Goal: Information Seeking & Learning: Check status

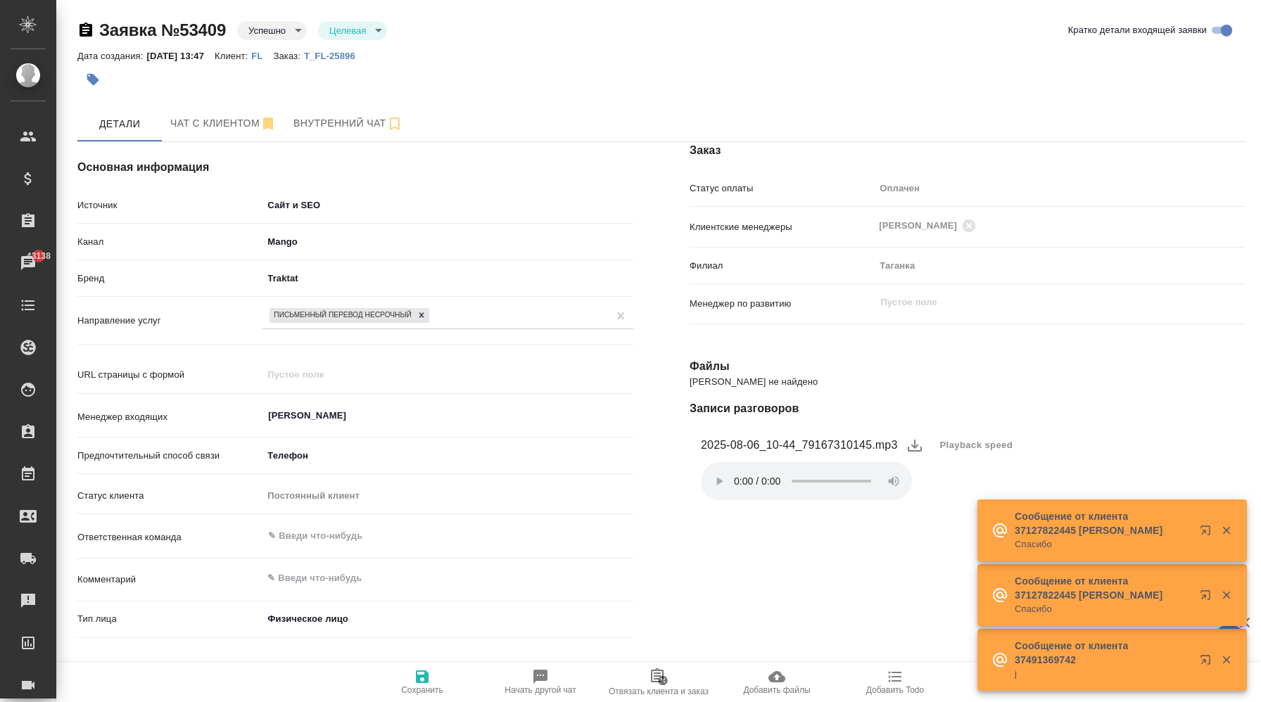
select select "RU"
drag, startPoint x: 393, startPoint y: 58, endPoint x: 322, endPoint y: 59, distance: 71.8
click at [321, 59] on div "Дата создания: 06.08.2025, 13:47 Клиент: FL Заказ: T_FL-25896" at bounding box center [661, 55] width 1168 height 17
click at [390, 70] on div at bounding box center [466, 79] width 779 height 31
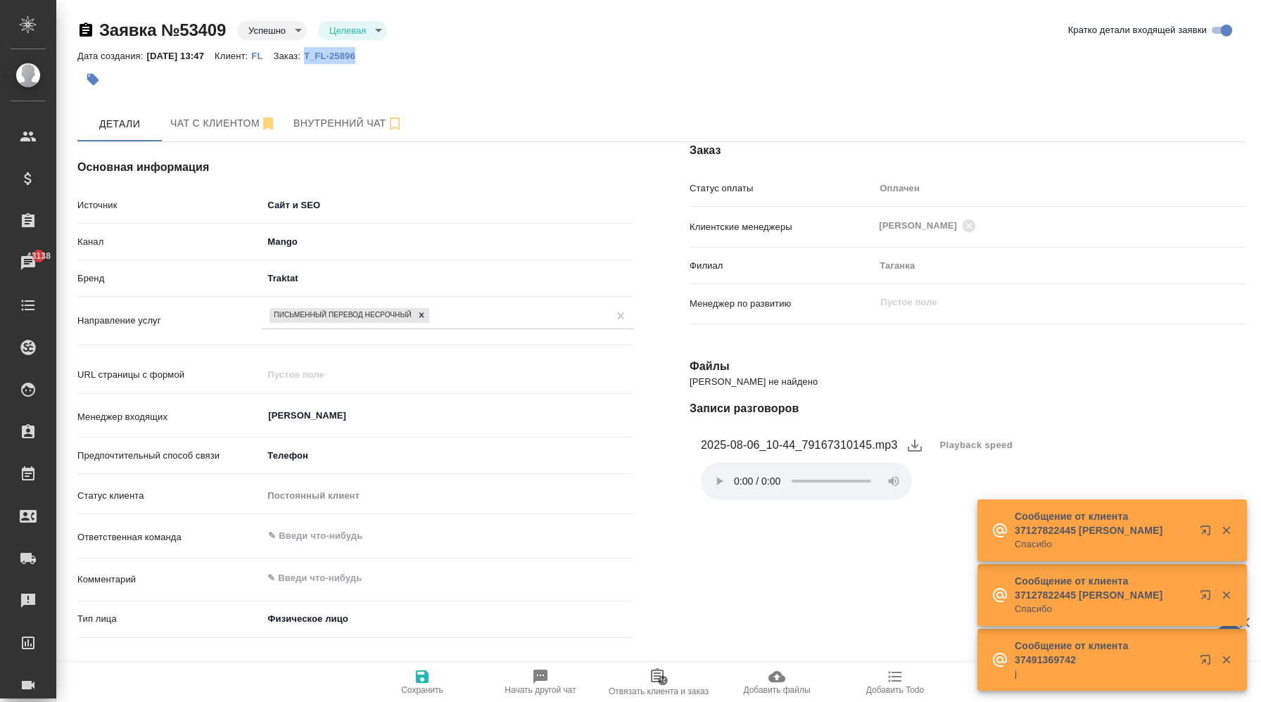
drag, startPoint x: 396, startPoint y: 56, endPoint x: 329, endPoint y: 57, distance: 66.9
click at [329, 57] on div "Дата создания: 06.08.2025, 13:47 Клиент: FL Заказ: T_FL-25896" at bounding box center [661, 55] width 1168 height 17
copy p "T_FL-25896"
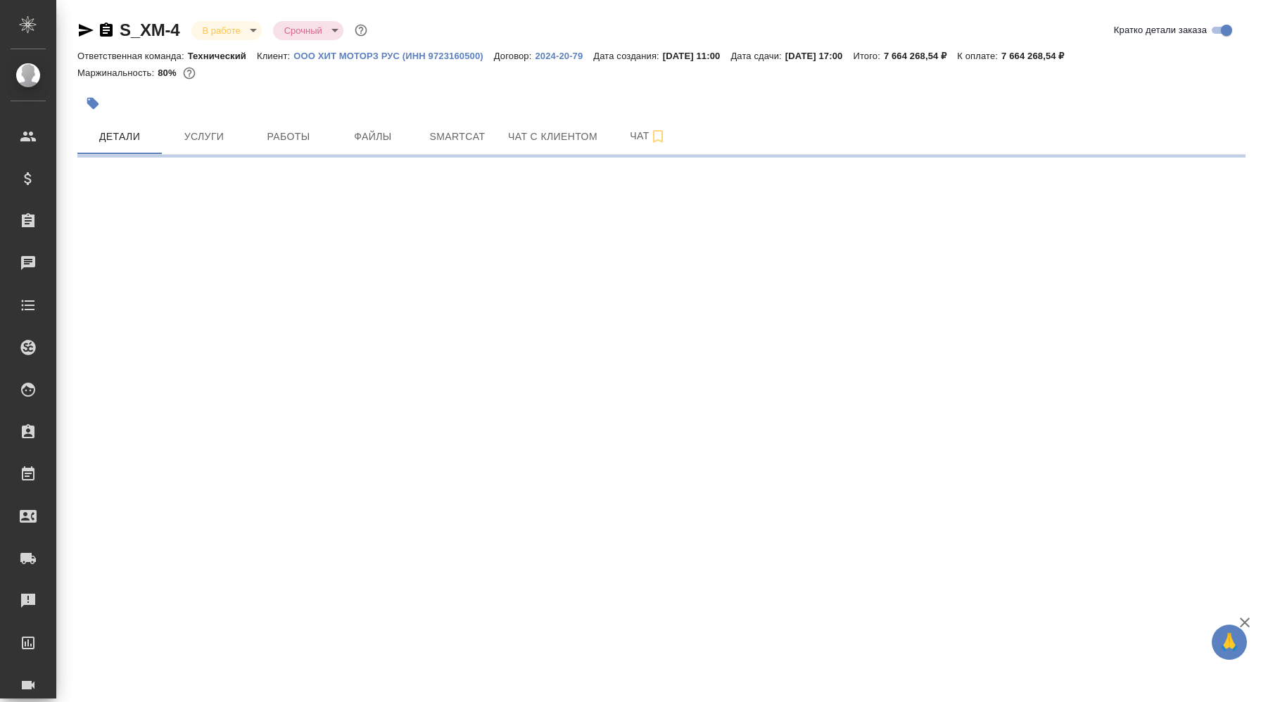
select select "RU"
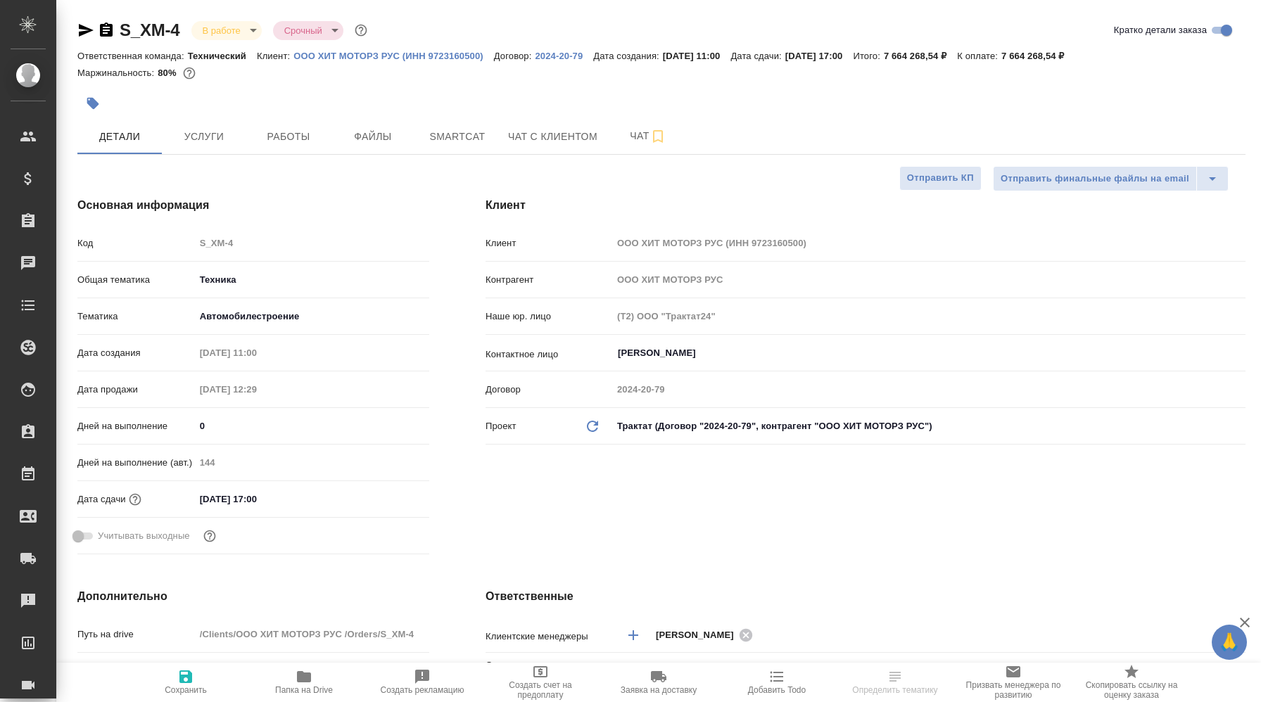
type textarea "x"
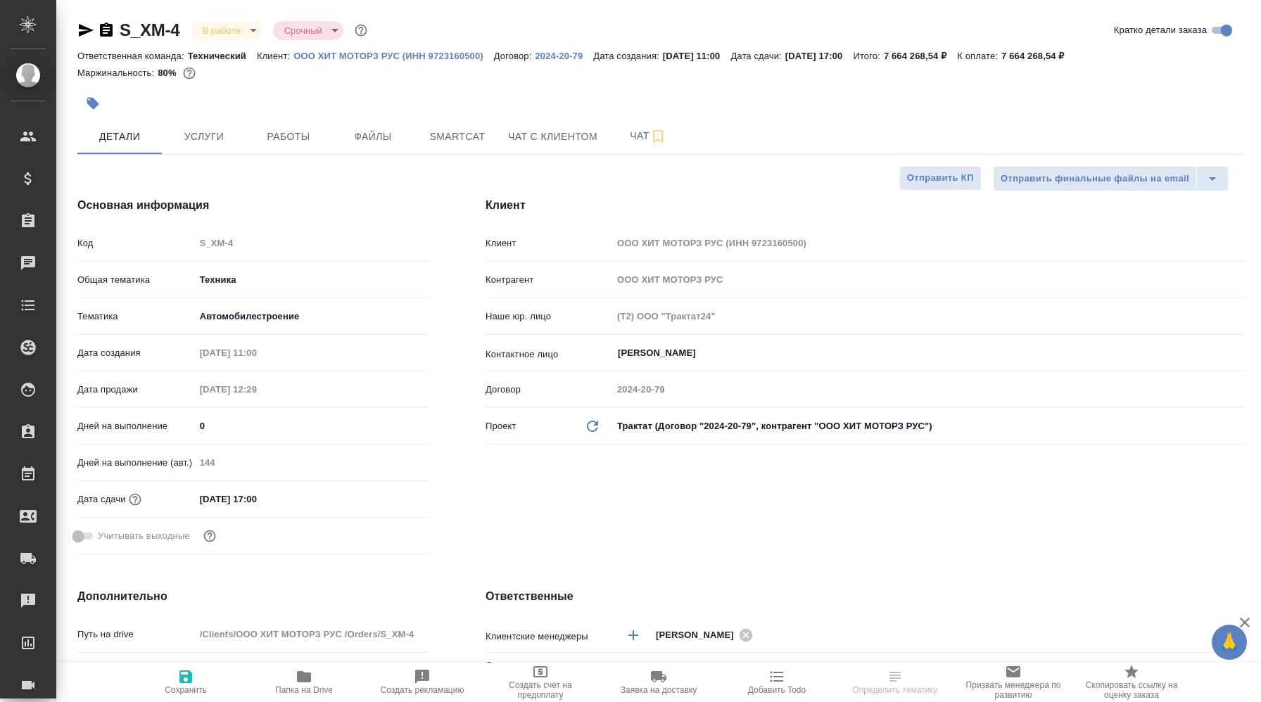
type textarea "x"
type input "[PERSON_NAME]"
type input "Сеитов Павел"
click at [348, 52] on p "ООО ХИТ МОТОРЗ РУС (ИНН 9723160500)" at bounding box center [393, 56] width 201 height 11
select select "RU"
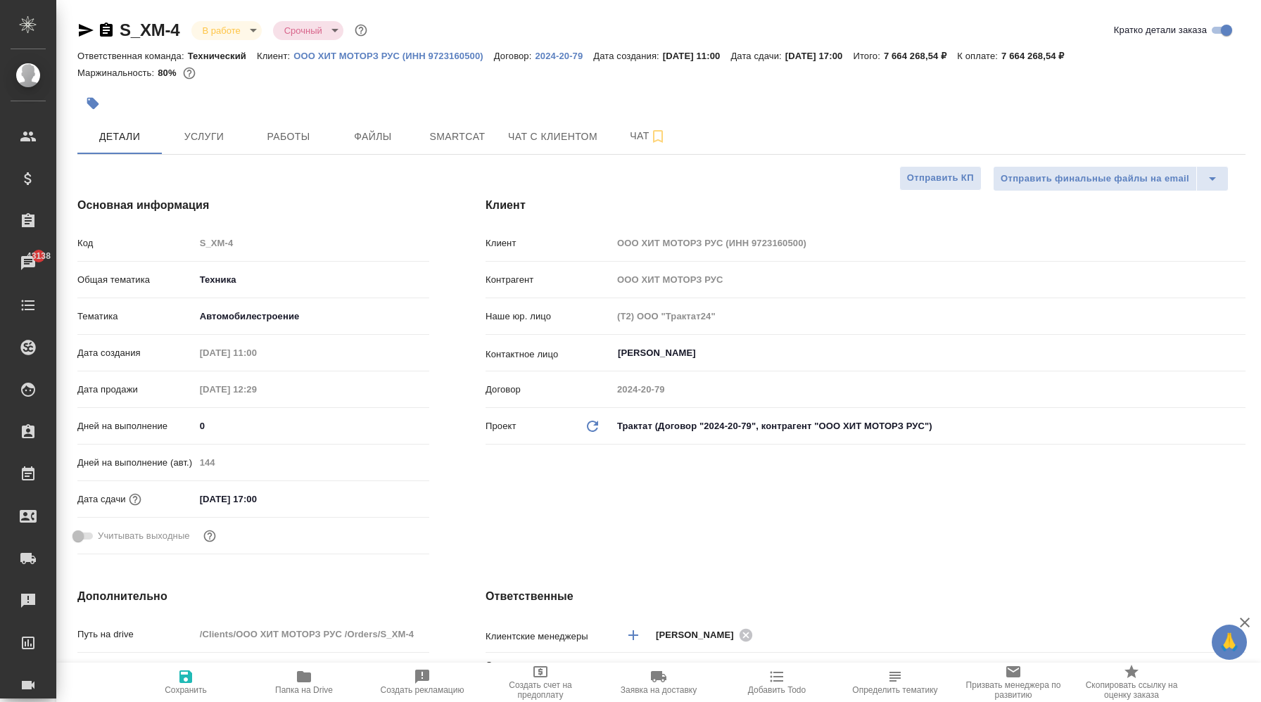
type textarea "x"
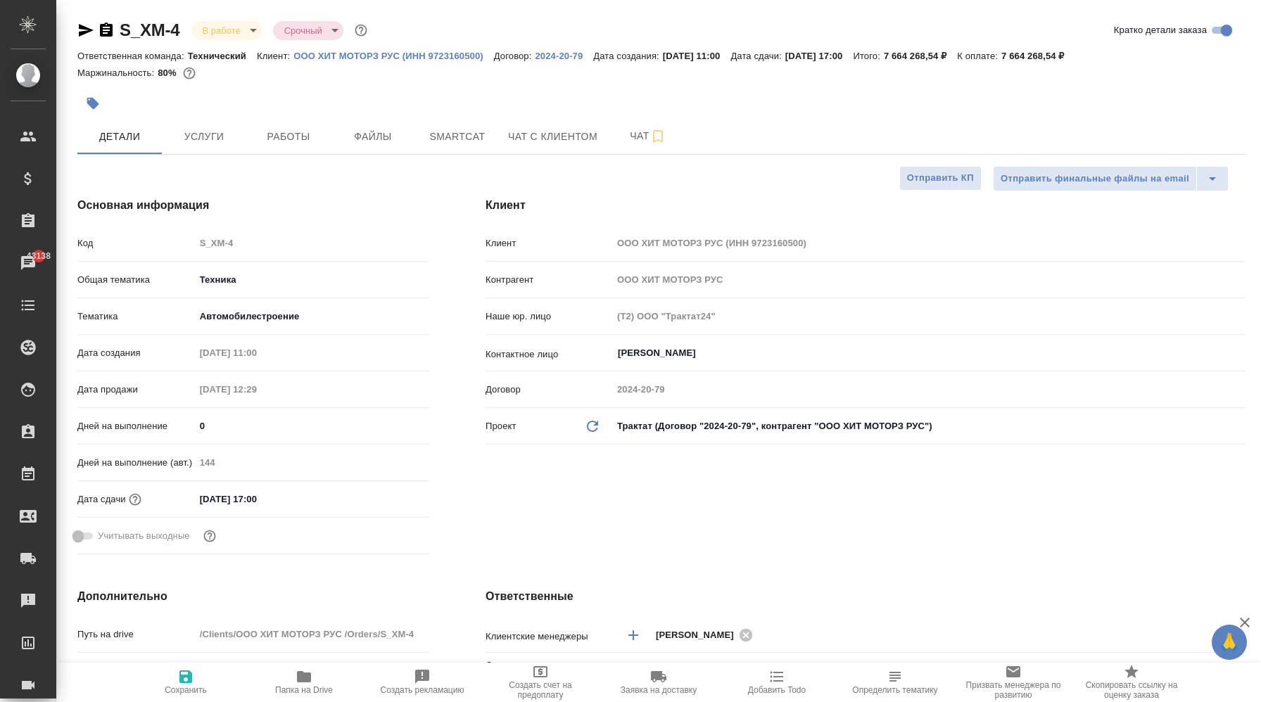
type textarea "x"
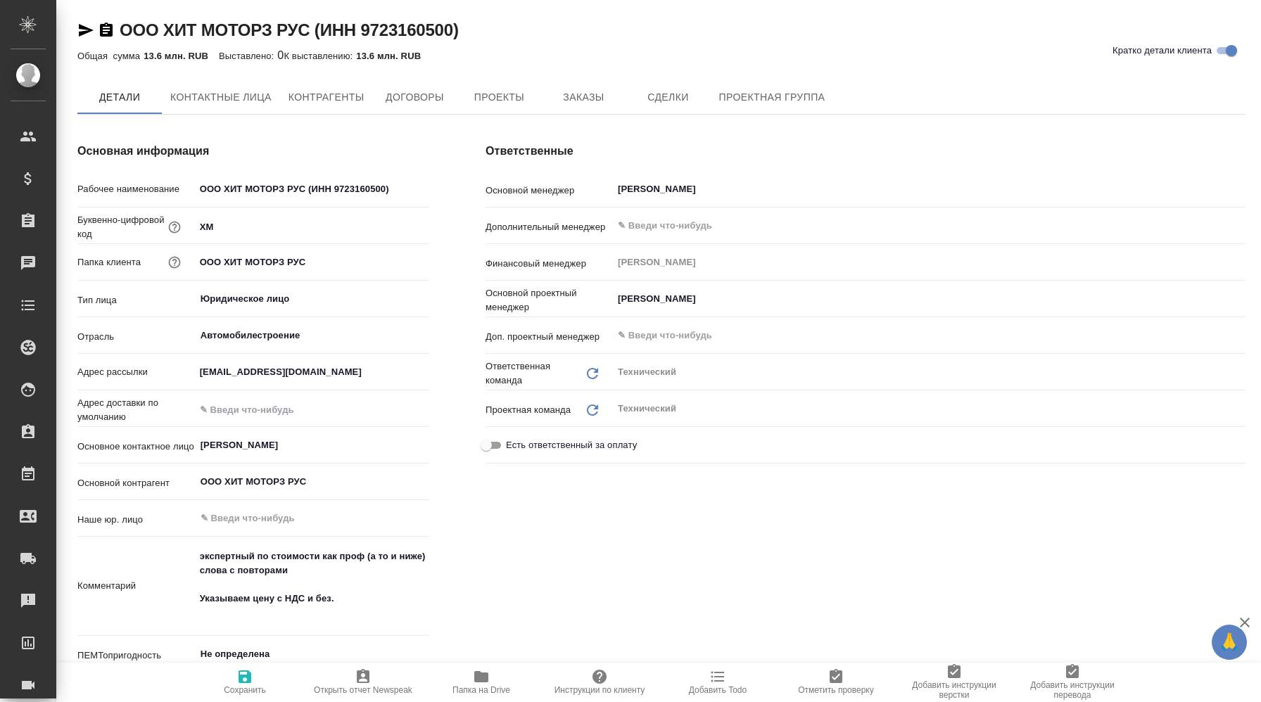
type textarea "x"
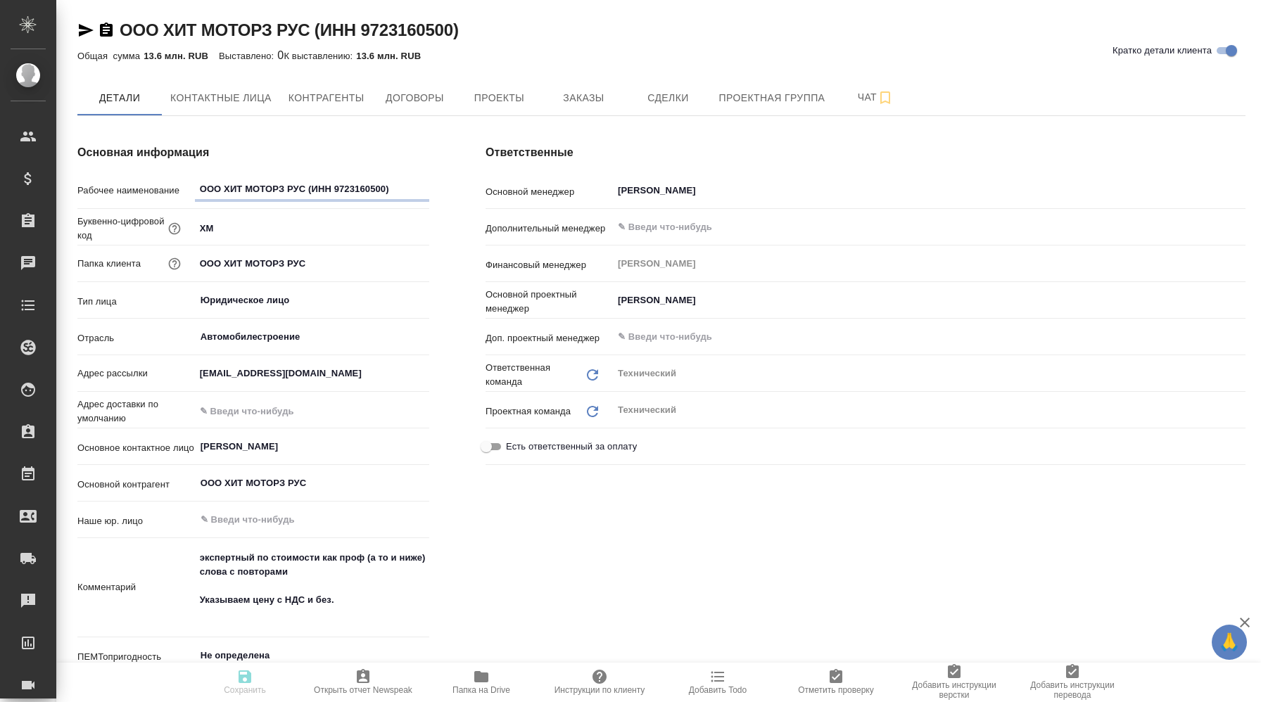
type textarea "x"
click at [564, 110] on button "Заказы" at bounding box center [583, 97] width 84 height 35
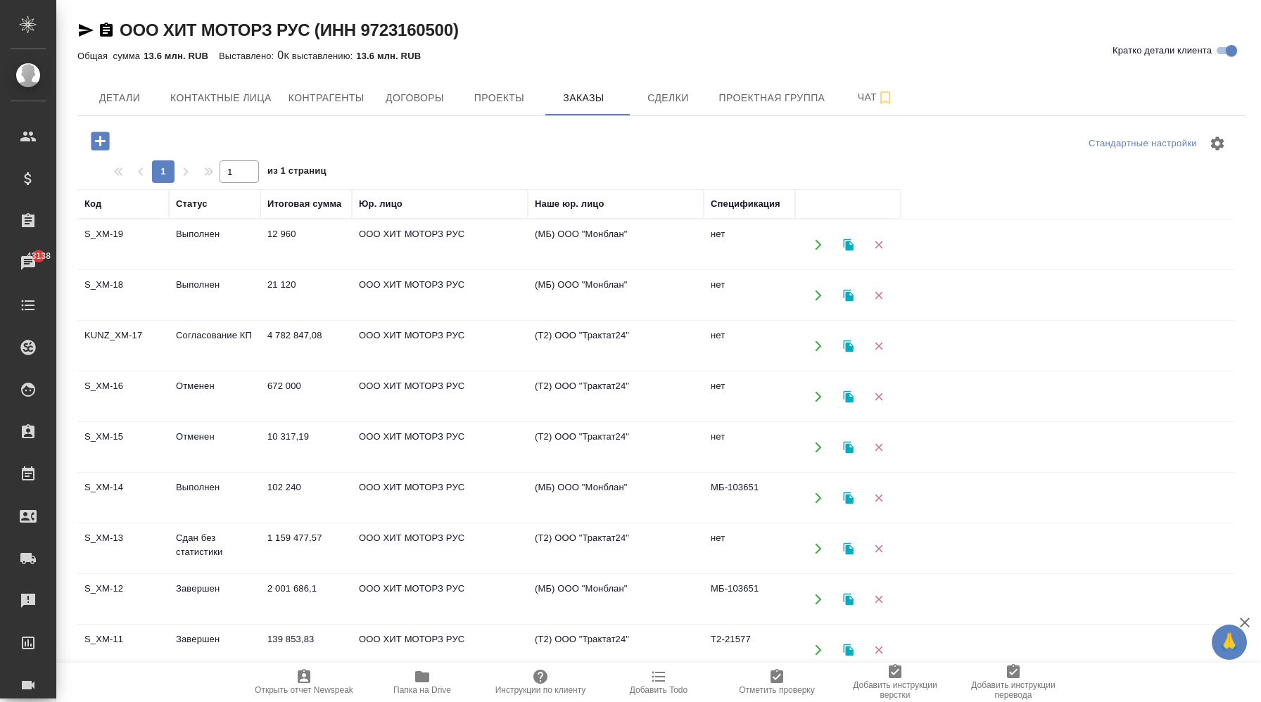
click at [189, 172] on div "1 1 из 1 страниц" at bounding box center [217, 171] width 220 height 23
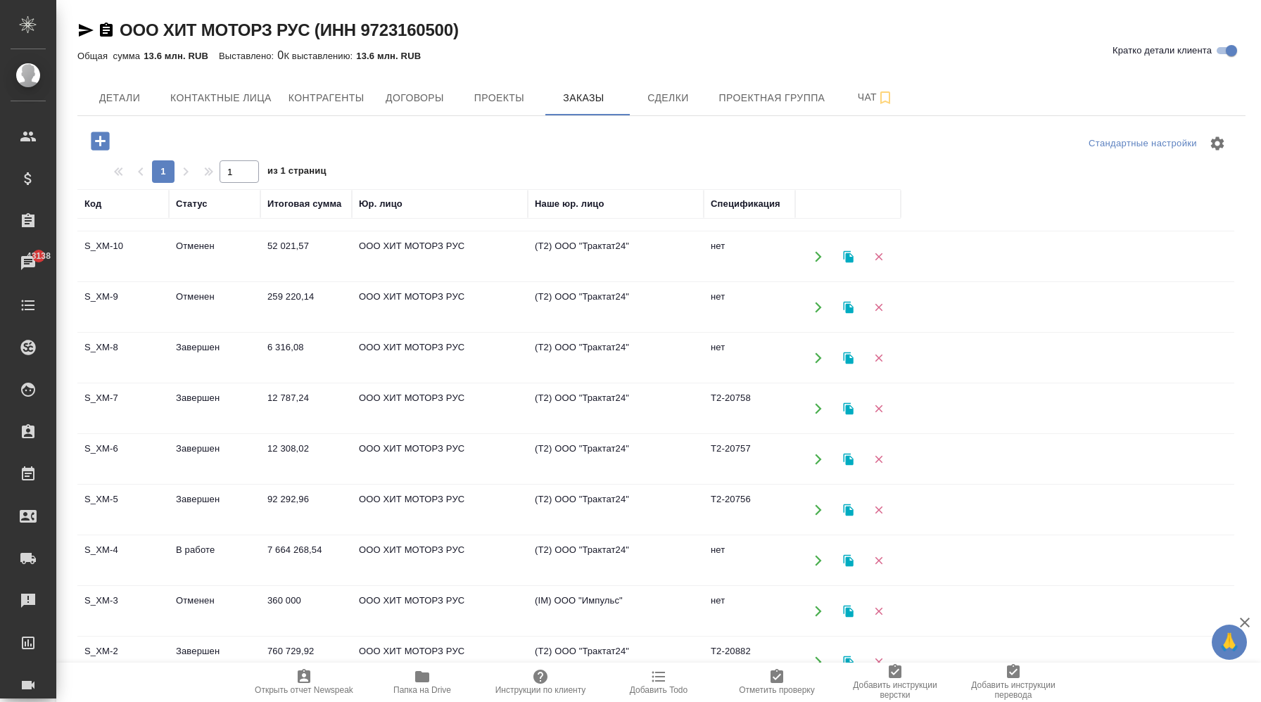
scroll to position [79, 0]
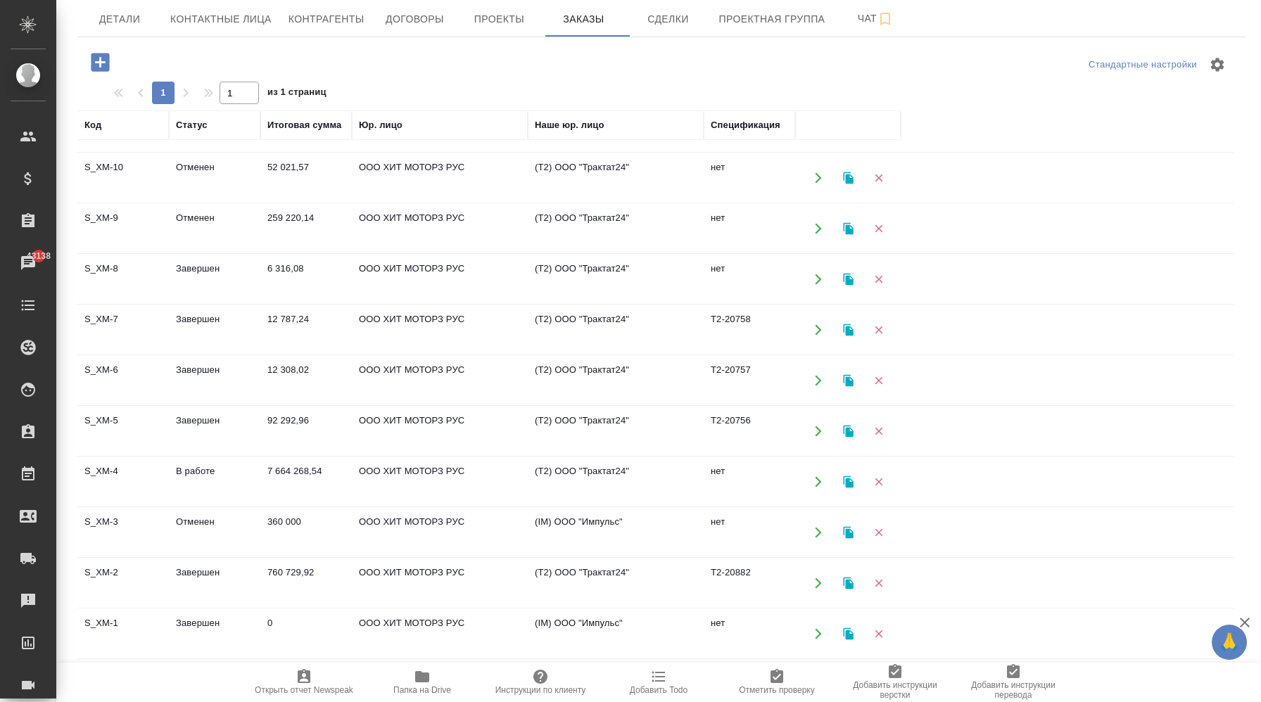
click at [321, 623] on td "0" at bounding box center [305, 633] width 91 height 49
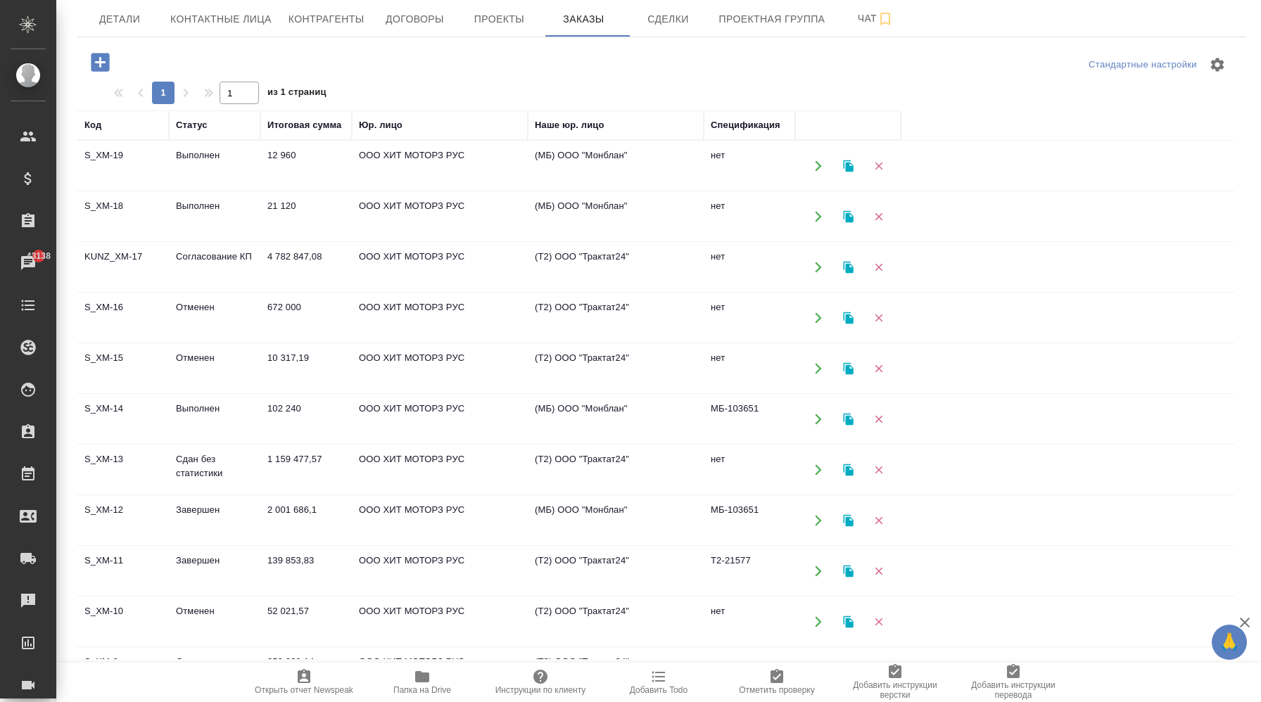
scroll to position [0, 0]
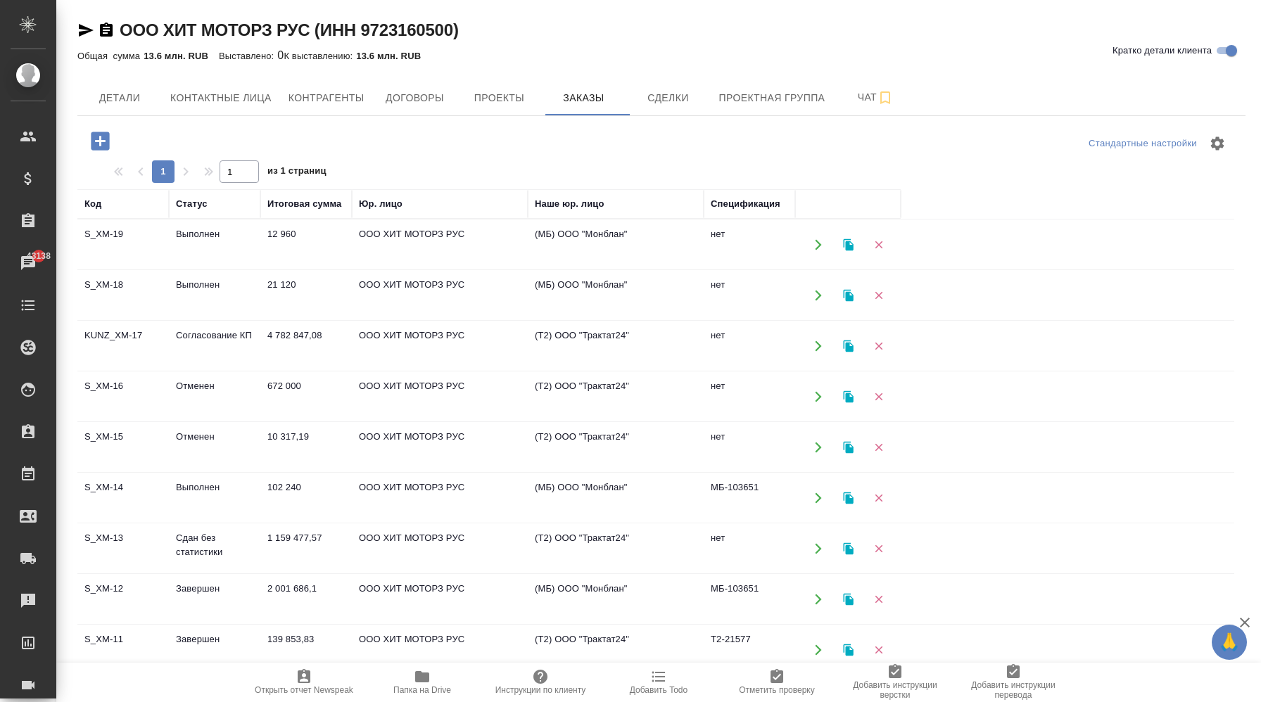
click at [288, 265] on td "12 960" at bounding box center [305, 244] width 91 height 49
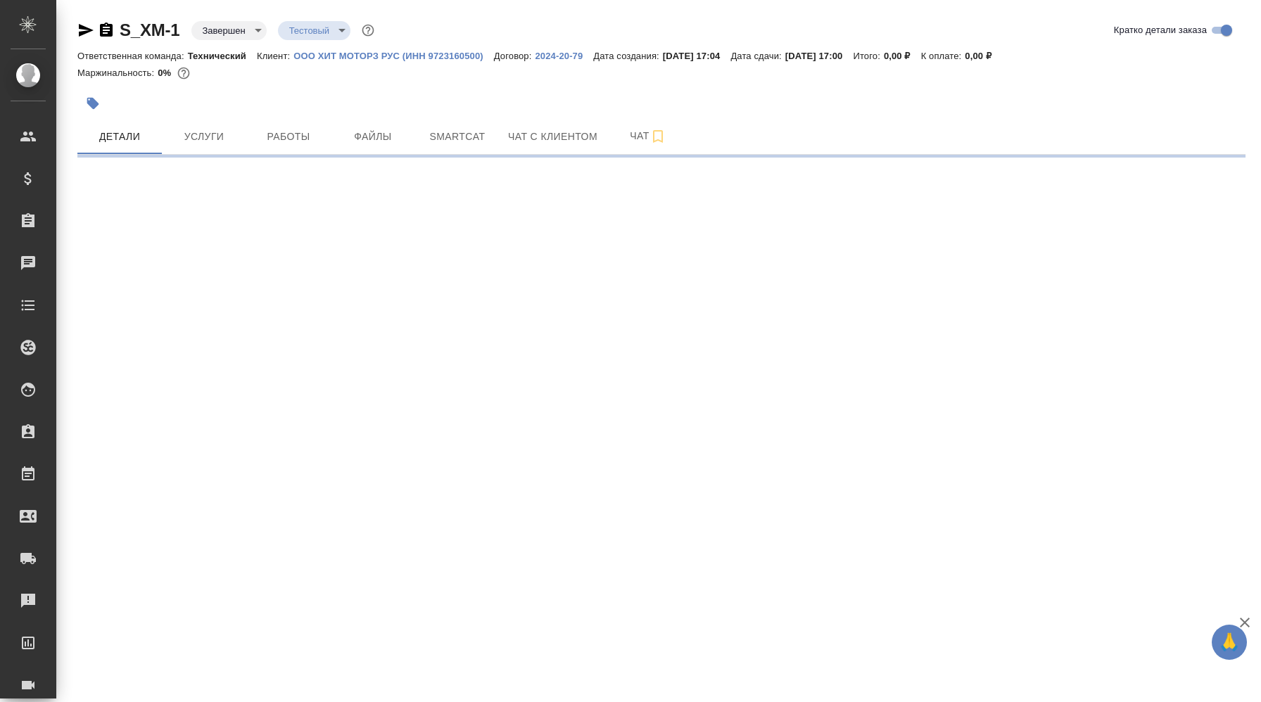
select select "RU"
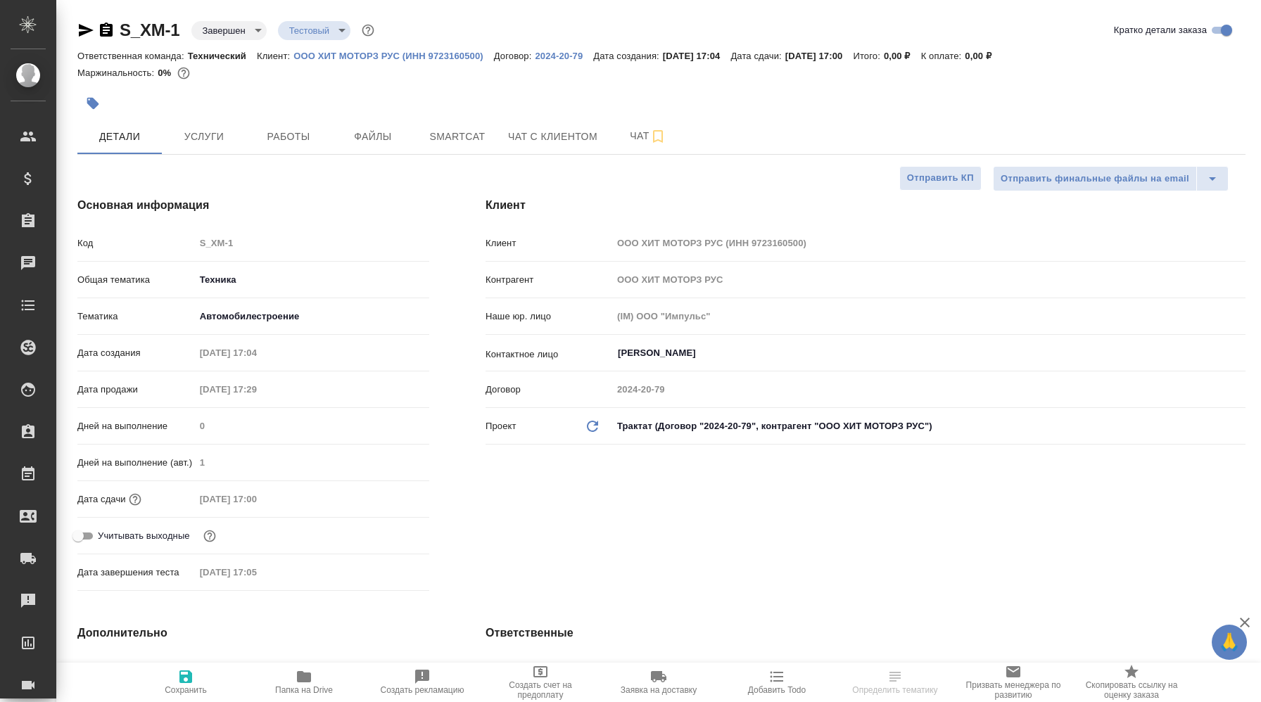
type textarea "x"
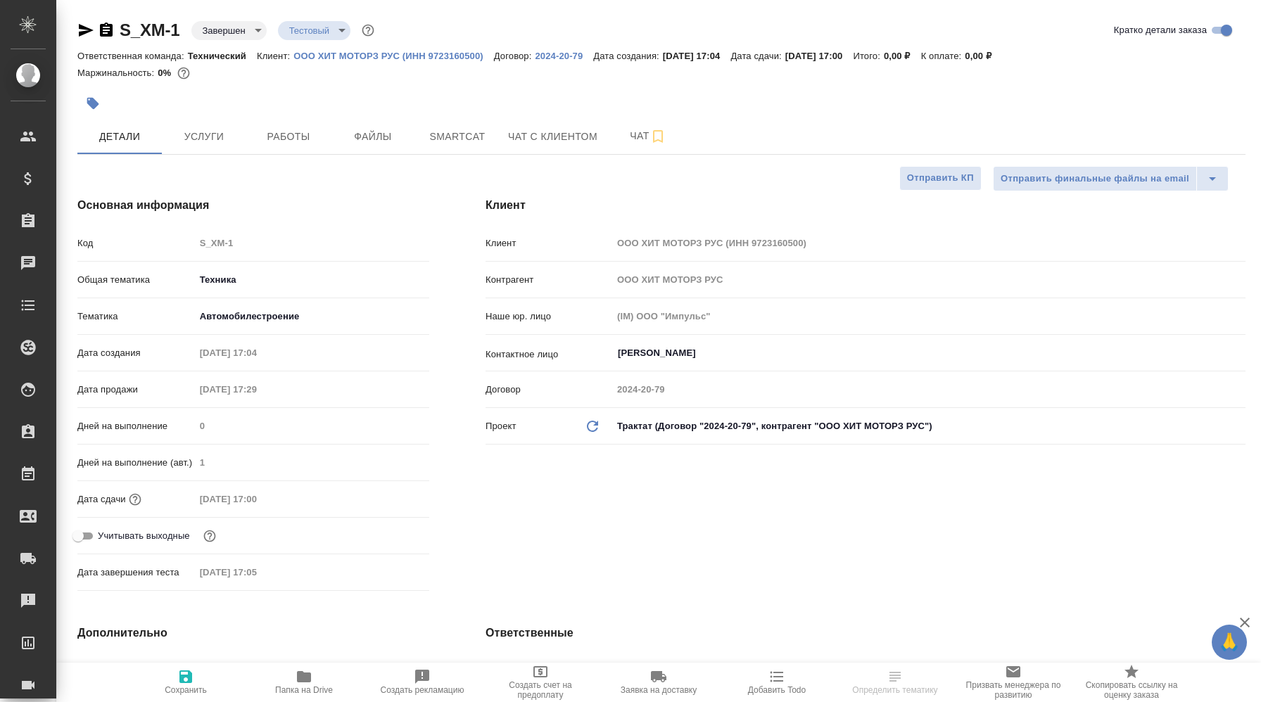
type textarea "x"
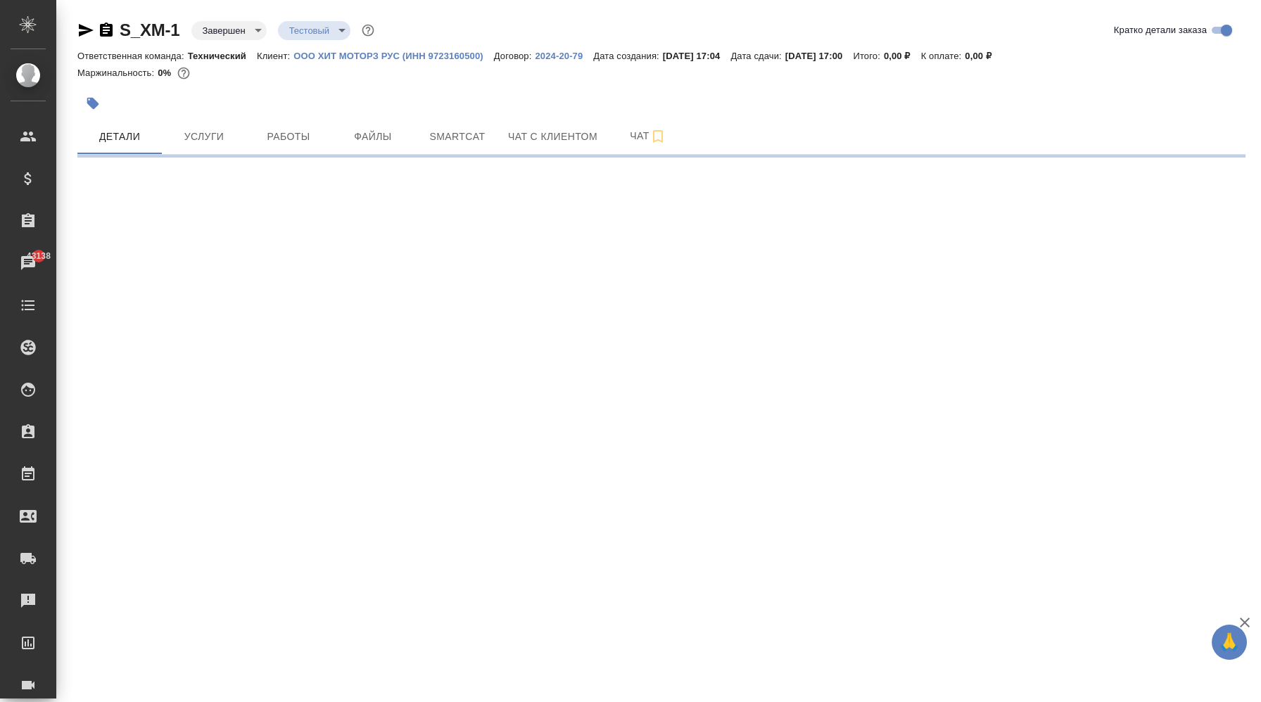
select select "RU"
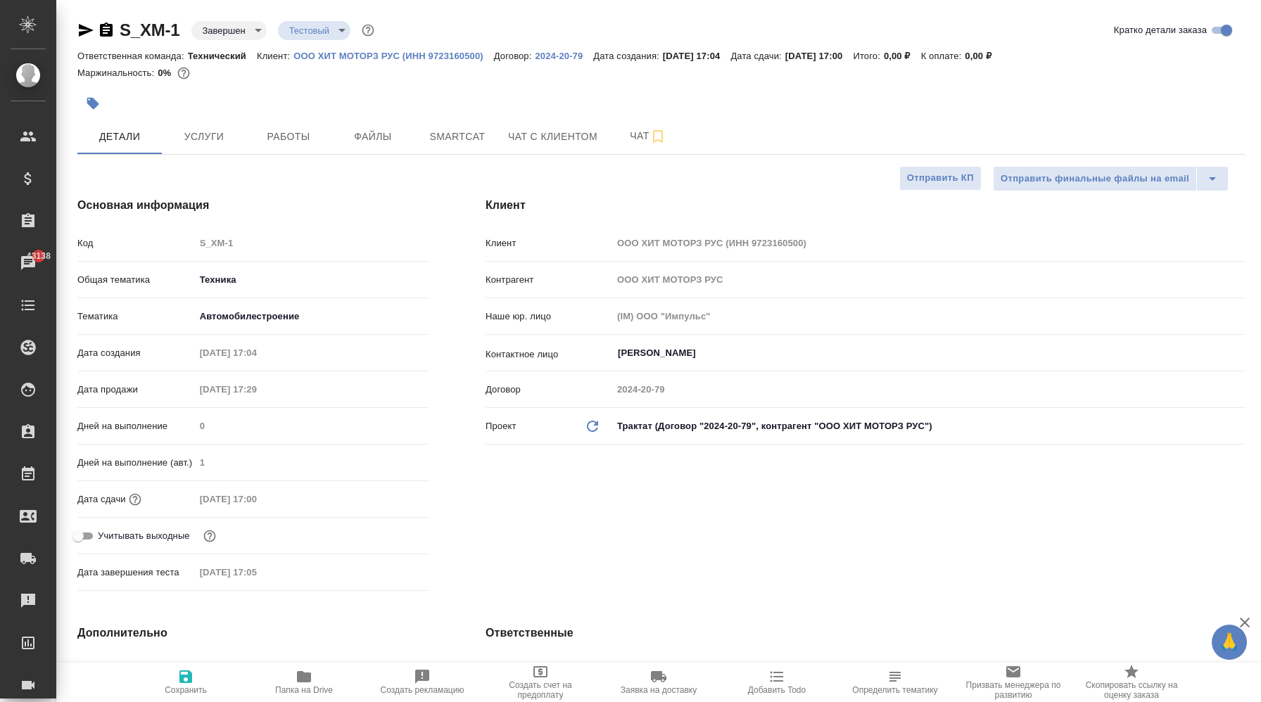
type textarea "x"
drag, startPoint x: 186, startPoint y: 34, endPoint x: 123, endPoint y: 29, distance: 62.8
click at [123, 29] on div "S_XM-1 Завершен closed Тестовый test" at bounding box center [227, 30] width 300 height 23
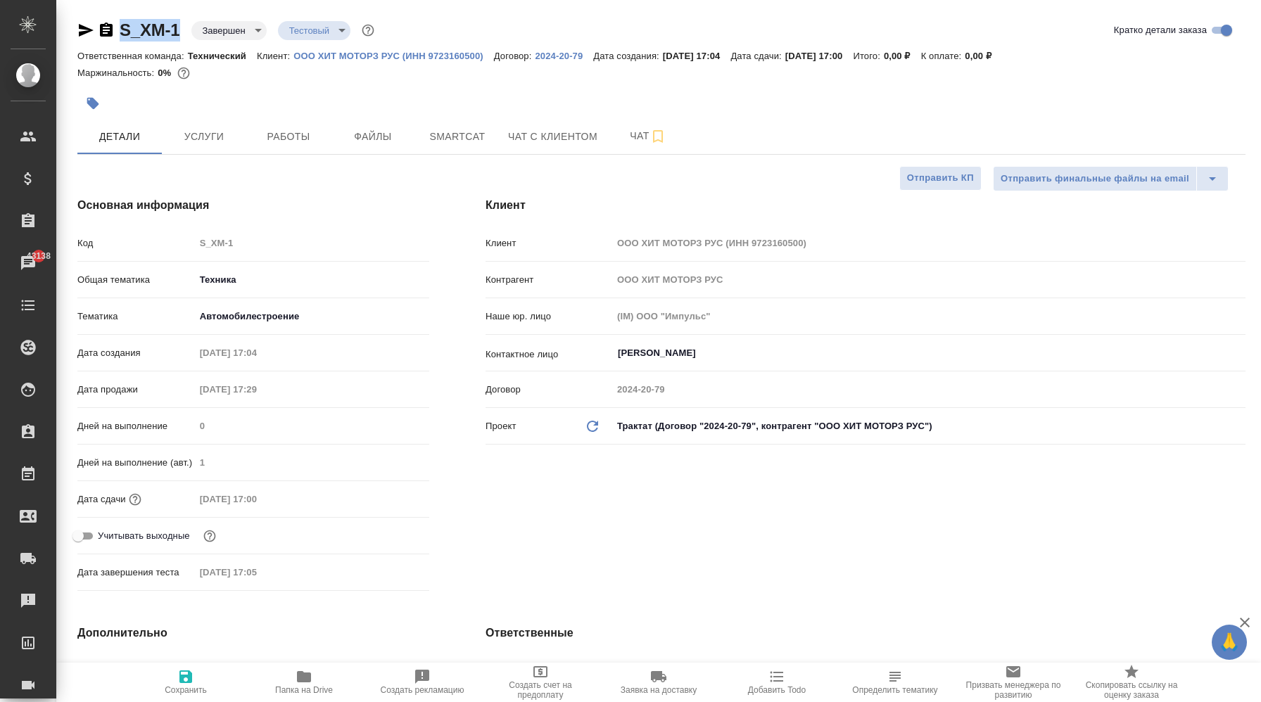
copy link "S_XM-1"
type textarea "x"
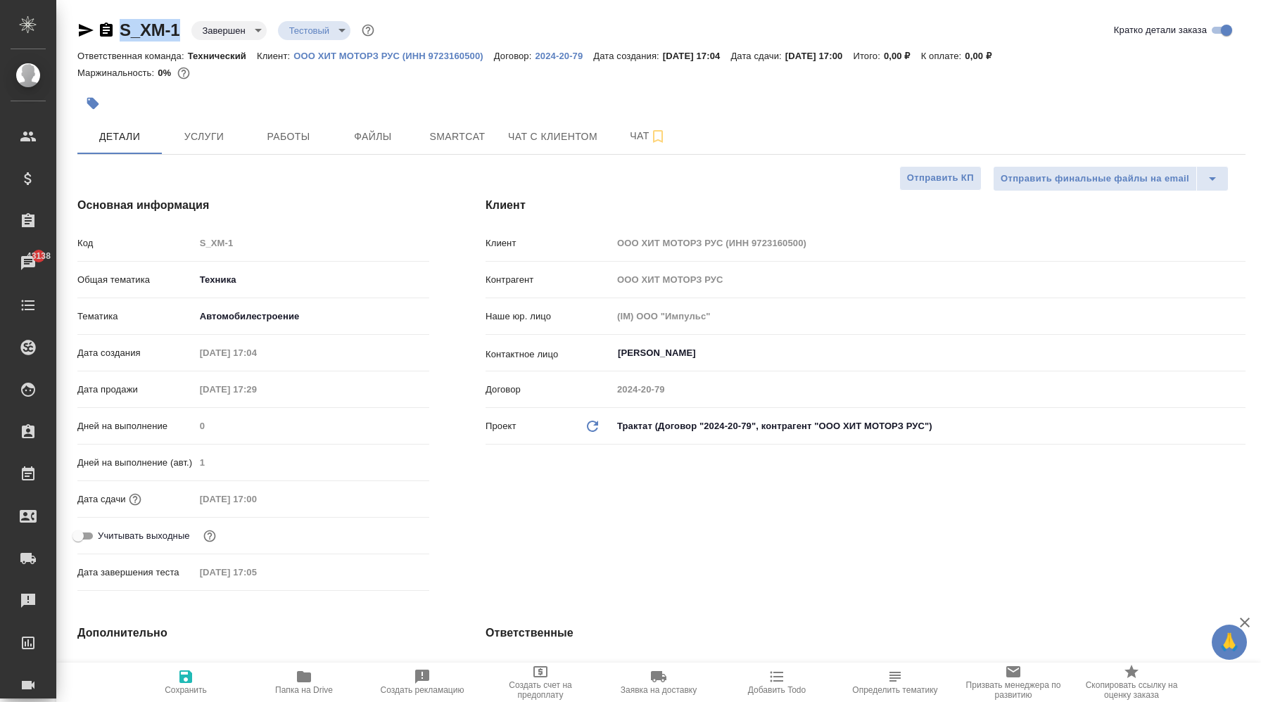
type textarea "x"
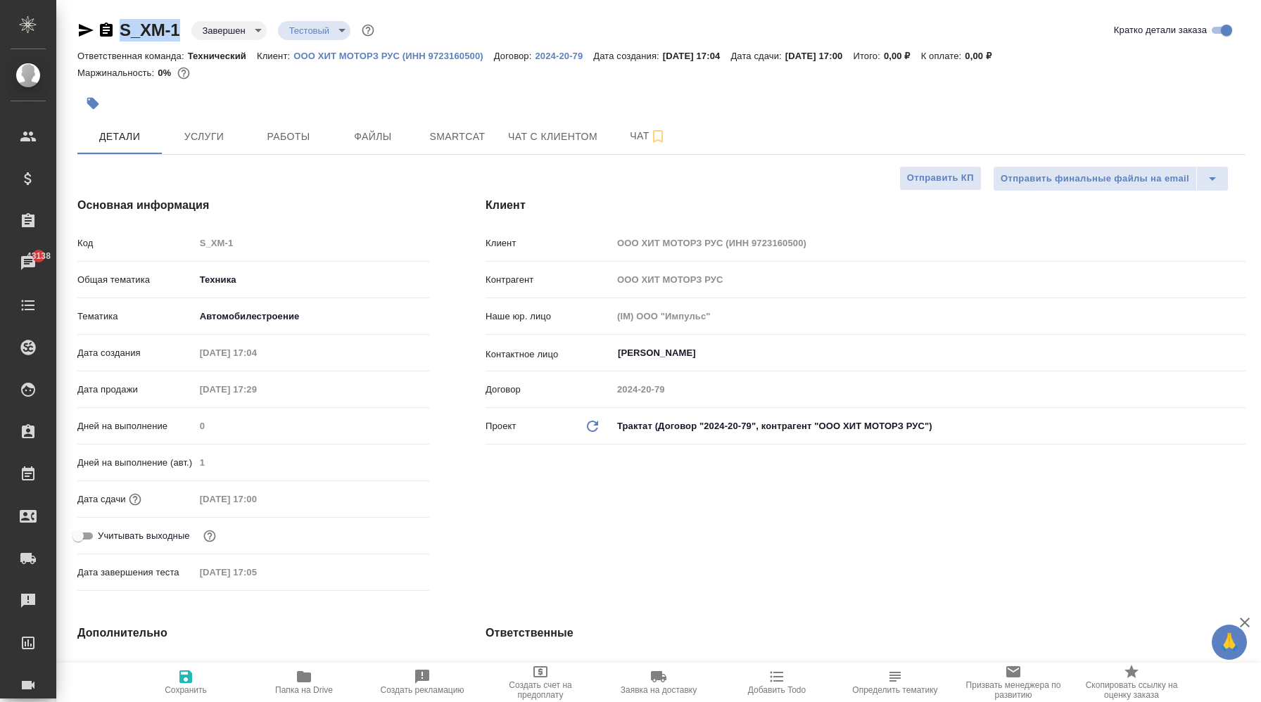
type textarea "x"
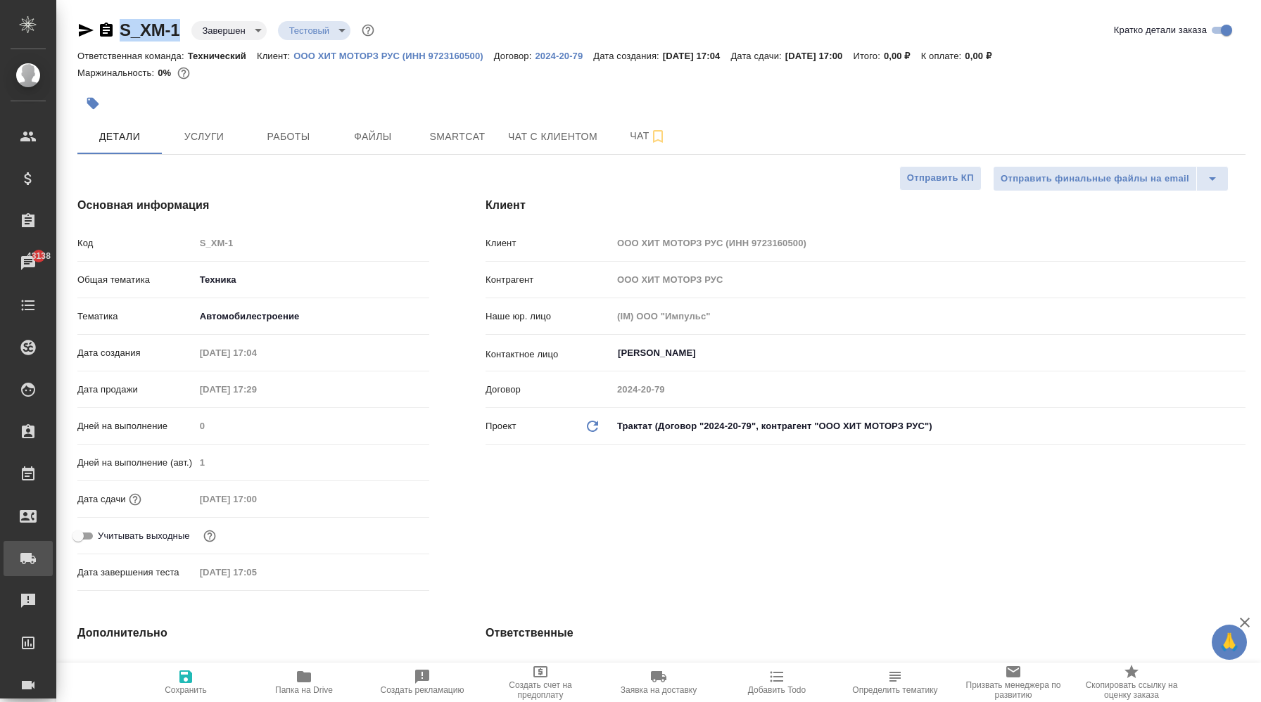
type textarea "x"
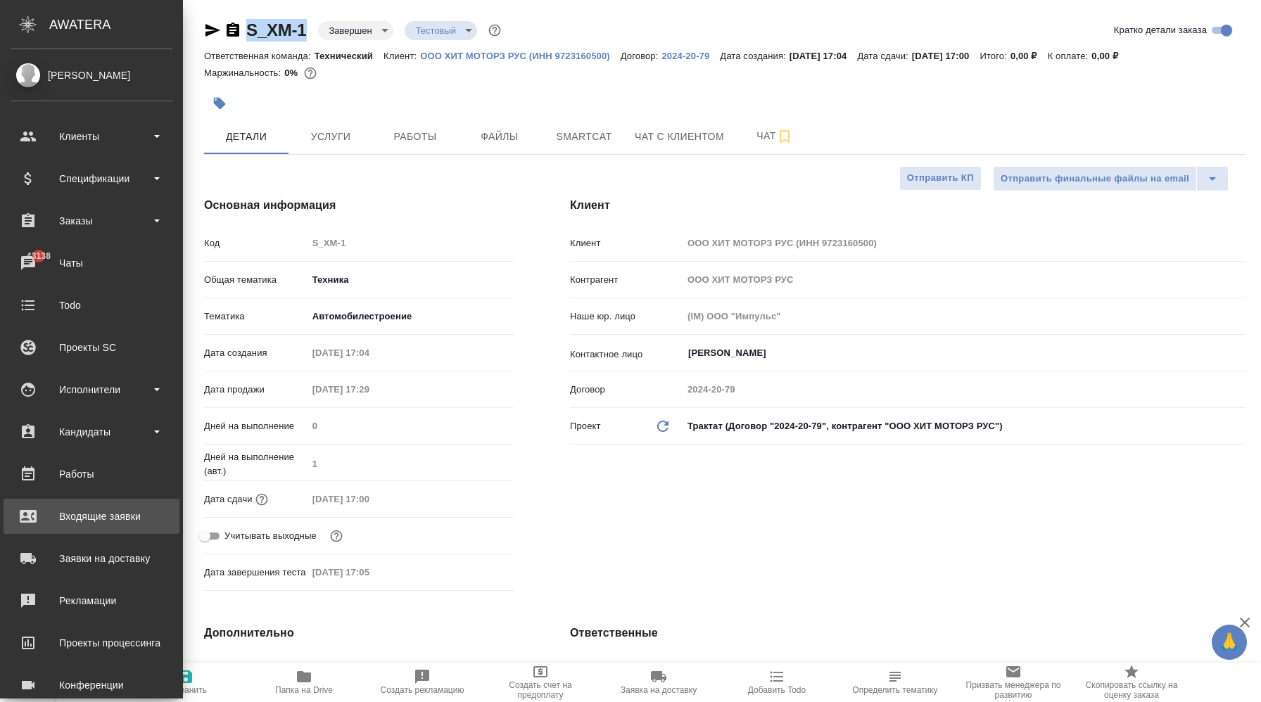
click at [137, 521] on div "Входящие заявки" at bounding box center [92, 516] width 162 height 21
type textarea "x"
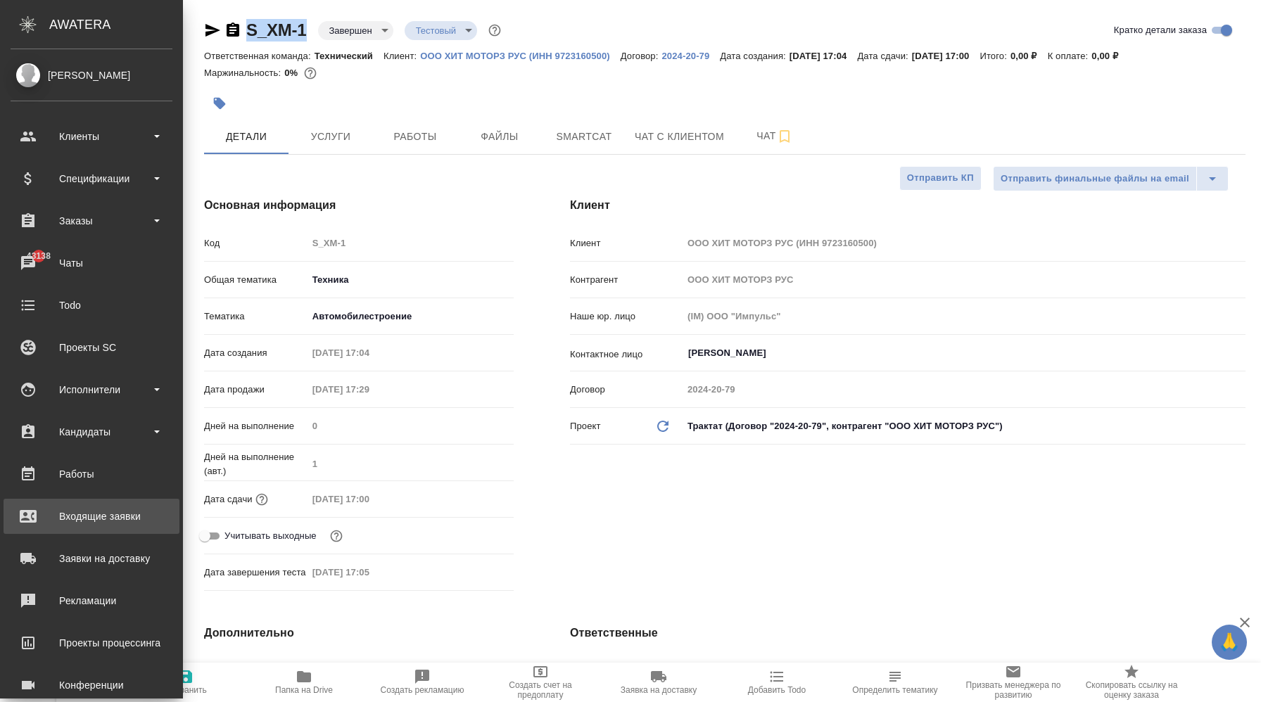
type textarea "x"
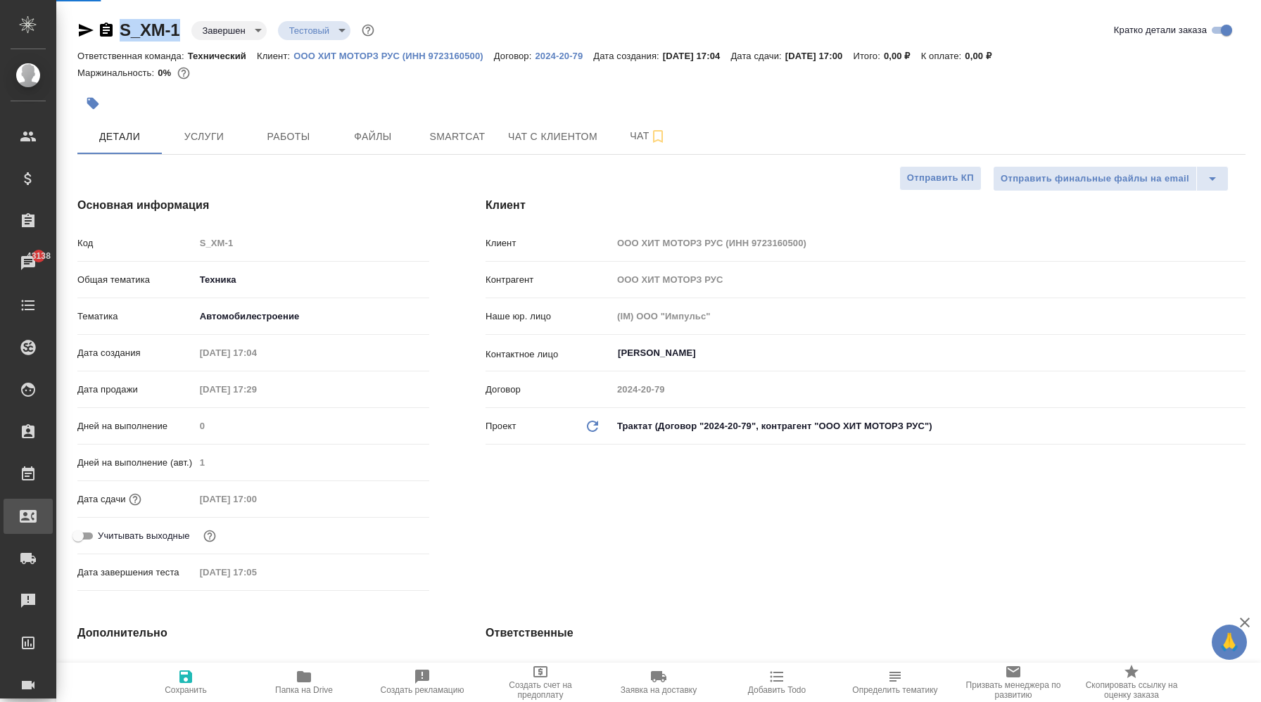
select select "RU"
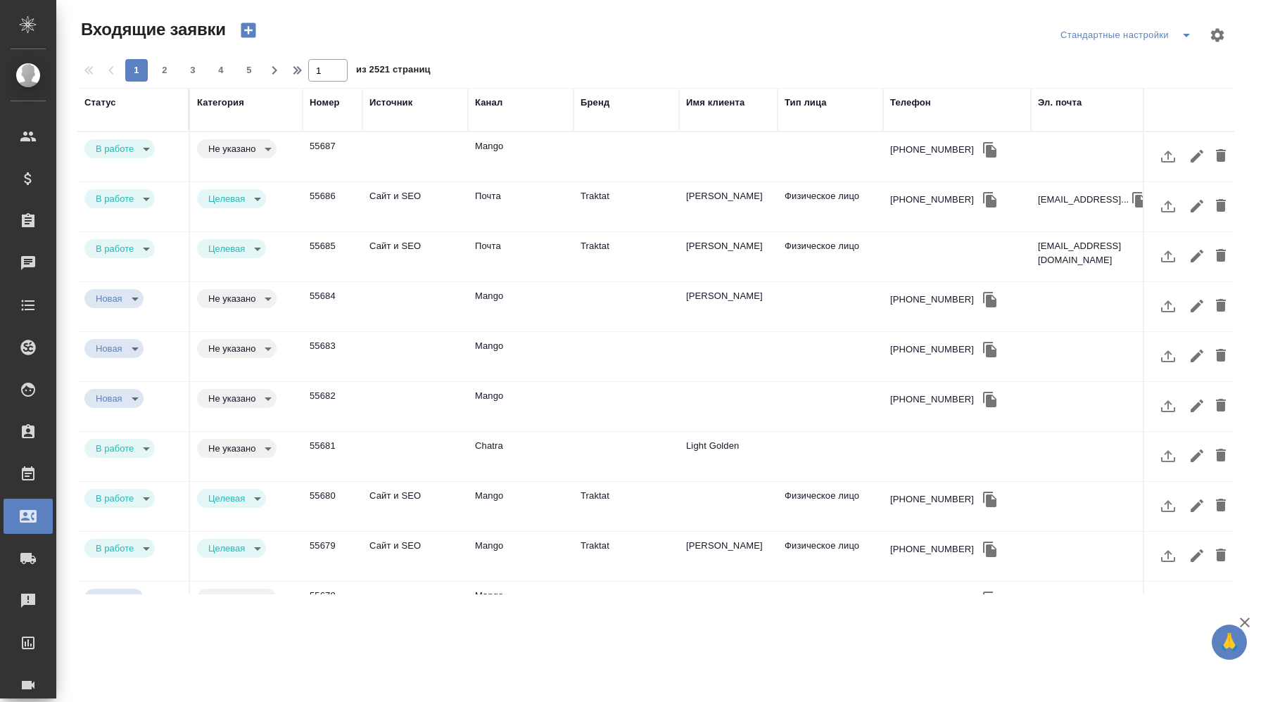
scroll to position [0, 701]
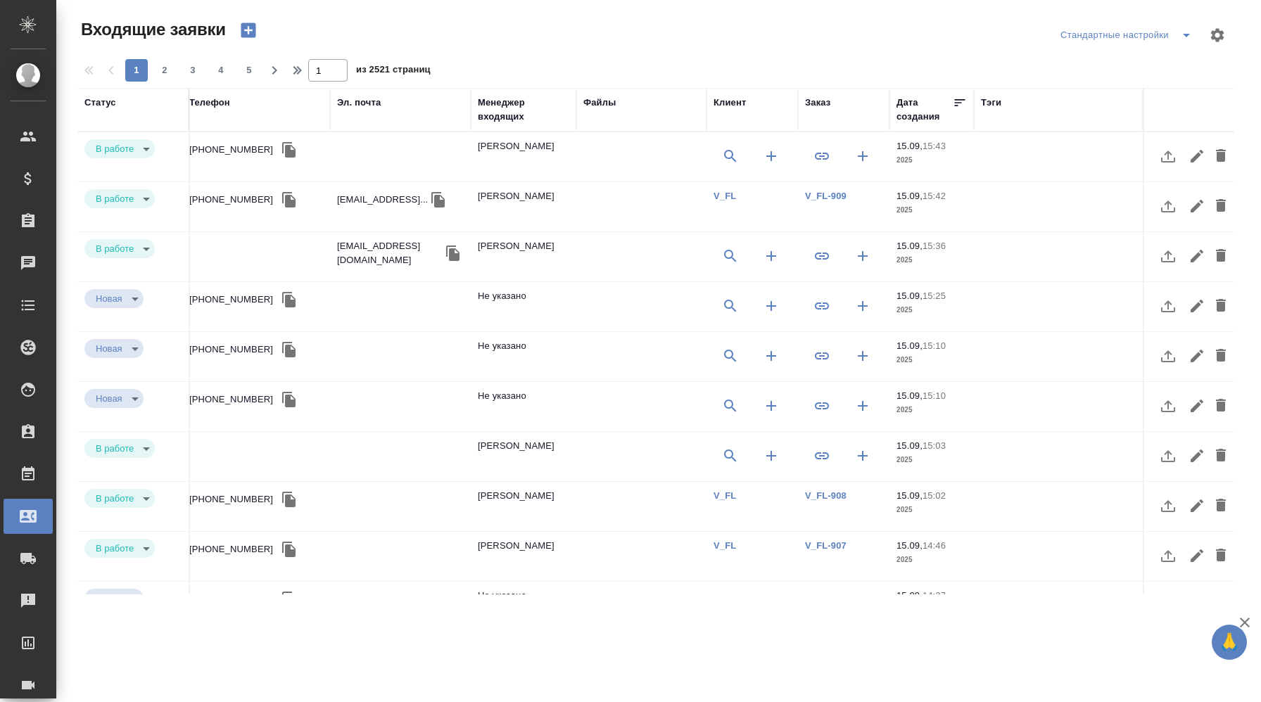
click at [821, 97] on div "Заказ" at bounding box center [817, 103] width 25 height 14
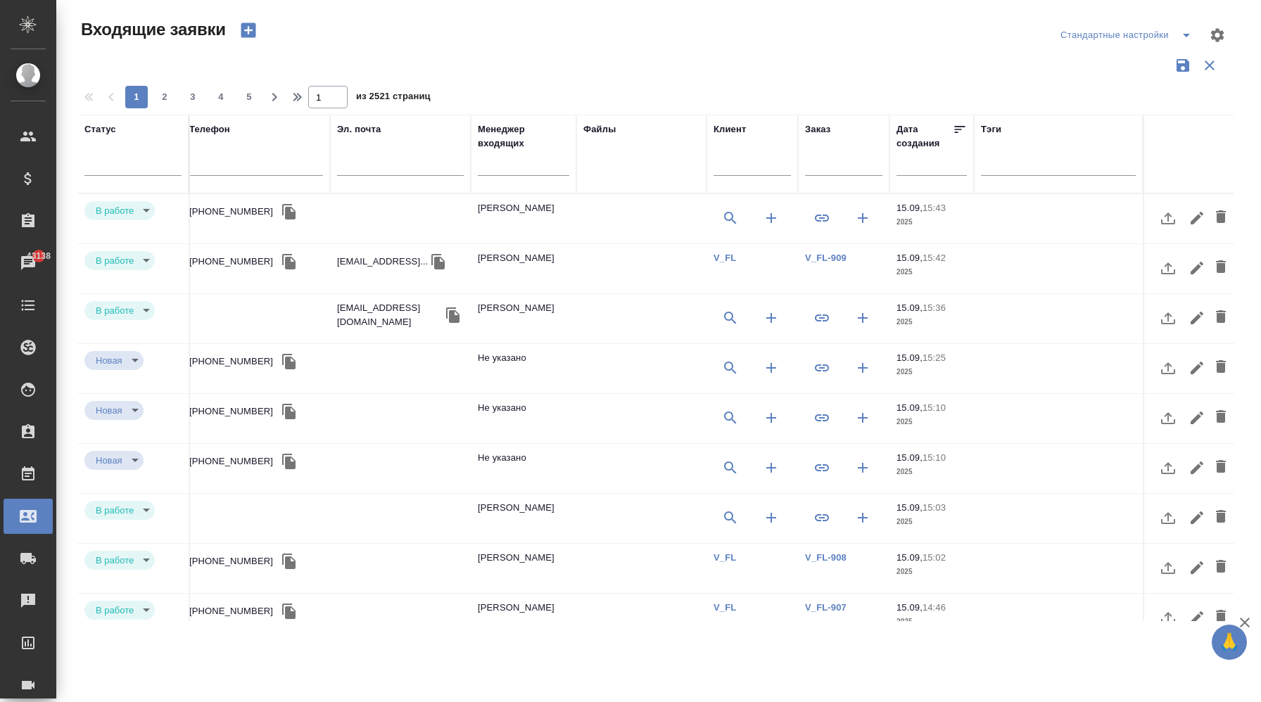
click at [830, 167] on input "text" at bounding box center [843, 167] width 77 height 18
paste input "S_XM-1"
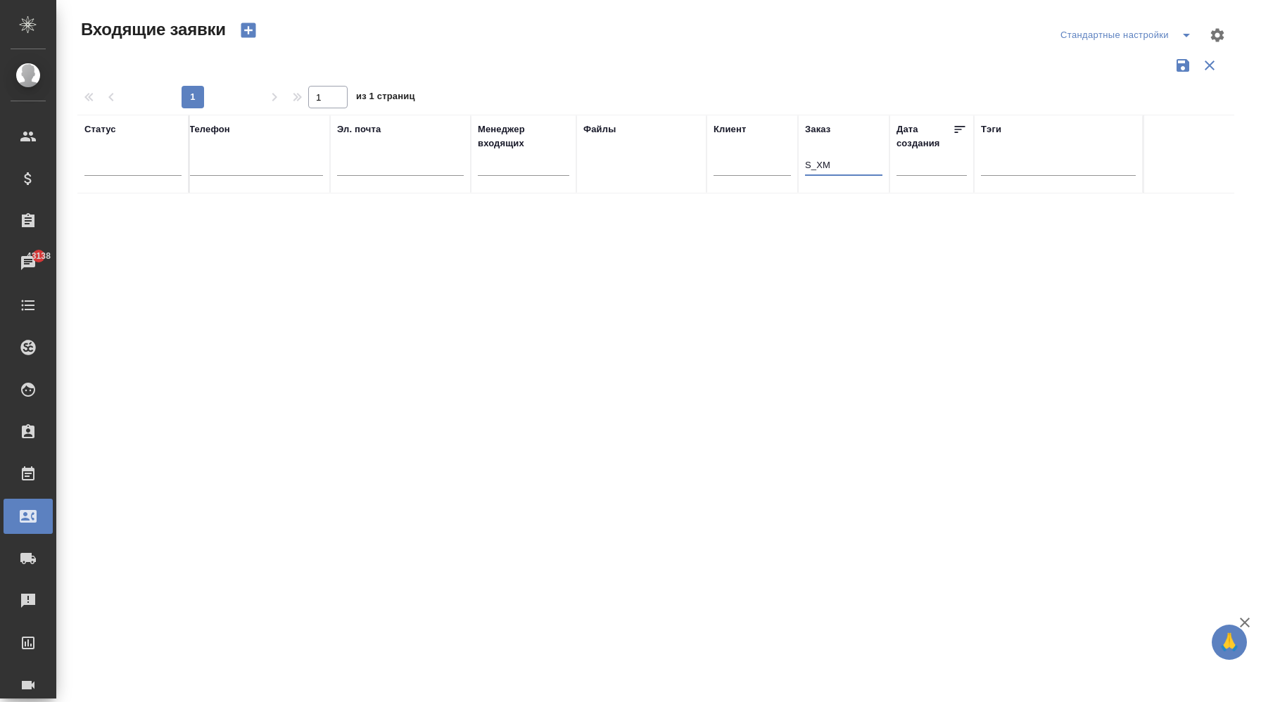
click at [847, 165] on input "S_XM" at bounding box center [843, 167] width 77 height 18
paste input "G"
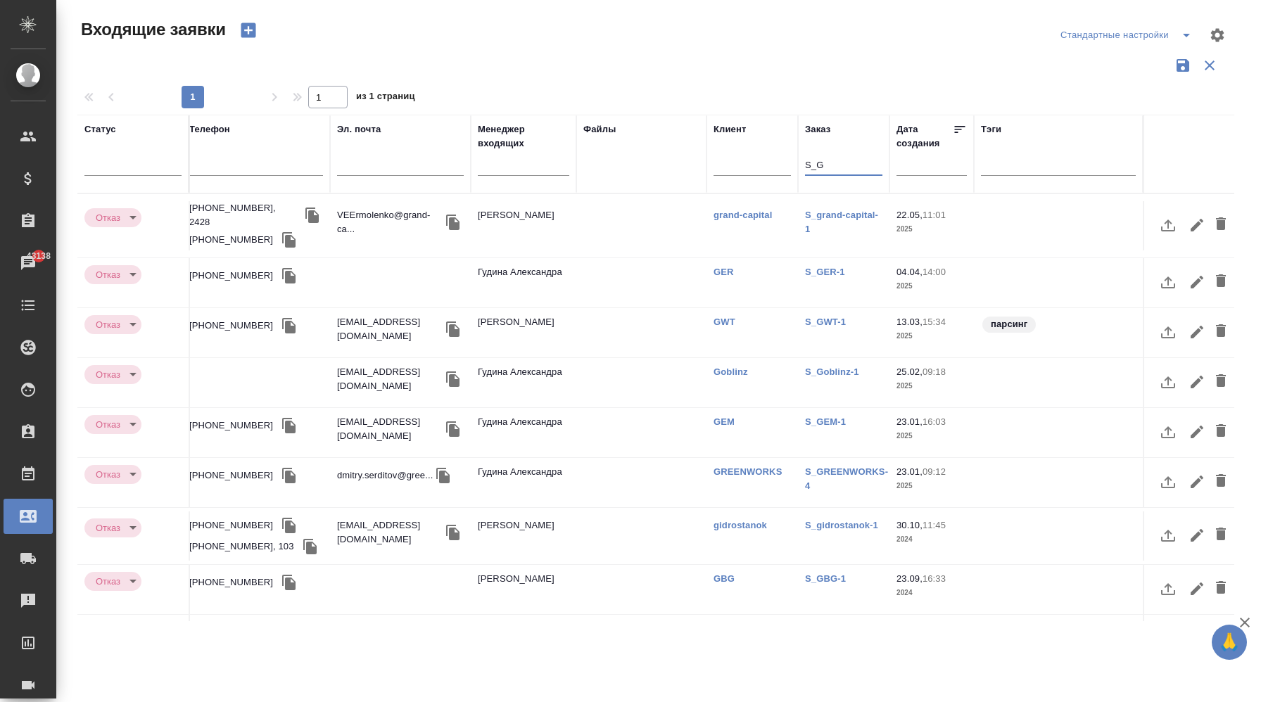
click at [826, 164] on input "S_G" at bounding box center [843, 167] width 77 height 18
paste input "N"
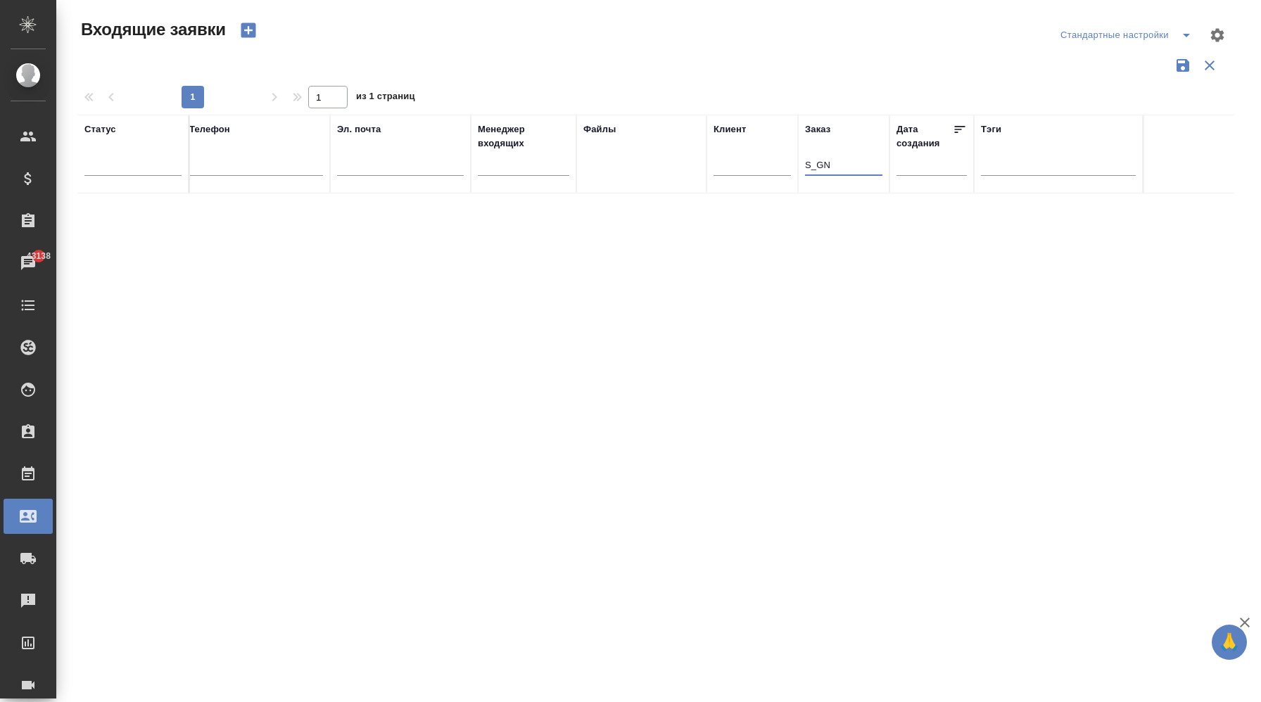
click at [821, 165] on input "S_GN" at bounding box center [843, 167] width 77 height 18
paste input "Con"
click at [816, 161] on input "S_Con" at bounding box center [843, 167] width 77 height 18
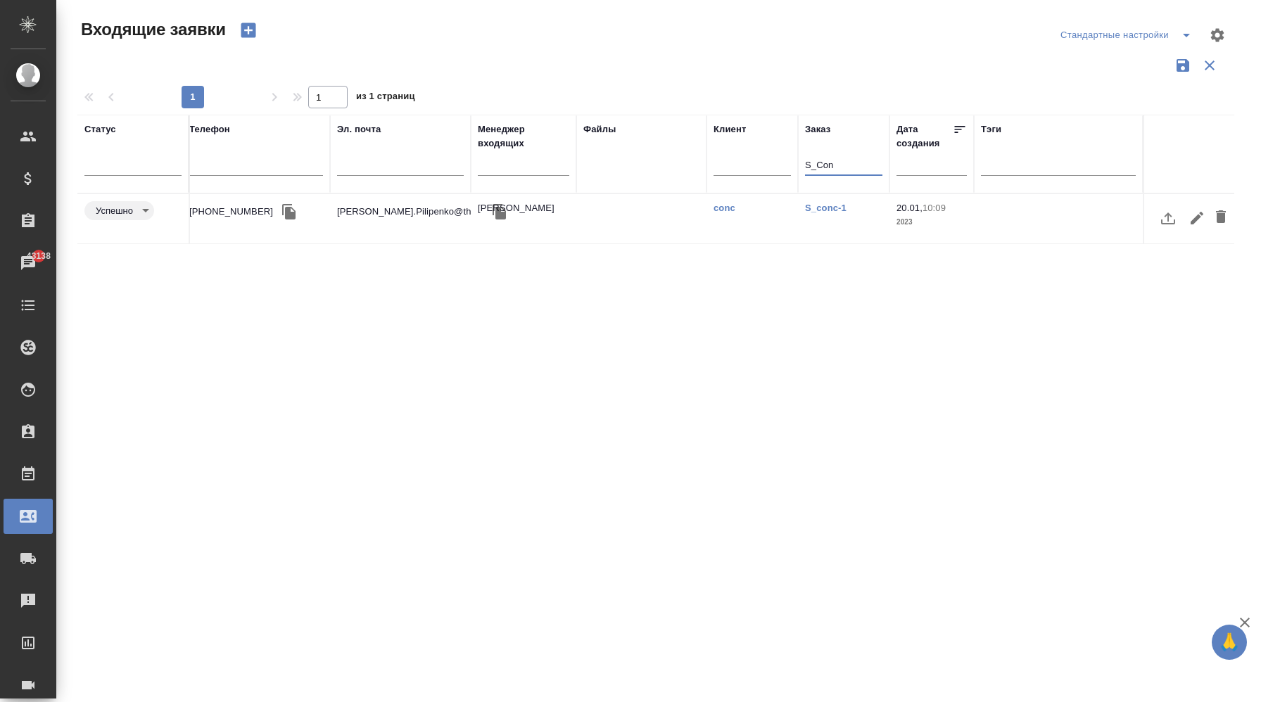
click at [816, 161] on input "S_Con" at bounding box center [843, 167] width 77 height 18
paste input "Gac"
click at [814, 163] on input "S_Gac" at bounding box center [843, 167] width 77 height 18
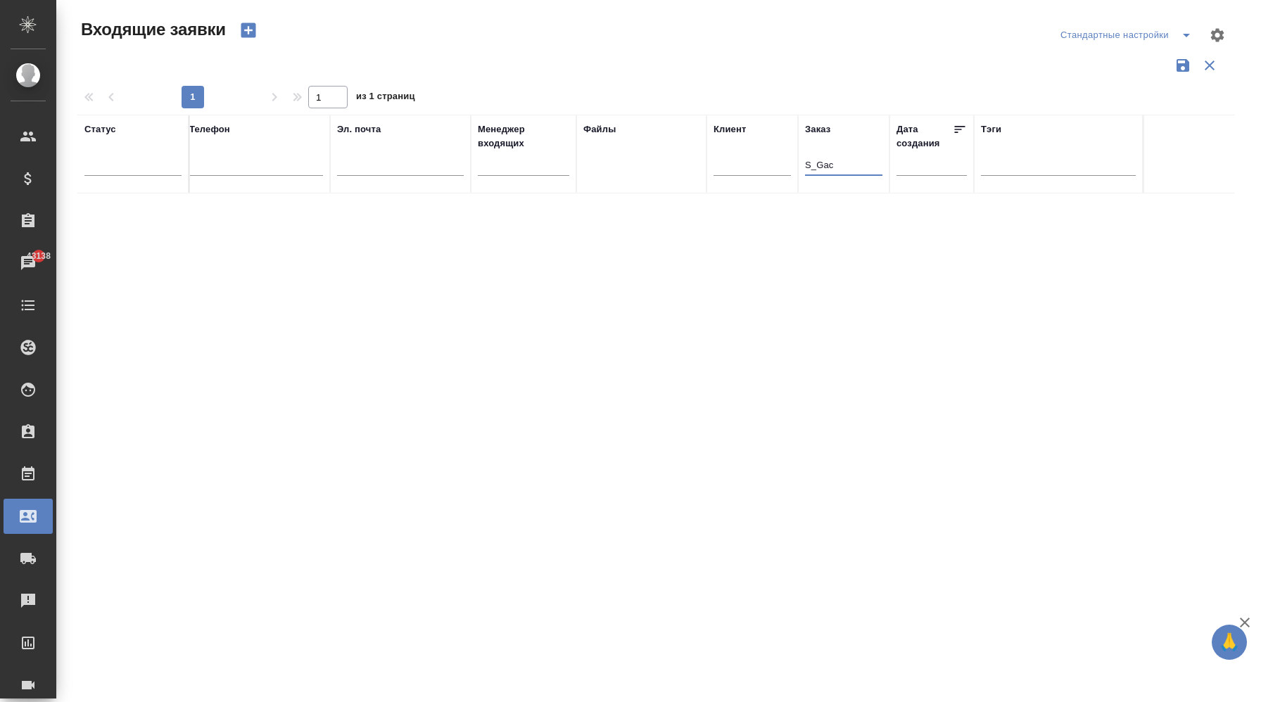
paste input "T-OP"
click at [834, 170] on input "S_T-OP" at bounding box center [843, 167] width 77 height 18
paste input "C_PTC"
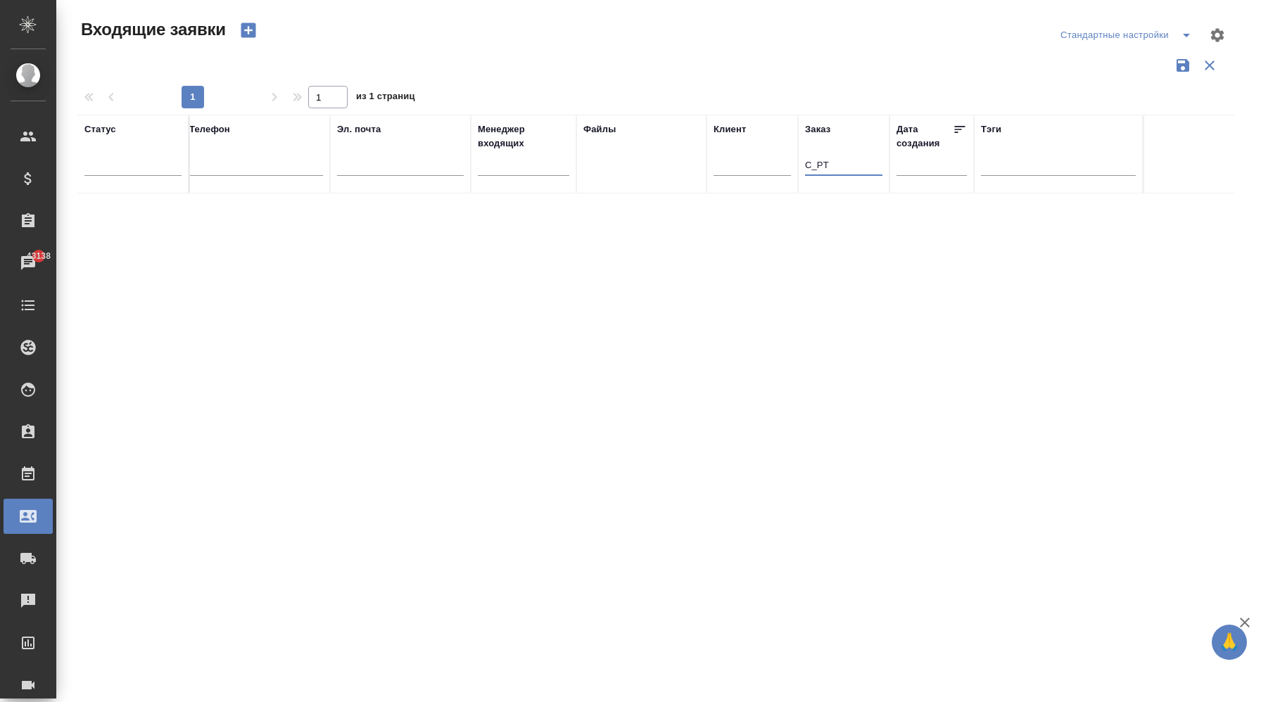
click at [837, 165] on input "C_PT" at bounding box center [843, 167] width 77 height 18
paste input "S_YC"
type input "S_YCT"
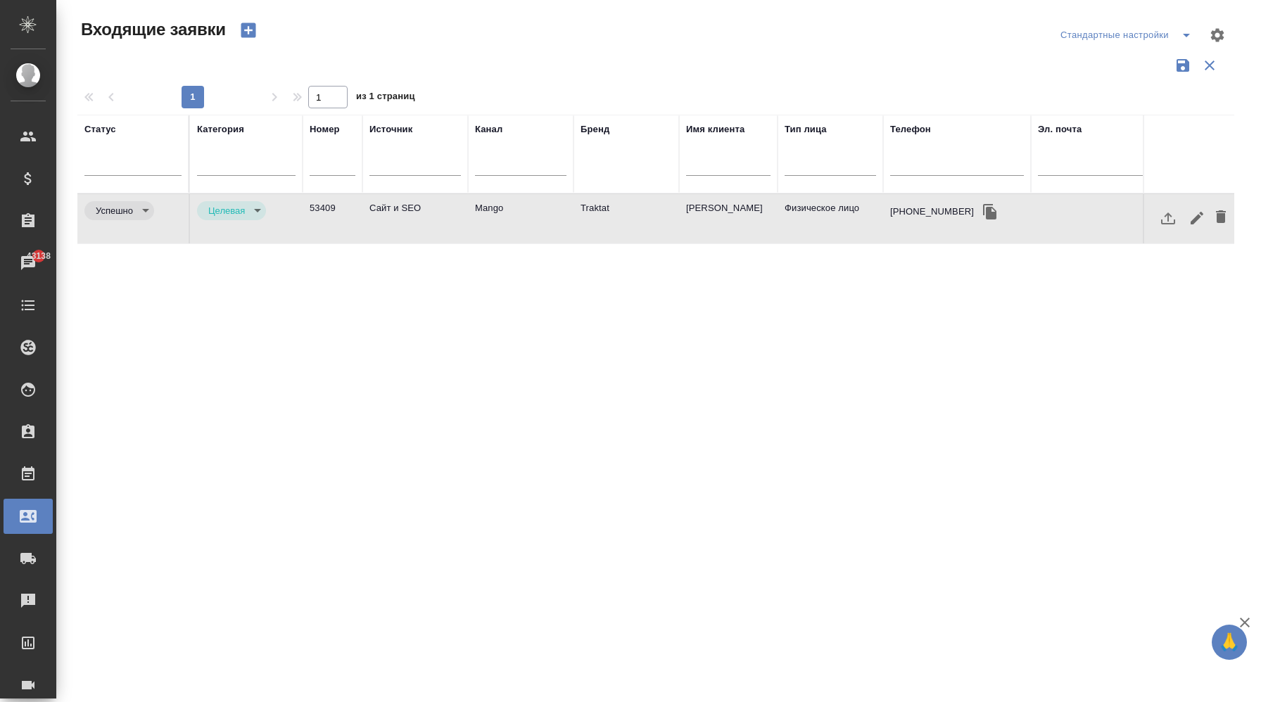
select select "RU"
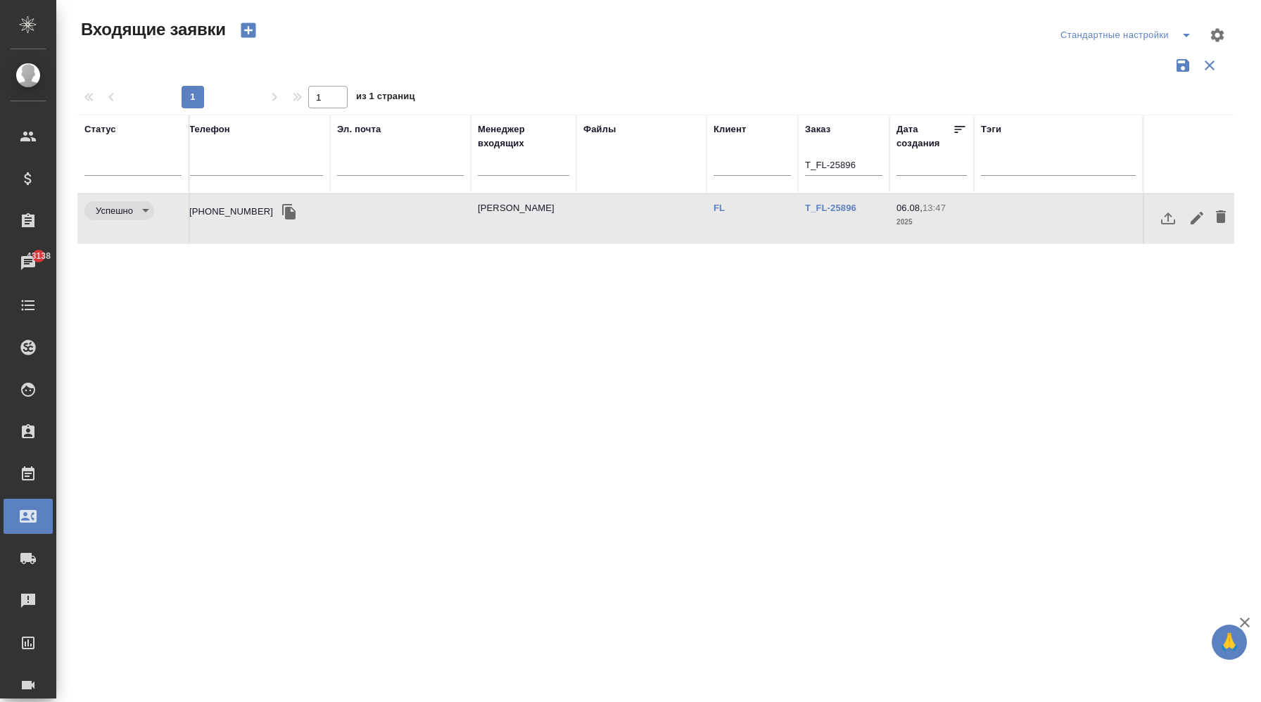
click at [838, 170] on input "T_FL-25896" at bounding box center [843, 167] width 77 height 18
paste input "S_XM-1"
type input "S_XM-1"
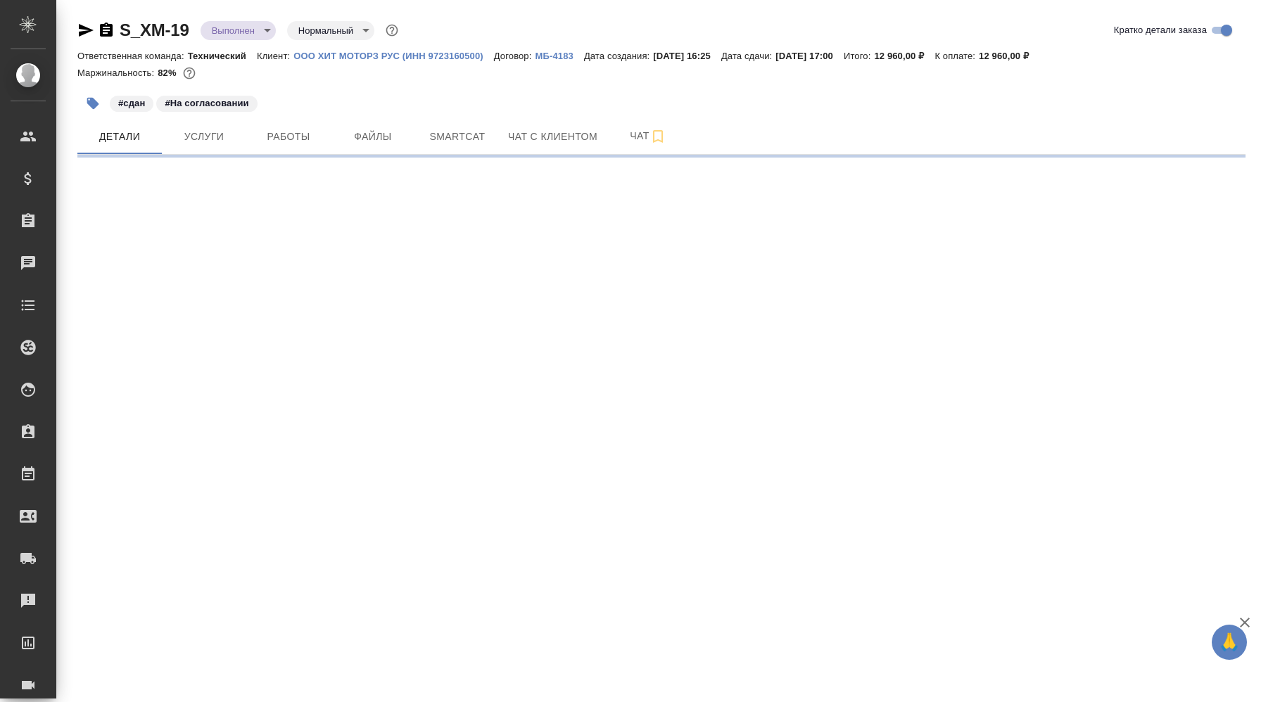
select select "RU"
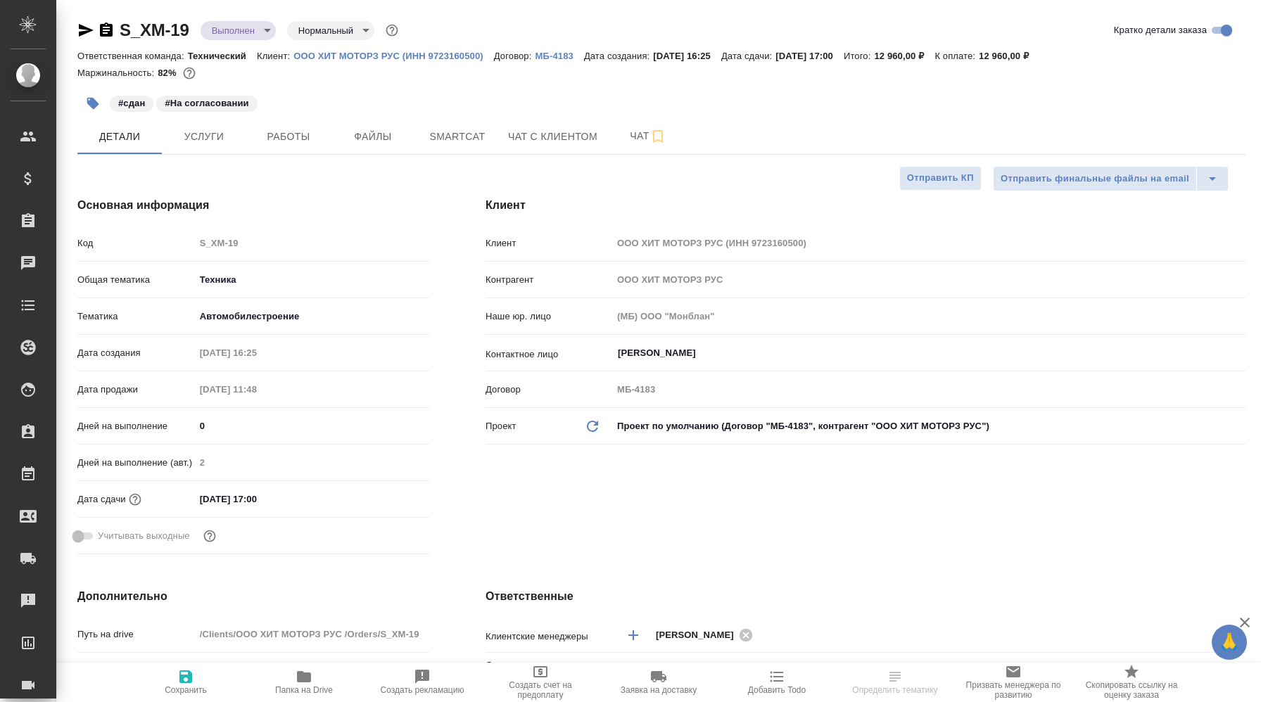
type textarea "x"
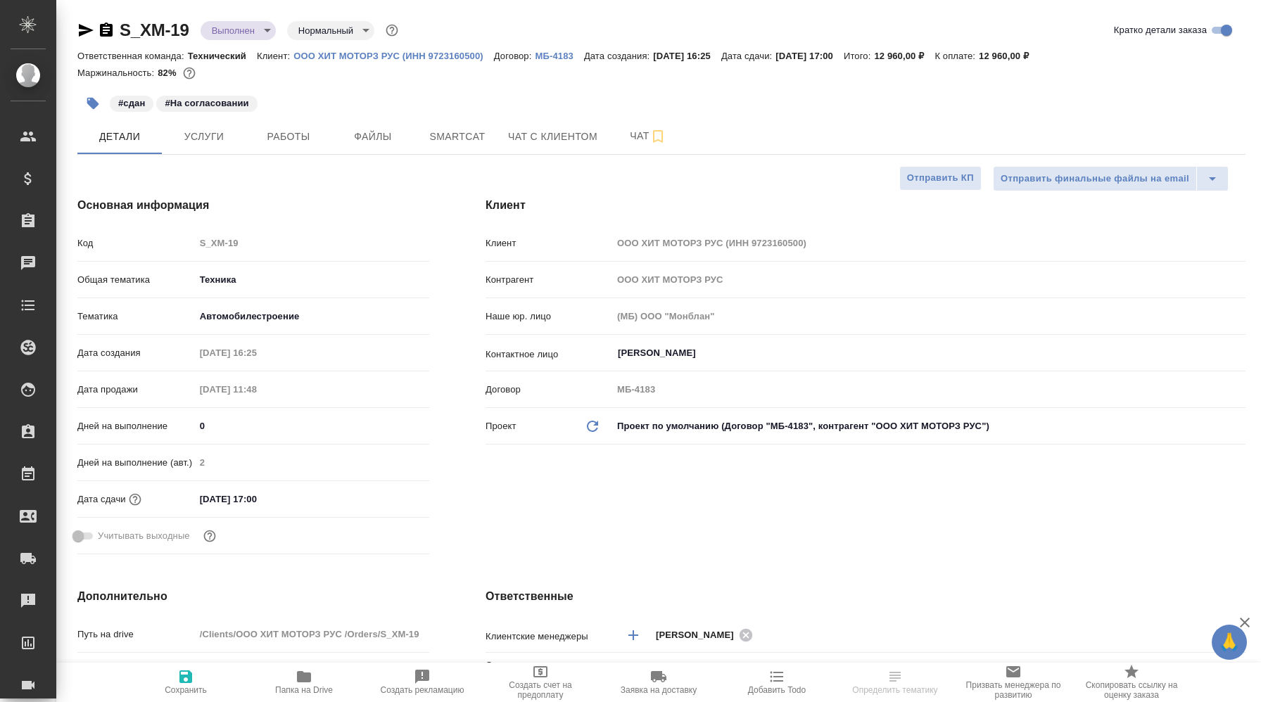
type textarea "x"
select select "RU"
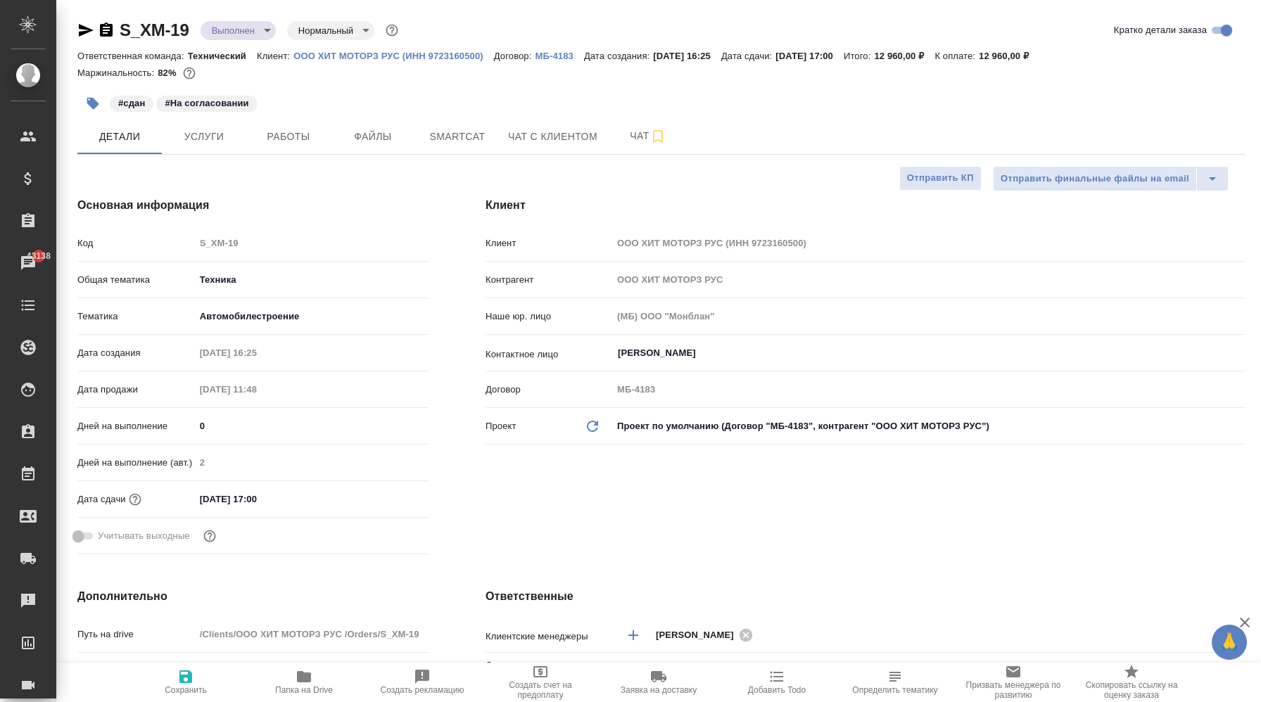
type textarea "x"
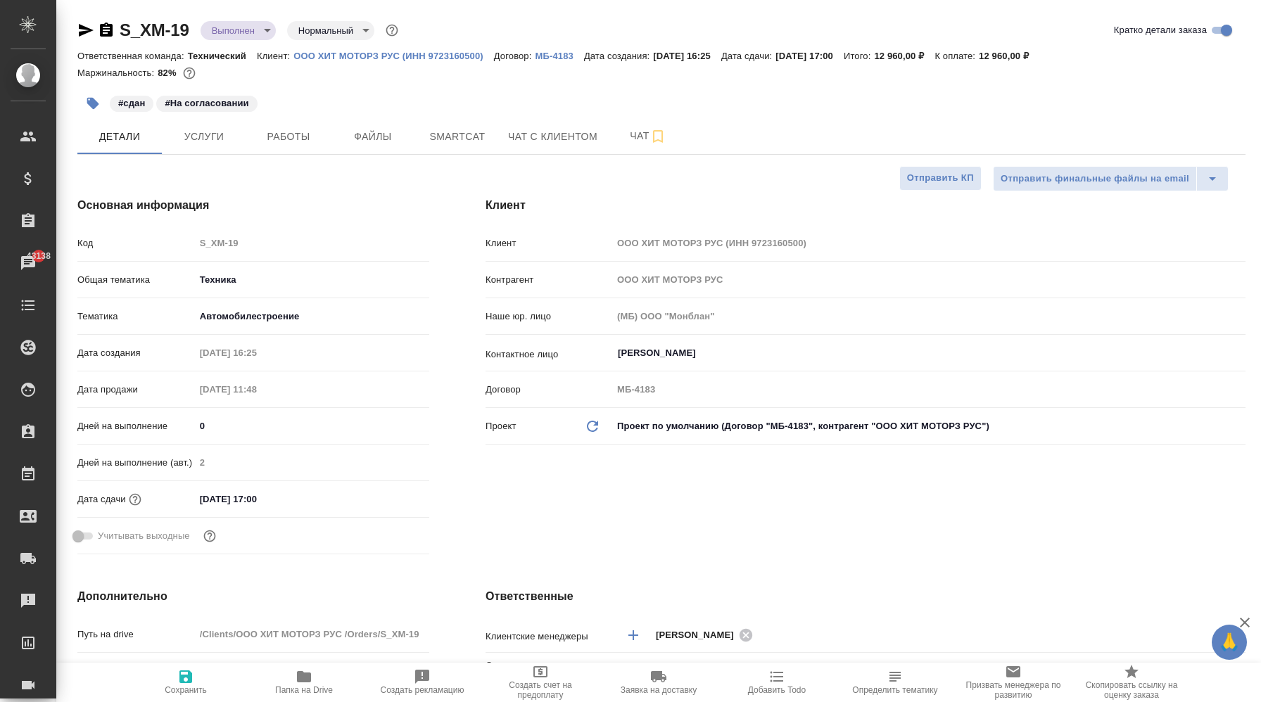
type textarea "x"
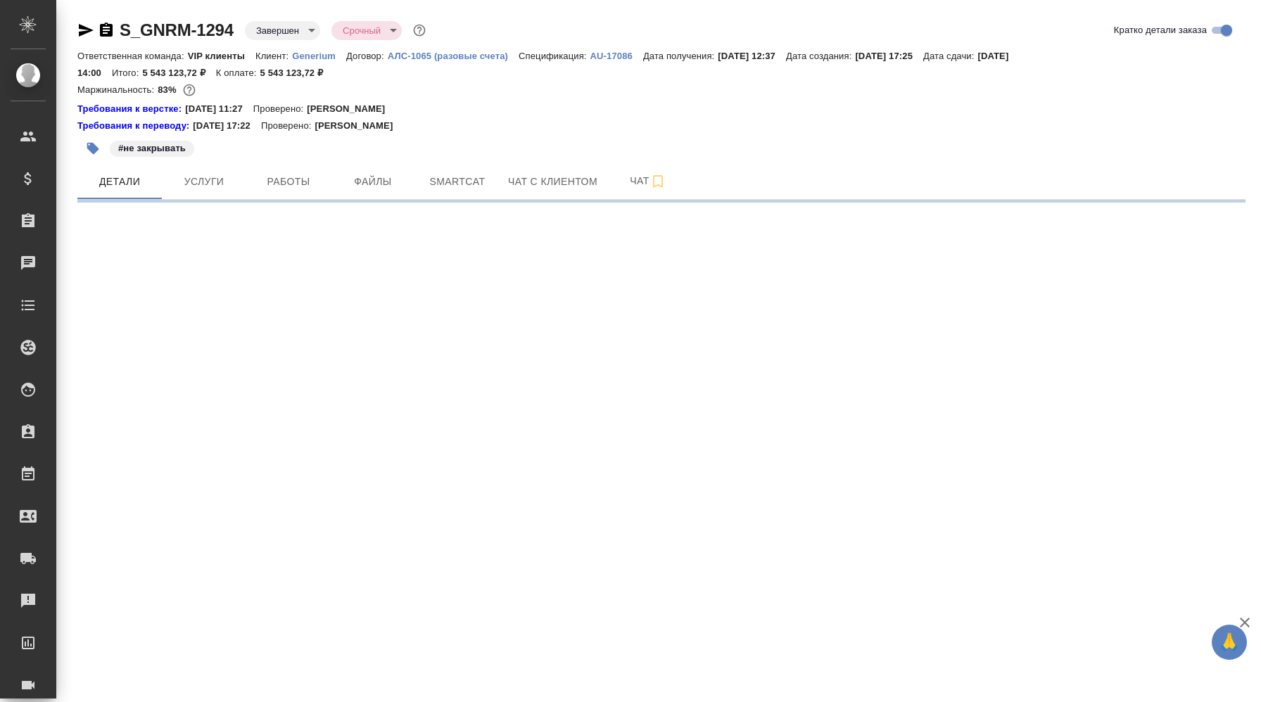
select select "RU"
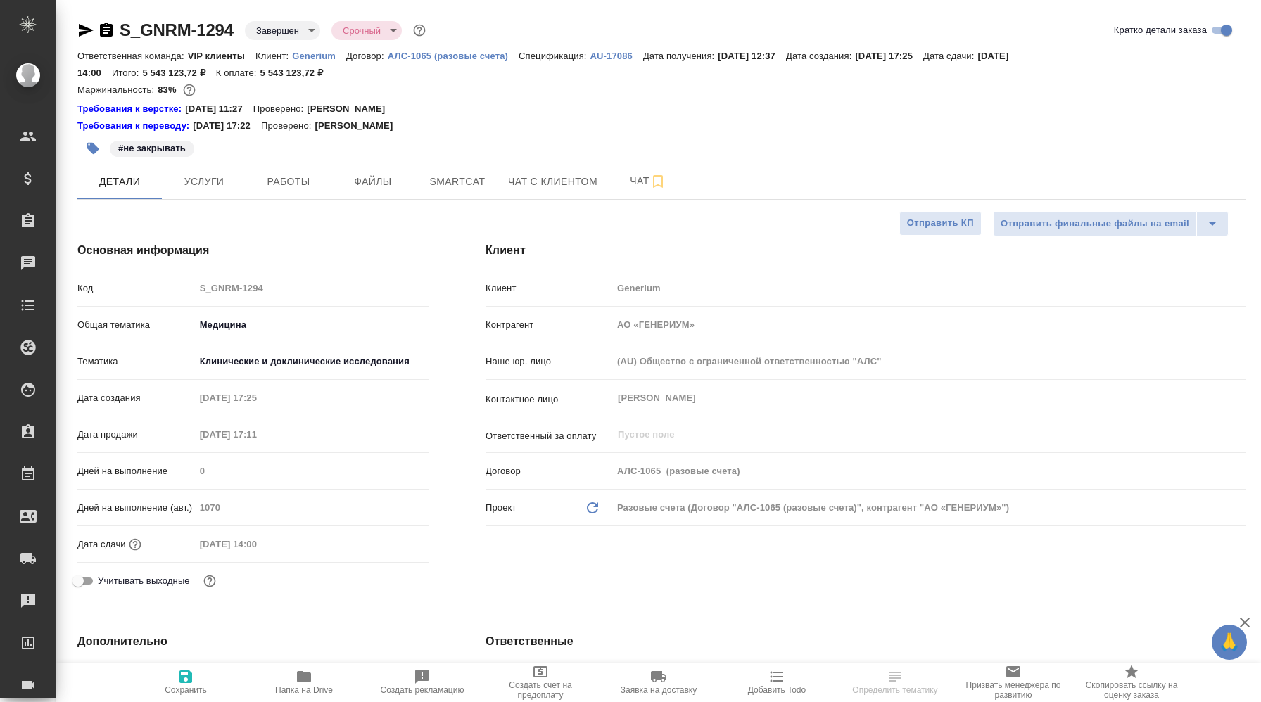
type textarea "x"
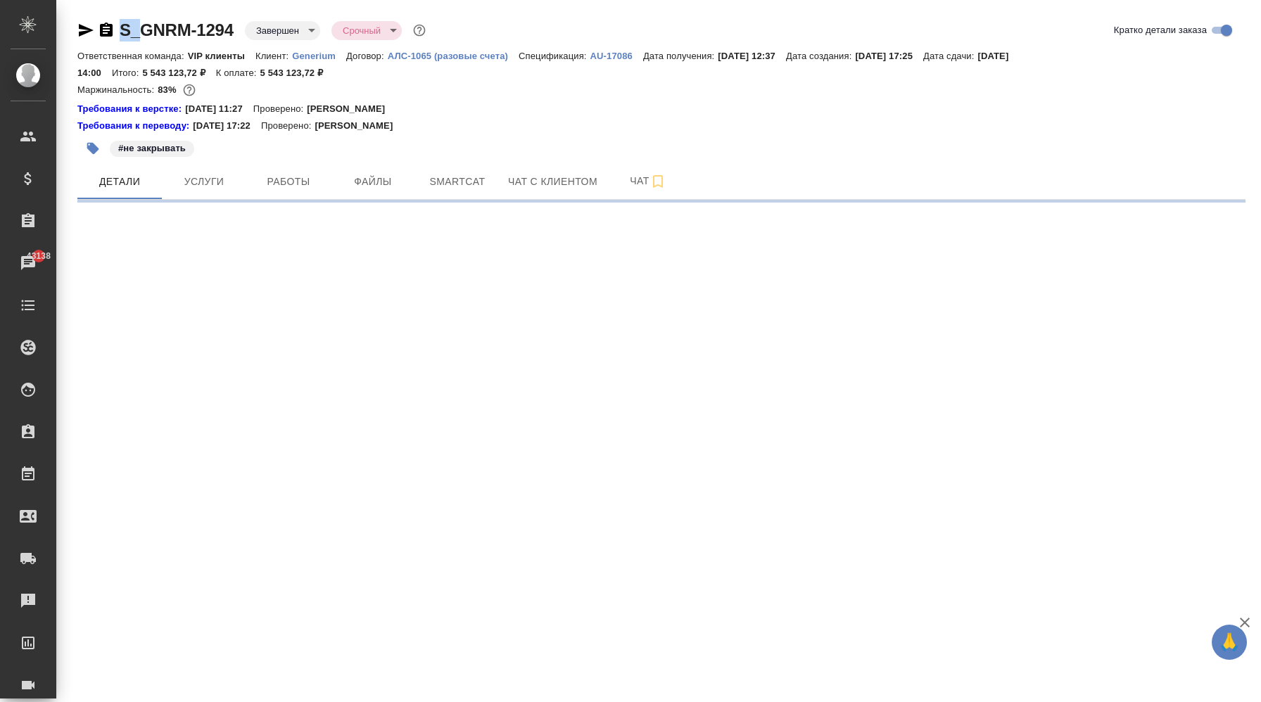
select select "RU"
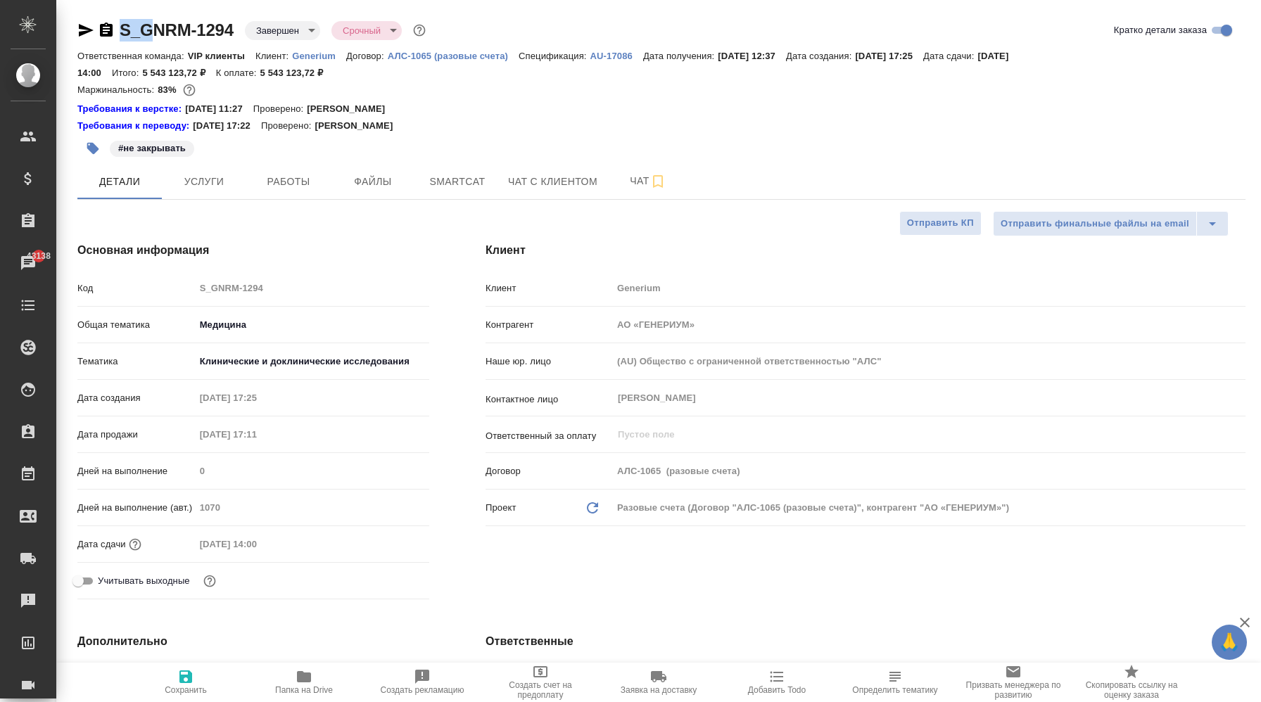
type textarea "x"
drag, startPoint x: 116, startPoint y: 27, endPoint x: 148, endPoint y: 32, distance: 32.0
click at [148, 32] on div "S_GNRM-1294 Завершен closed Срочный urgent" at bounding box center [252, 30] width 351 height 23
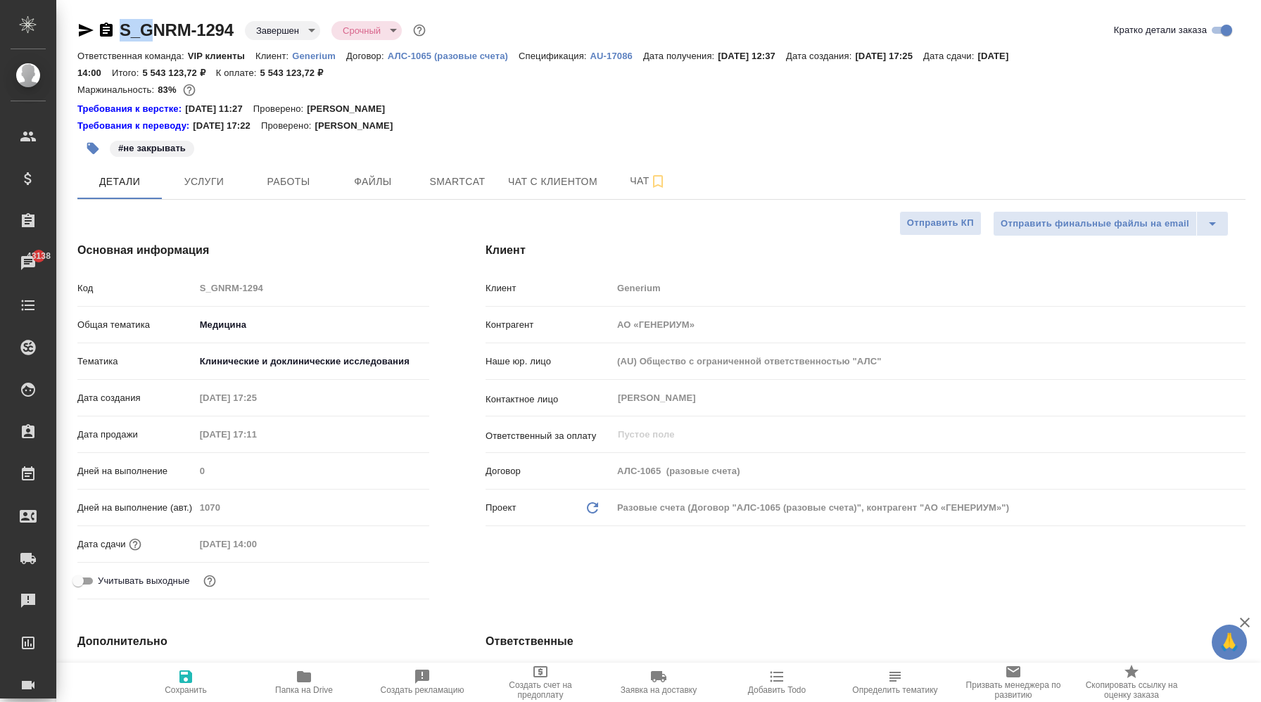
copy link "S_G"
type textarea "x"
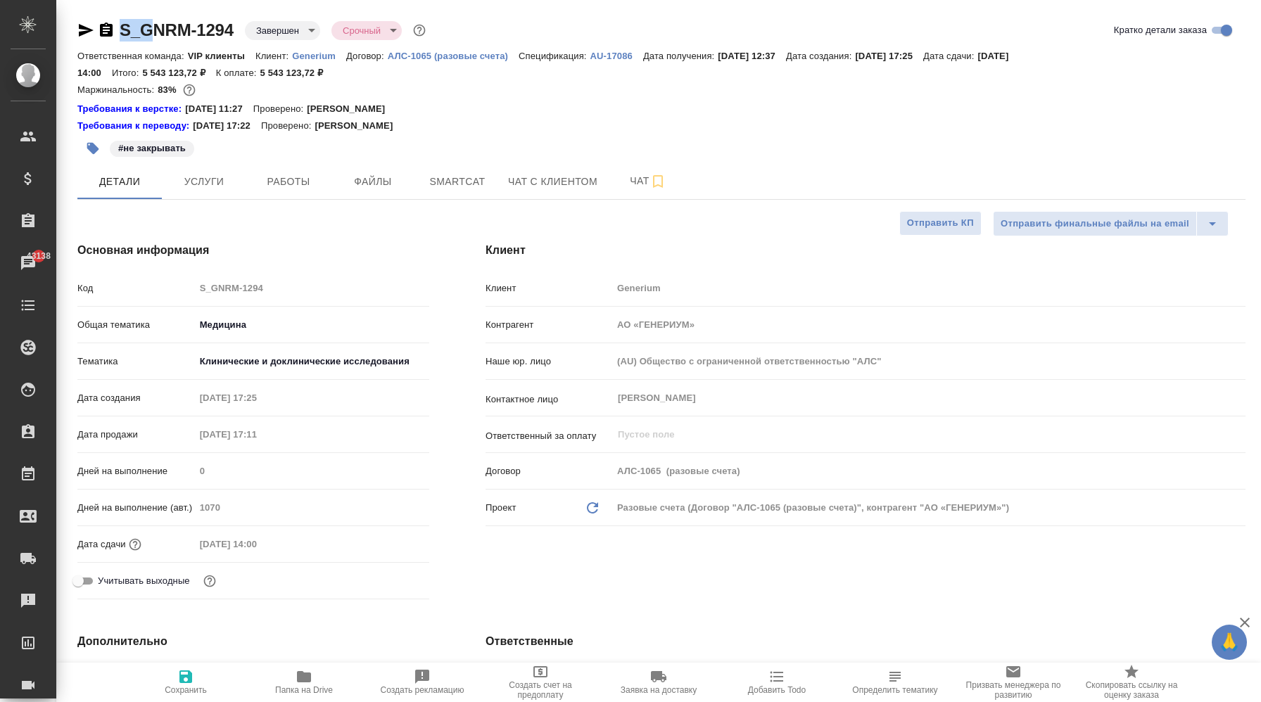
type textarea "x"
click at [118, 27] on div "S_GNRM-1294 Завершен closed Срочный urgent" at bounding box center [252, 30] width 351 height 23
drag, startPoint x: 118, startPoint y: 27, endPoint x: 165, endPoint y: 33, distance: 47.5
click at [165, 33] on div "S_GNRM-1294 Завершен closed Срочный urgent" at bounding box center [252, 30] width 351 height 23
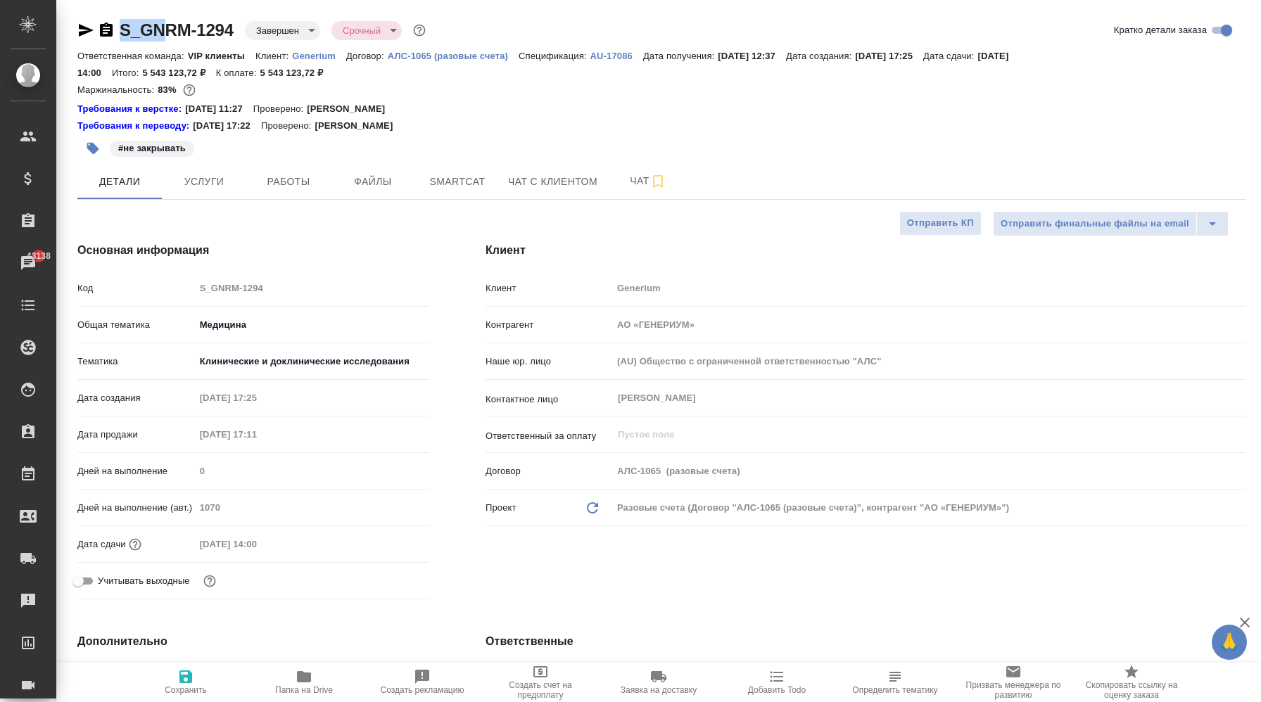
copy link "S_GN"
type textarea "x"
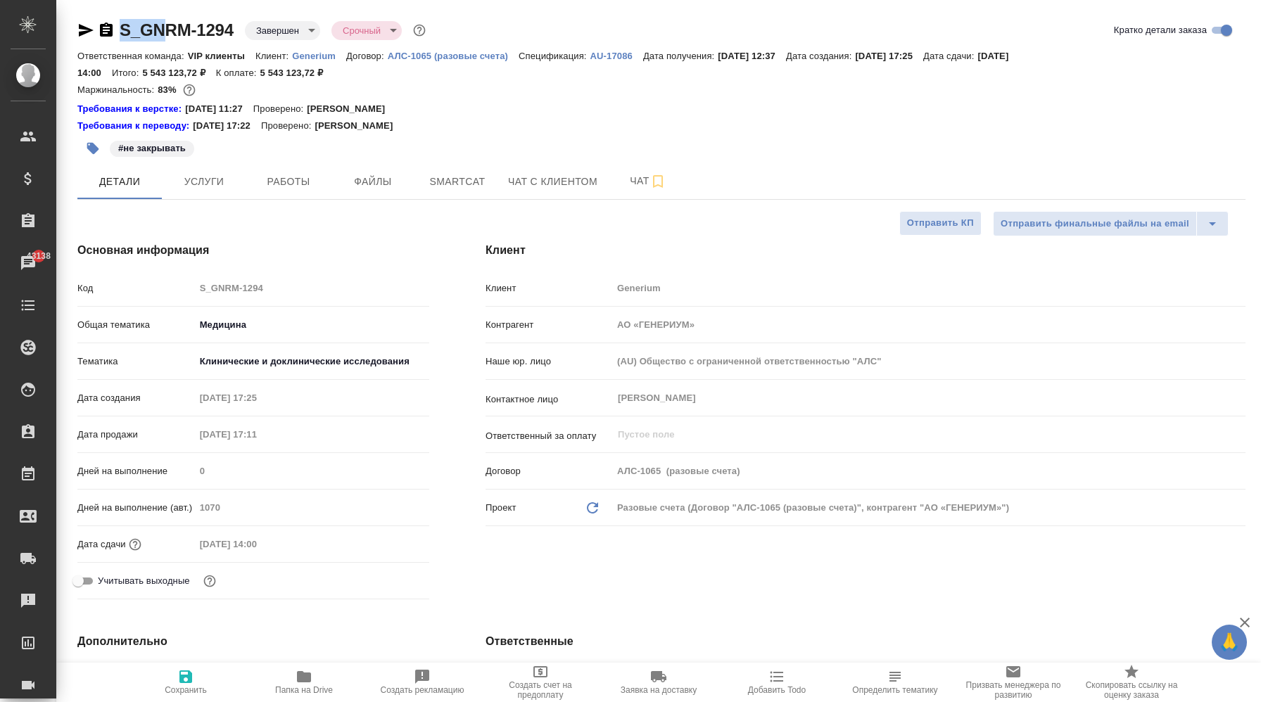
type textarea "x"
click at [329, 54] on p "Generium" at bounding box center [319, 56] width 54 height 11
type textarea "x"
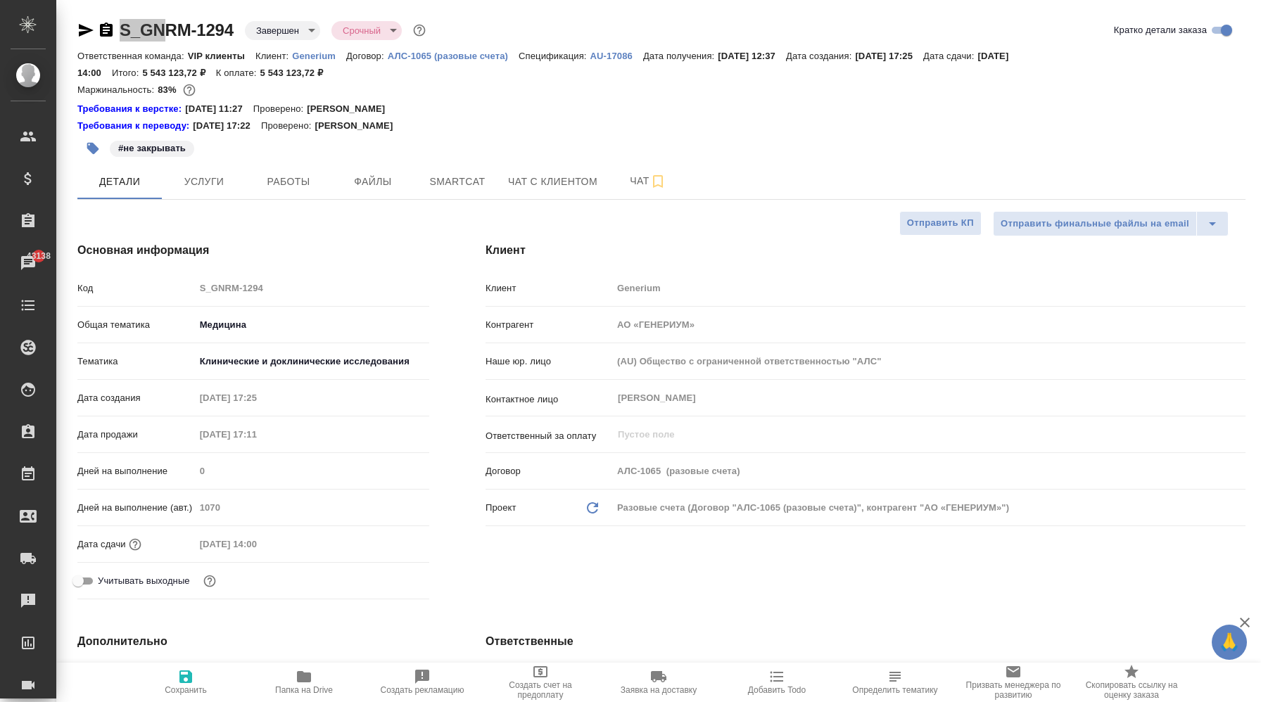
type textarea "x"
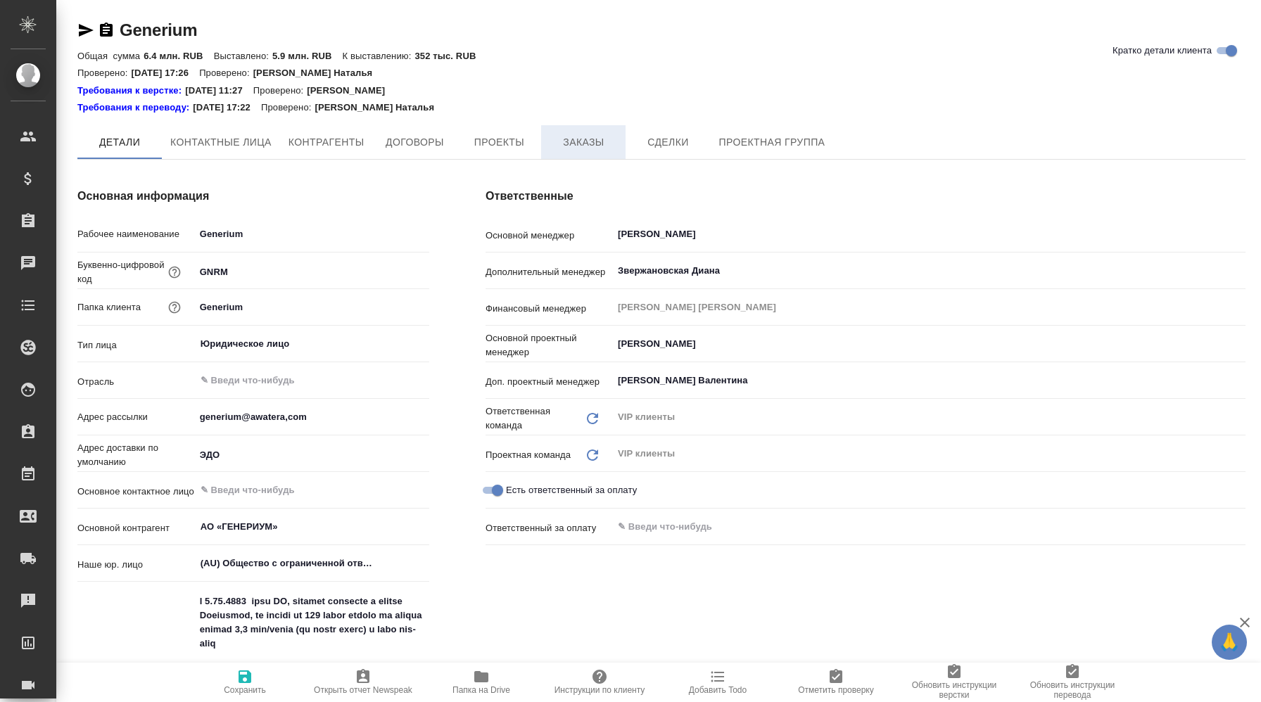
type textarea "x"
click at [595, 136] on span "Заказы" at bounding box center [584, 143] width 68 height 18
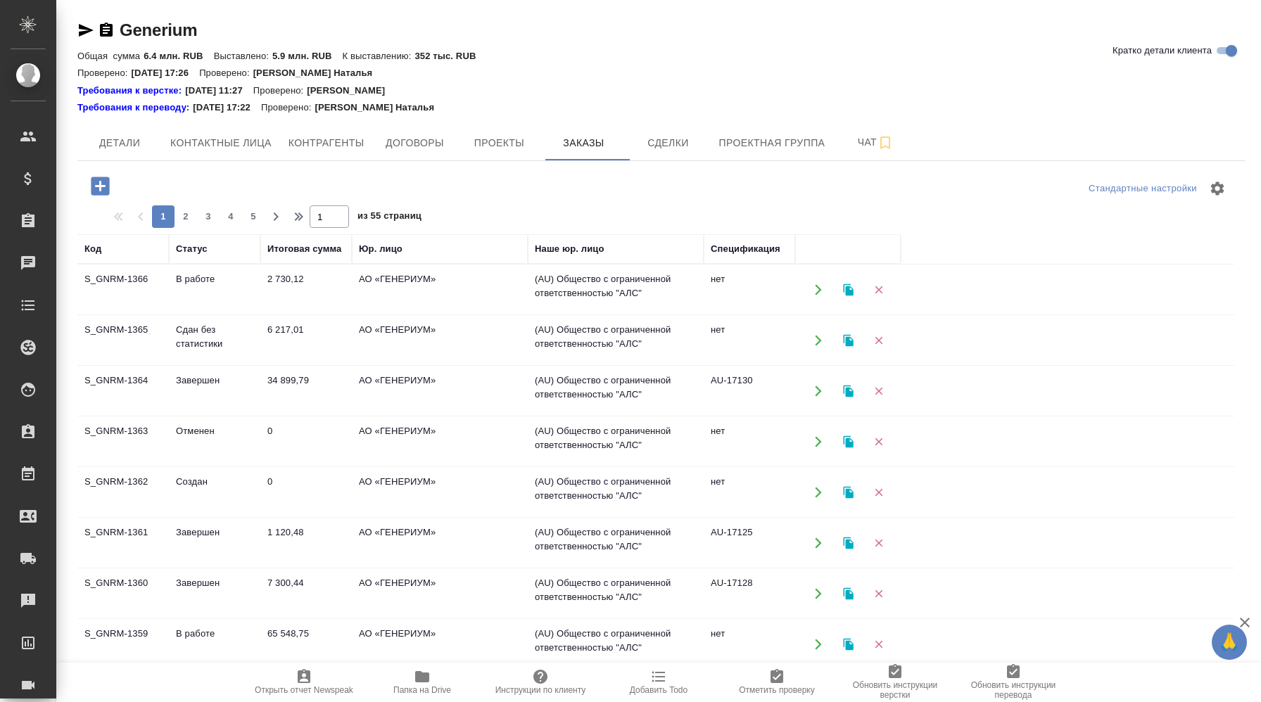
click at [460, 448] on td "АО «ГЕНЕРИУМ»" at bounding box center [440, 441] width 176 height 49
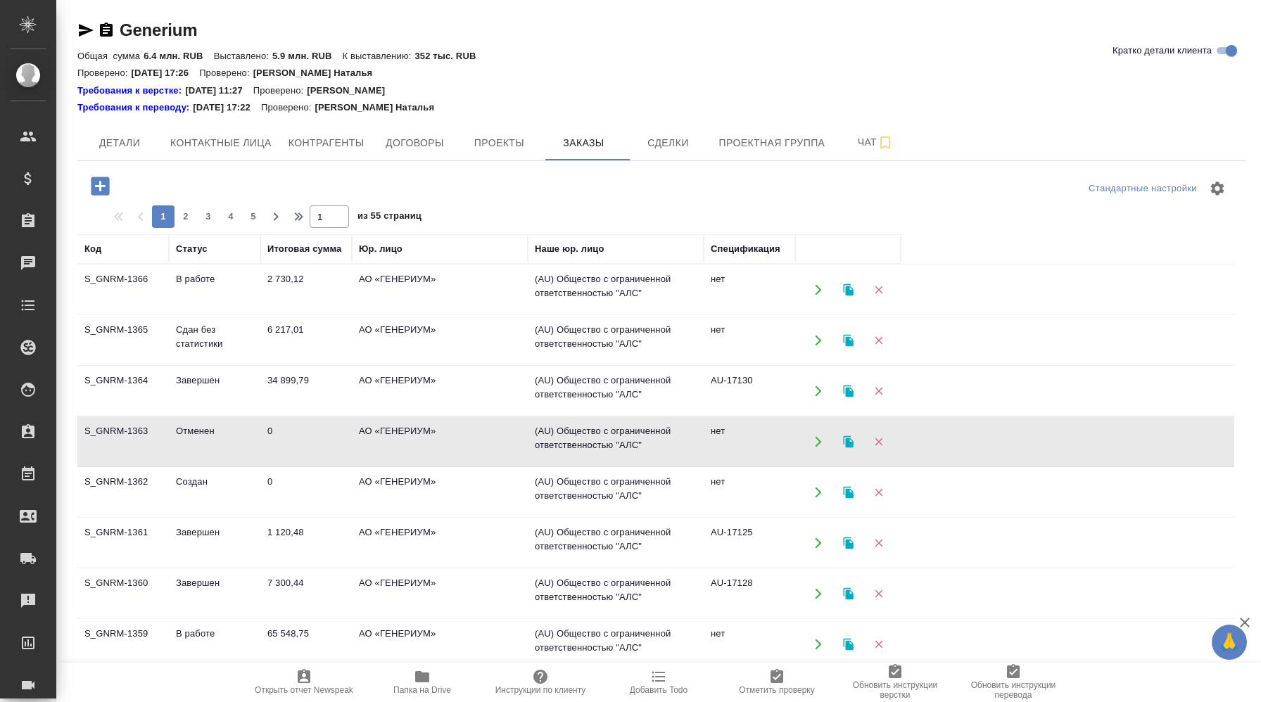
click at [460, 448] on td "АО «ГЕНЕРИУМ»" at bounding box center [440, 441] width 176 height 49
click at [292, 217] on icon "button" at bounding box center [300, 216] width 17 height 17
type input "55"
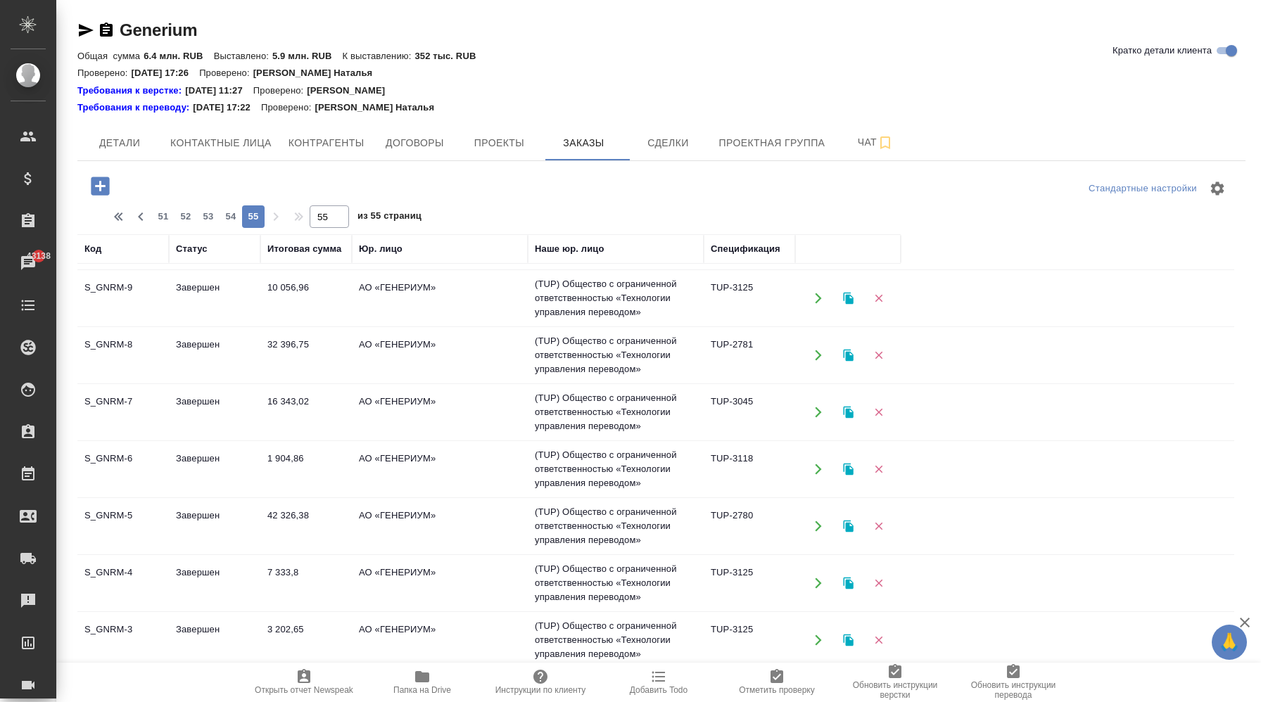
scroll to position [124, 0]
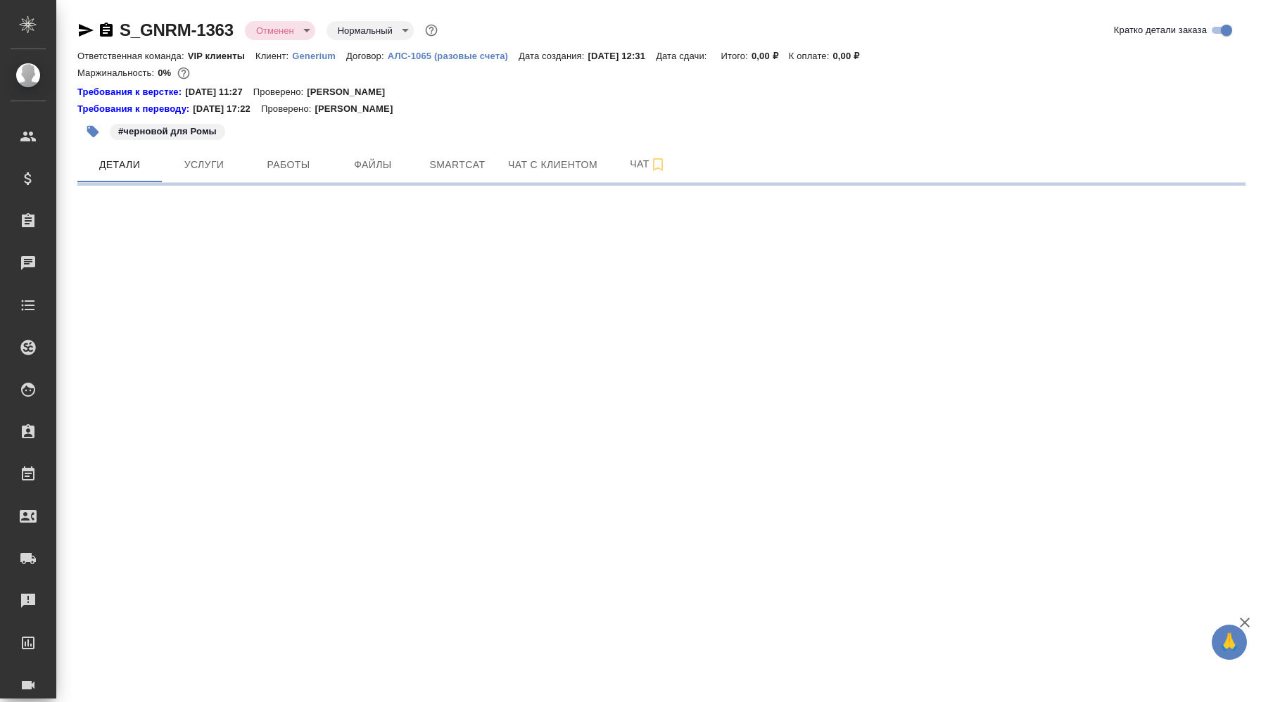
select select "RU"
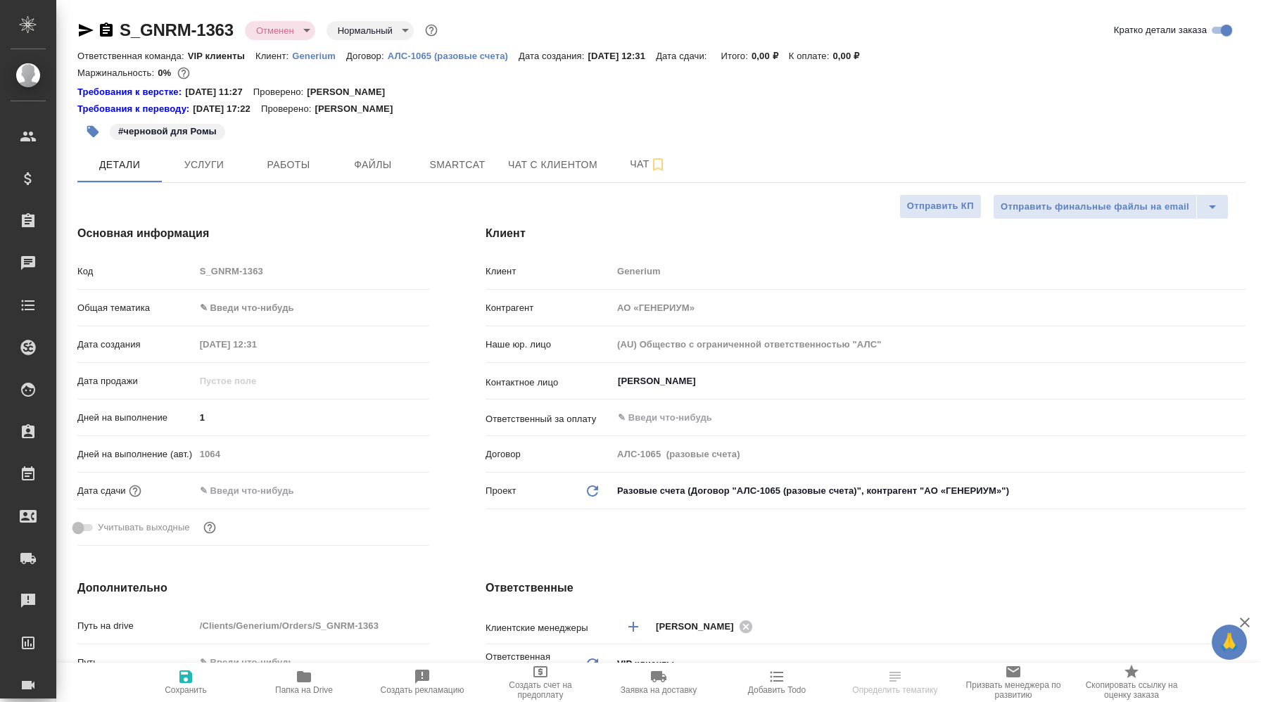
type textarea "x"
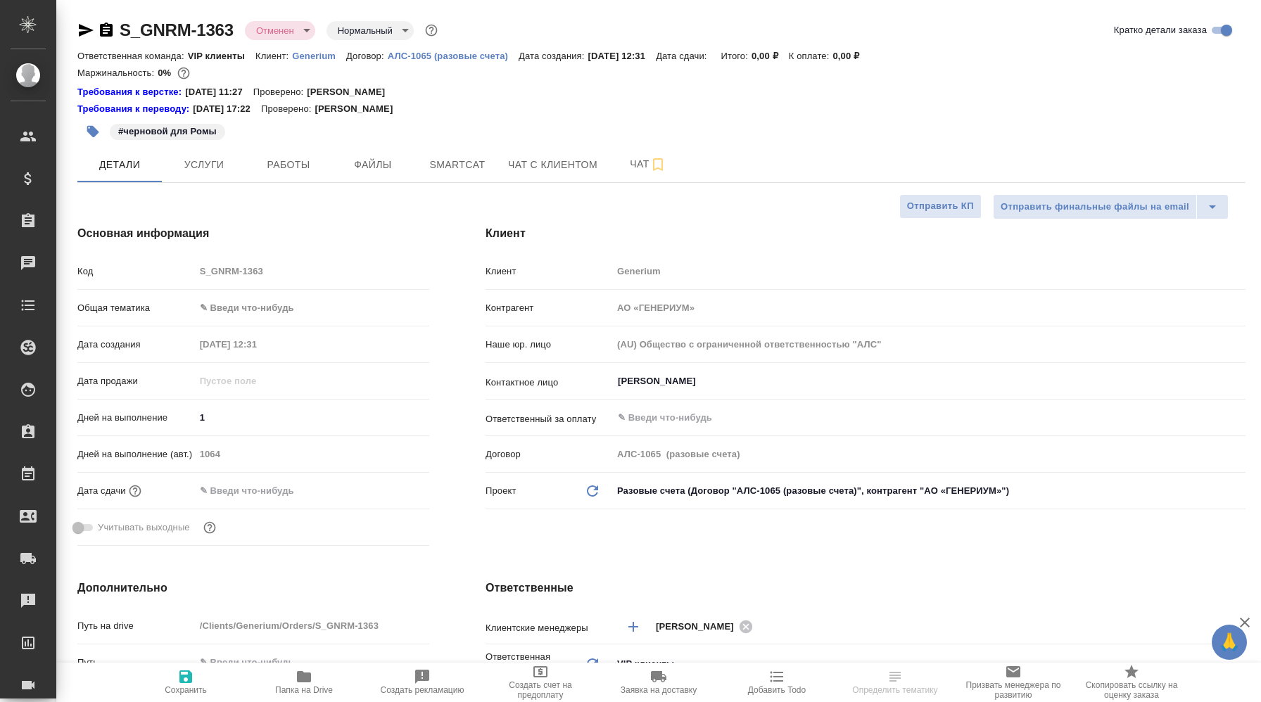
type textarea "x"
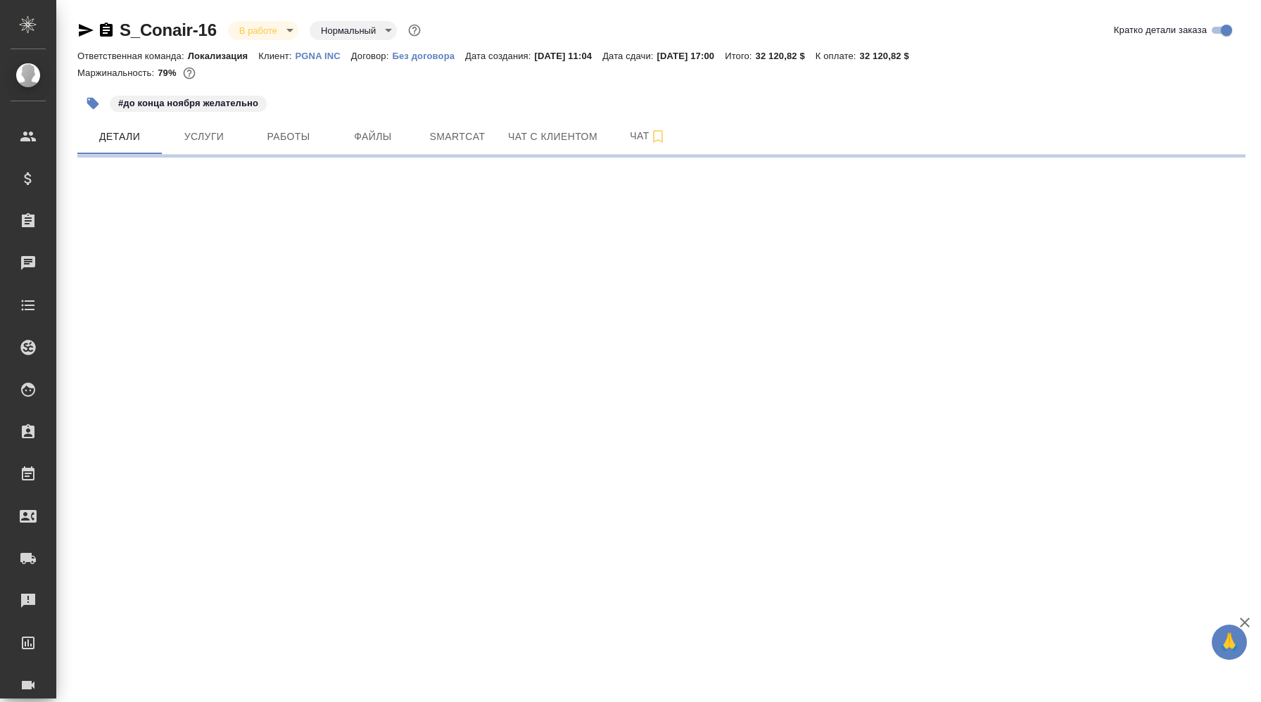
select select "RU"
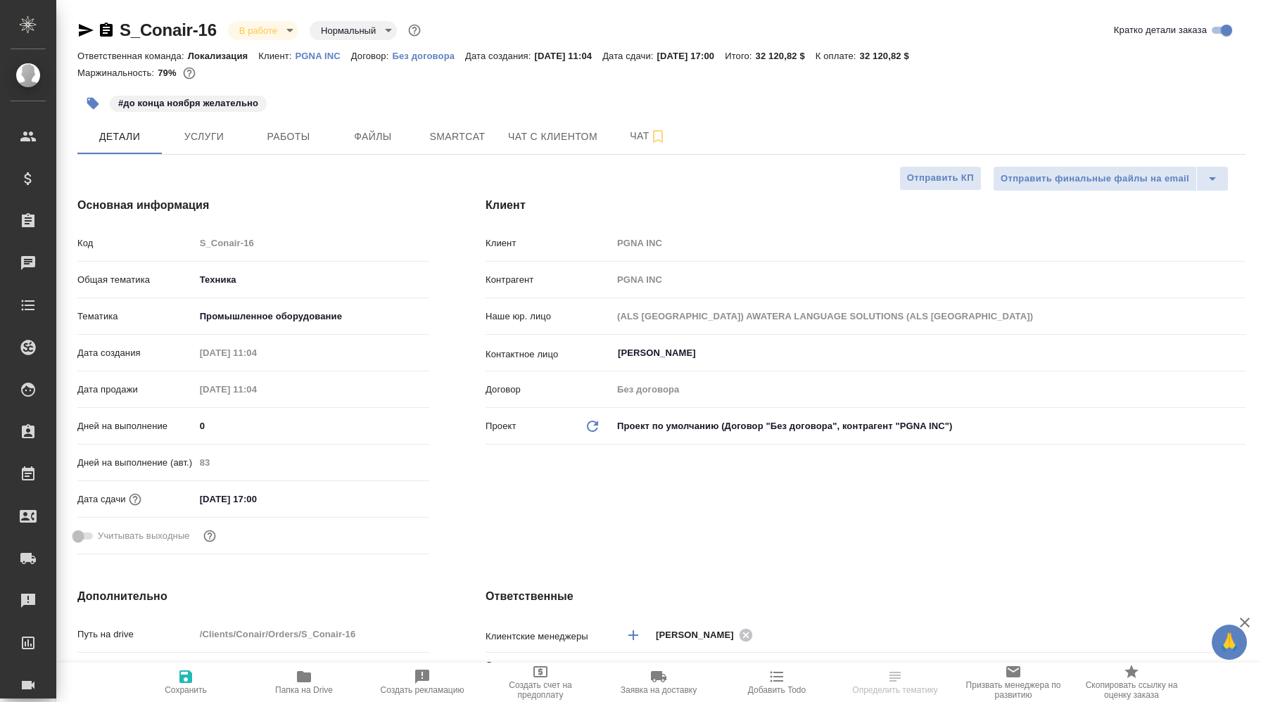
type textarea "x"
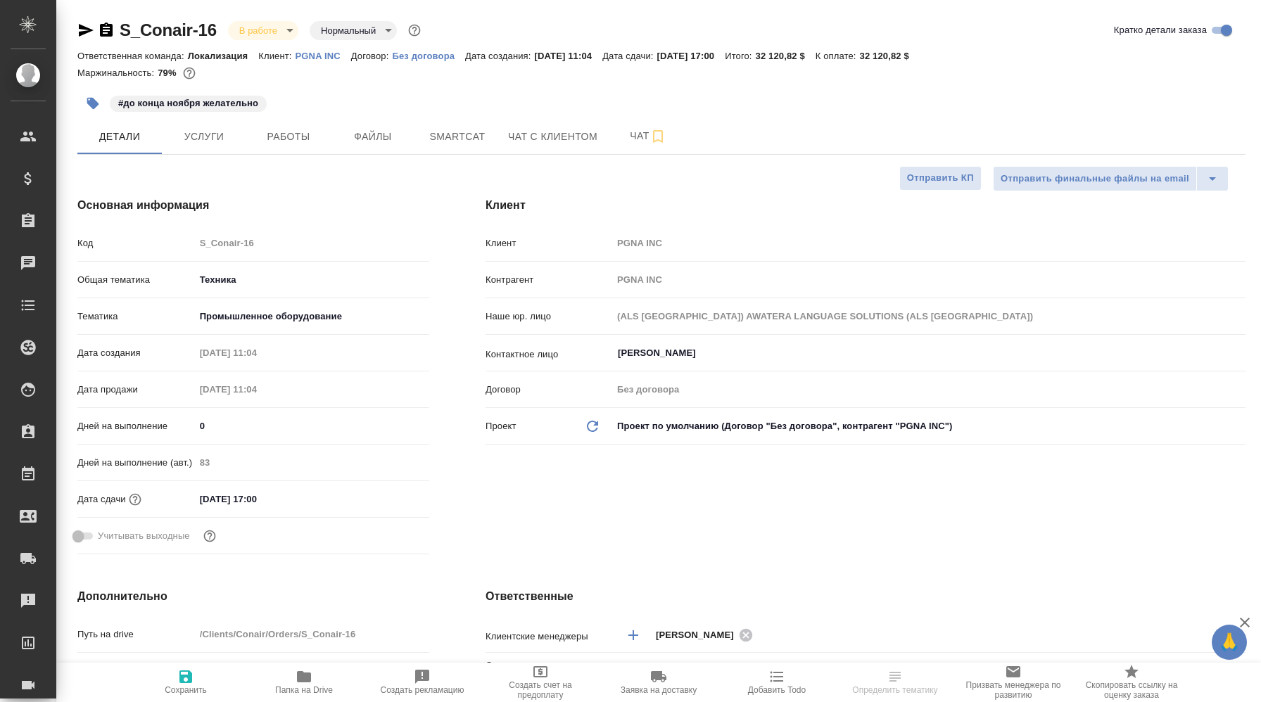
type textarea "x"
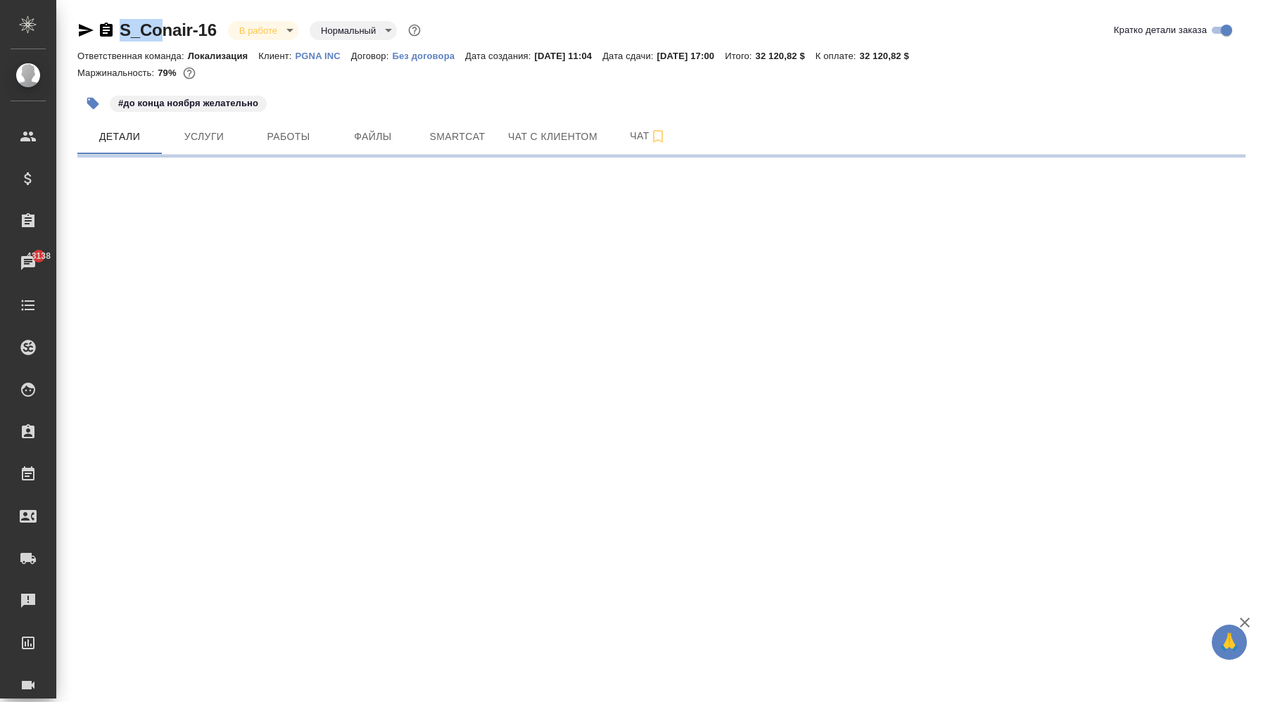
select select "RU"
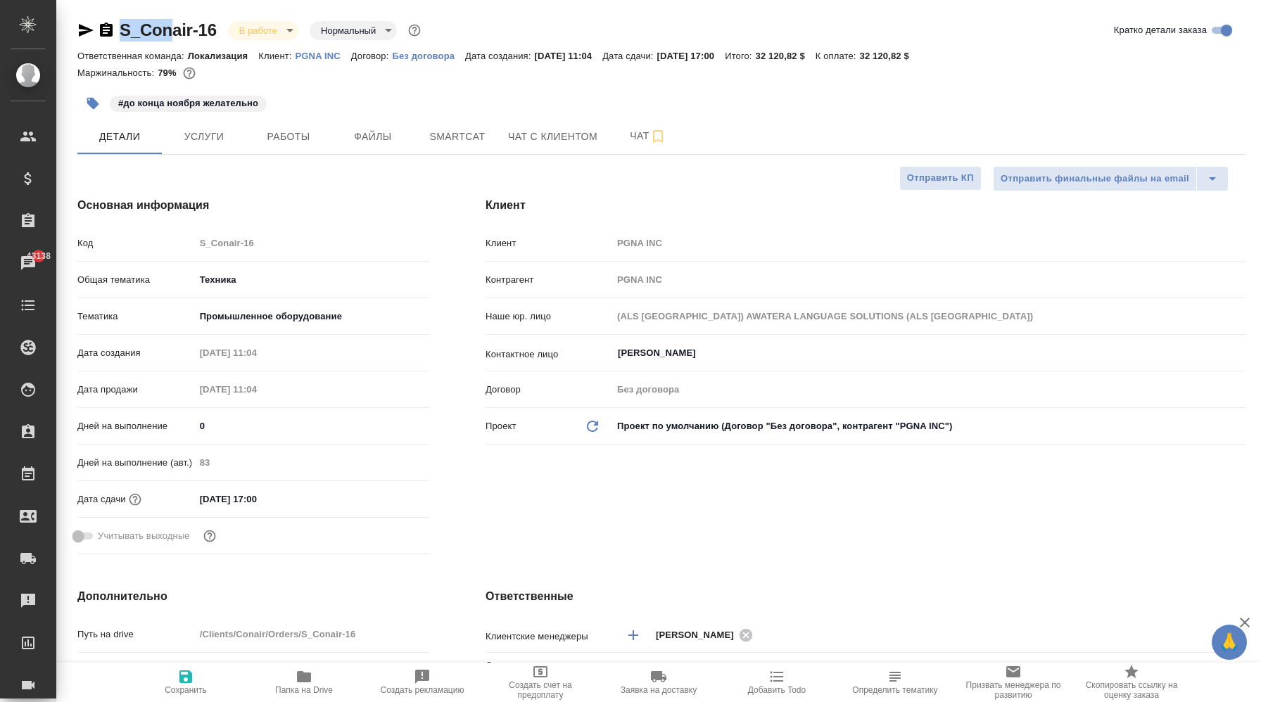
type textarea "x"
drag, startPoint x: 118, startPoint y: 28, endPoint x: 172, endPoint y: 32, distance: 53.7
click at [172, 32] on div "S_Conair-16 В работе inProgress Нормальный normal" at bounding box center [250, 30] width 346 height 23
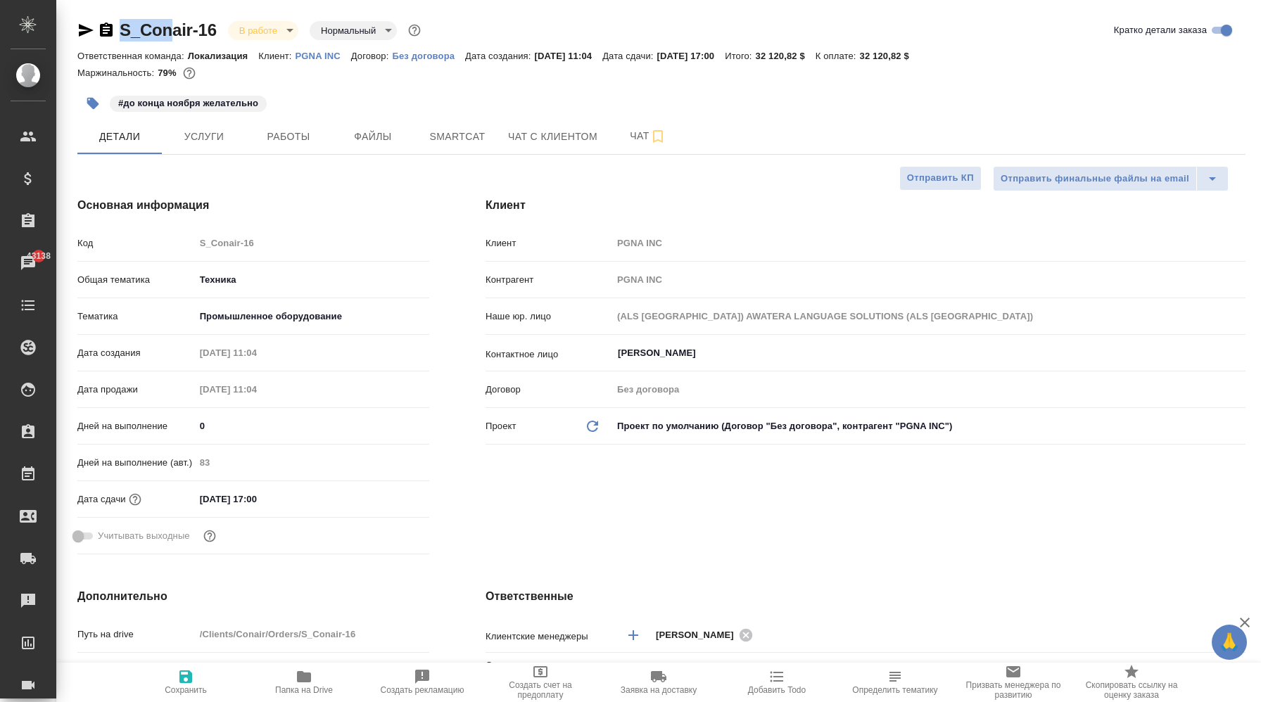
copy link "S_Con"
type textarea "x"
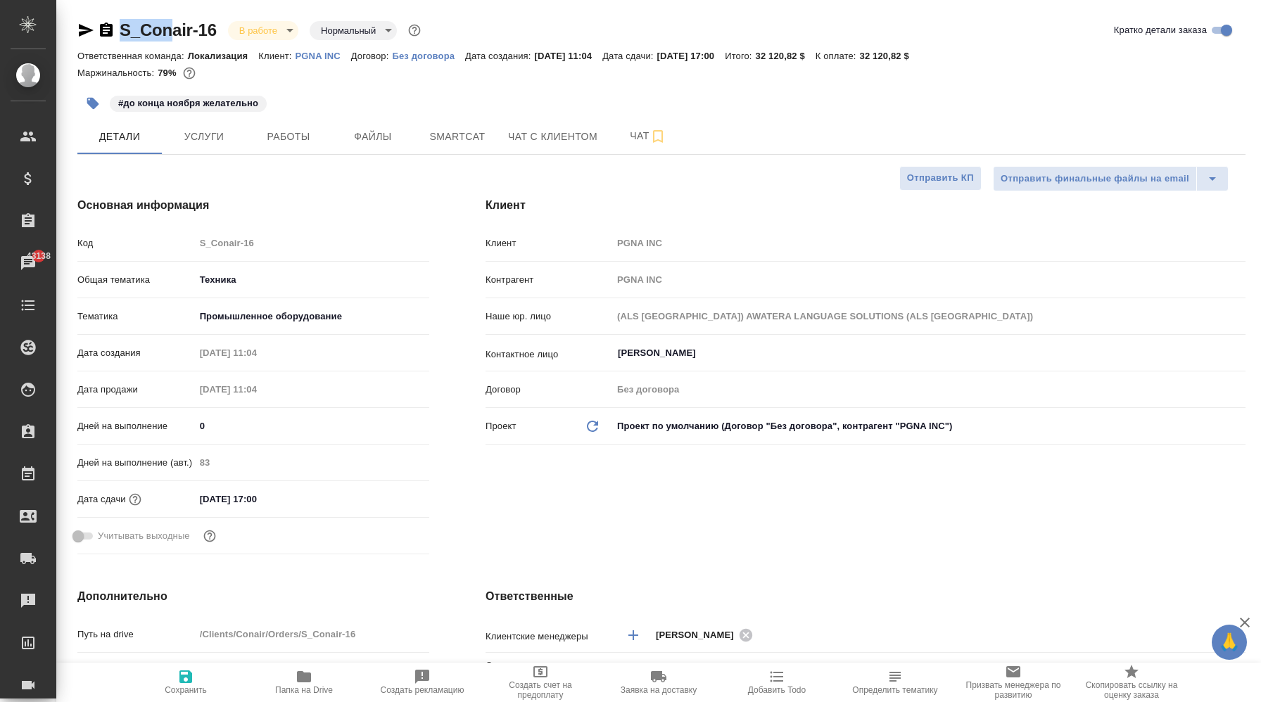
type textarea "x"
click at [314, 58] on p "PGNA INC" at bounding box center [324, 56] width 56 height 11
type textarea "x"
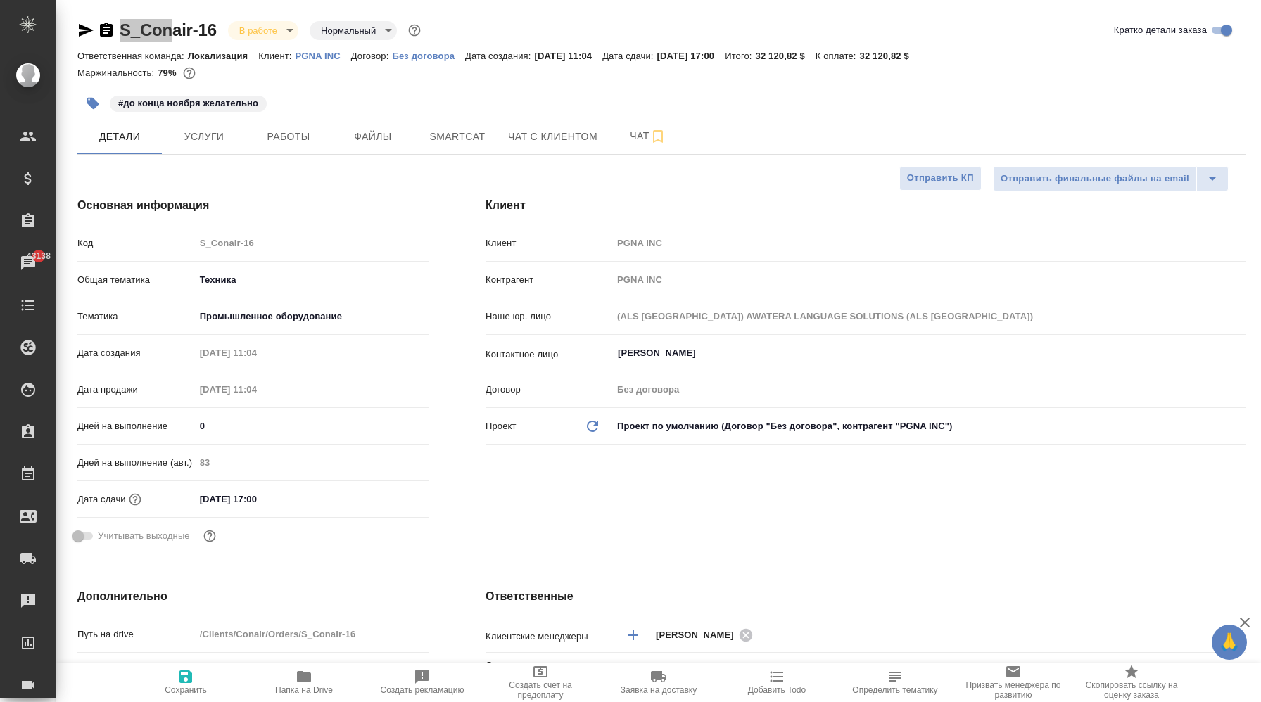
type textarea "x"
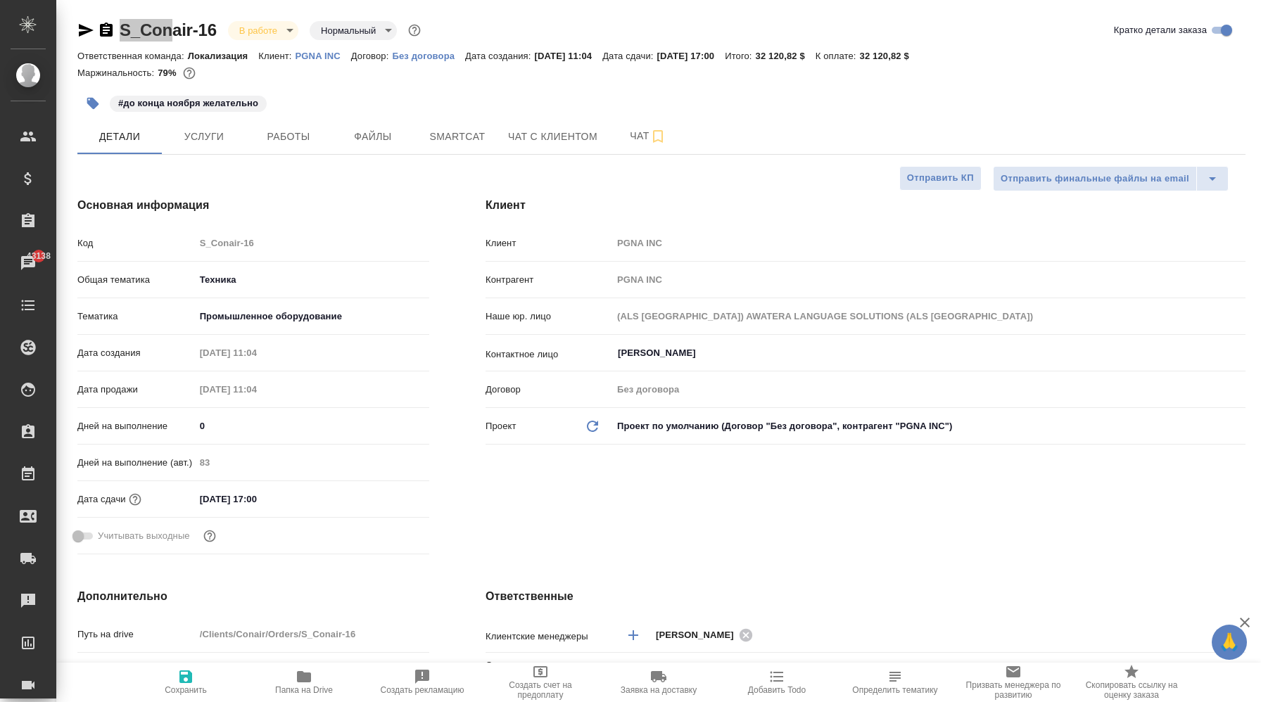
type textarea "x"
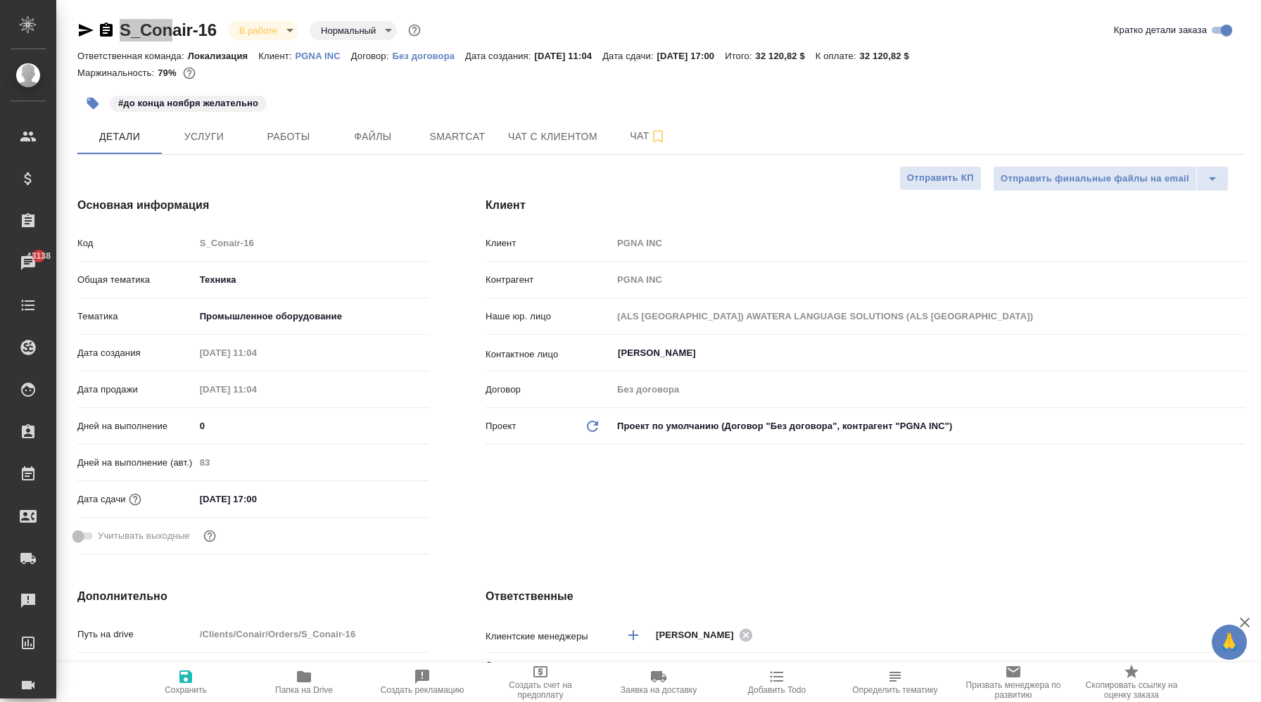
type textarea "x"
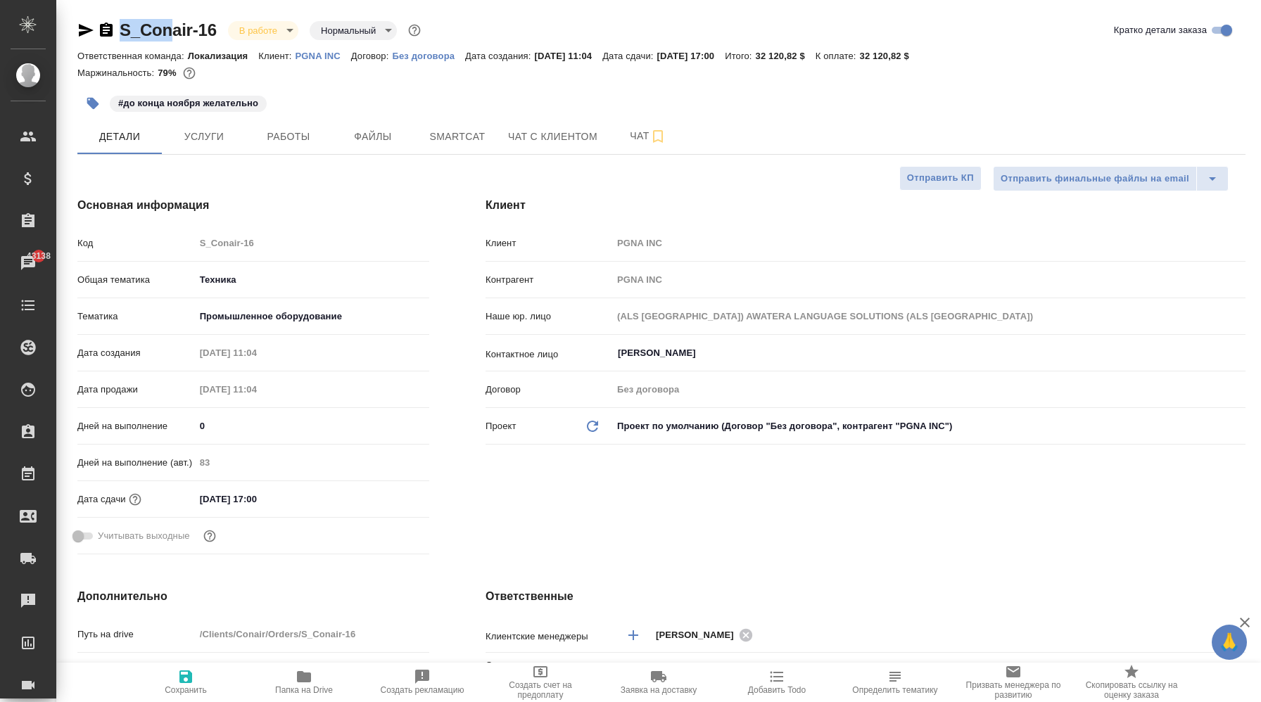
type textarea "x"
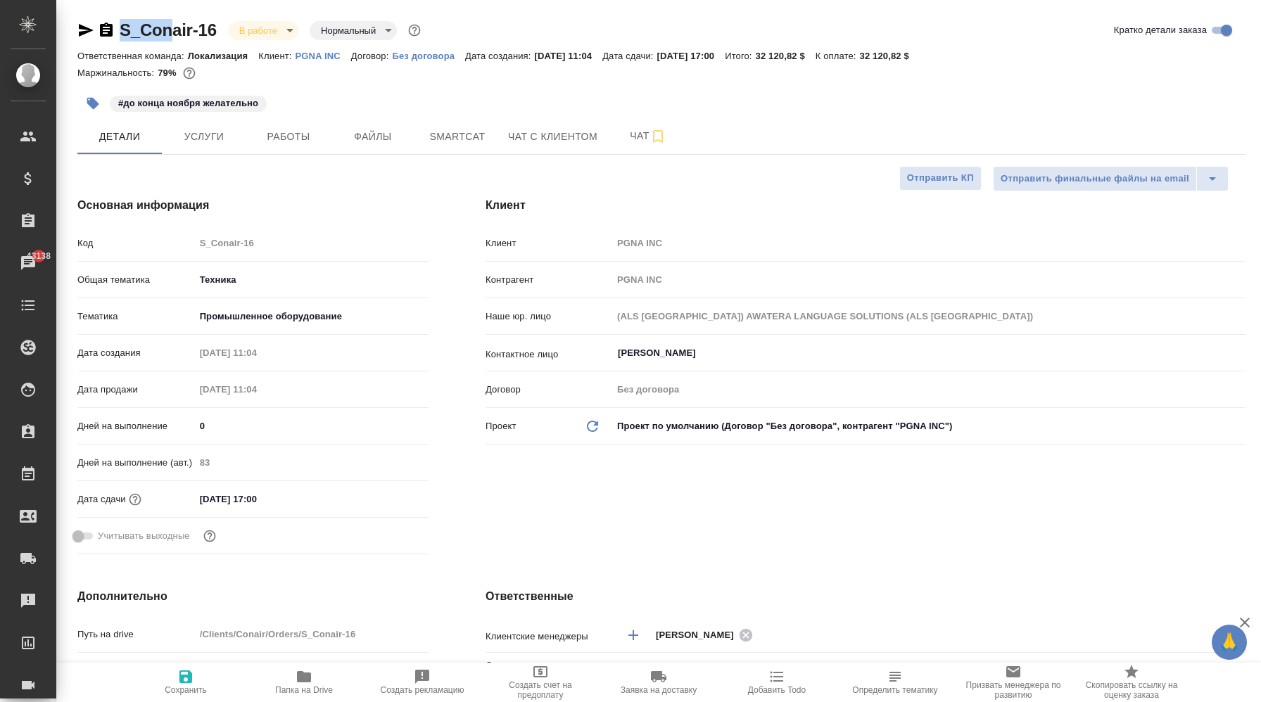
type textarea "x"
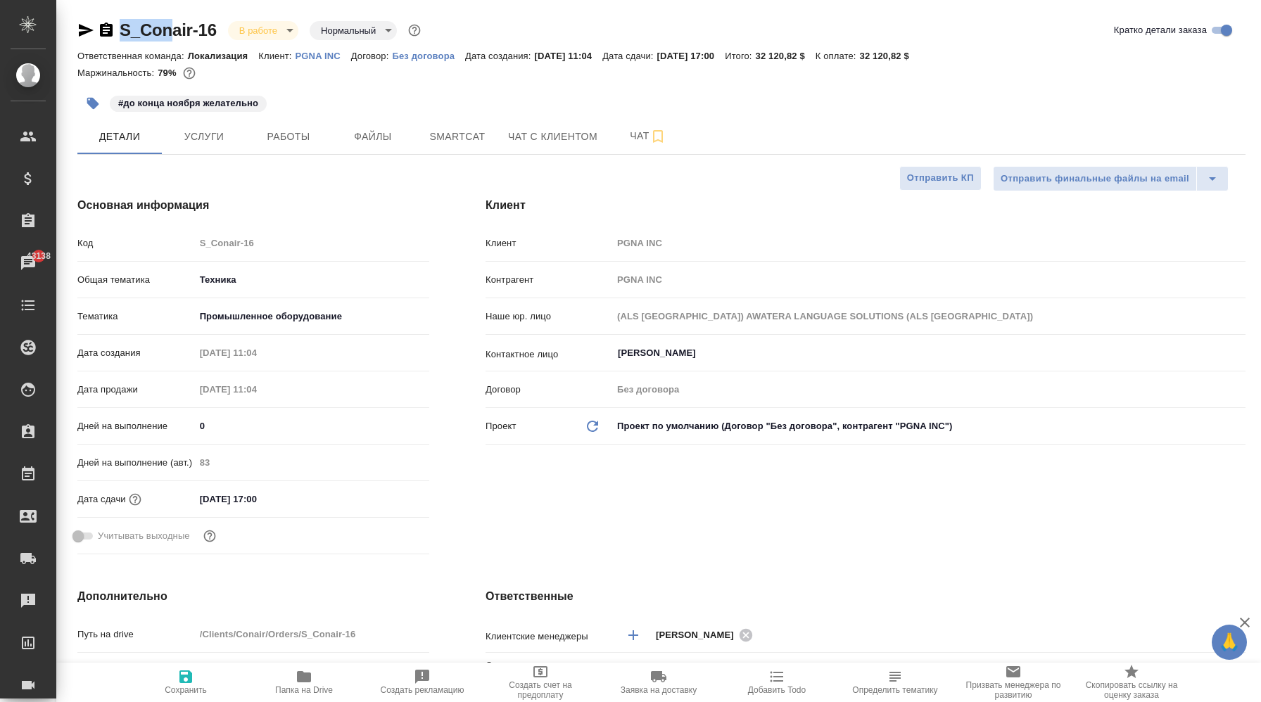
type textarea "x"
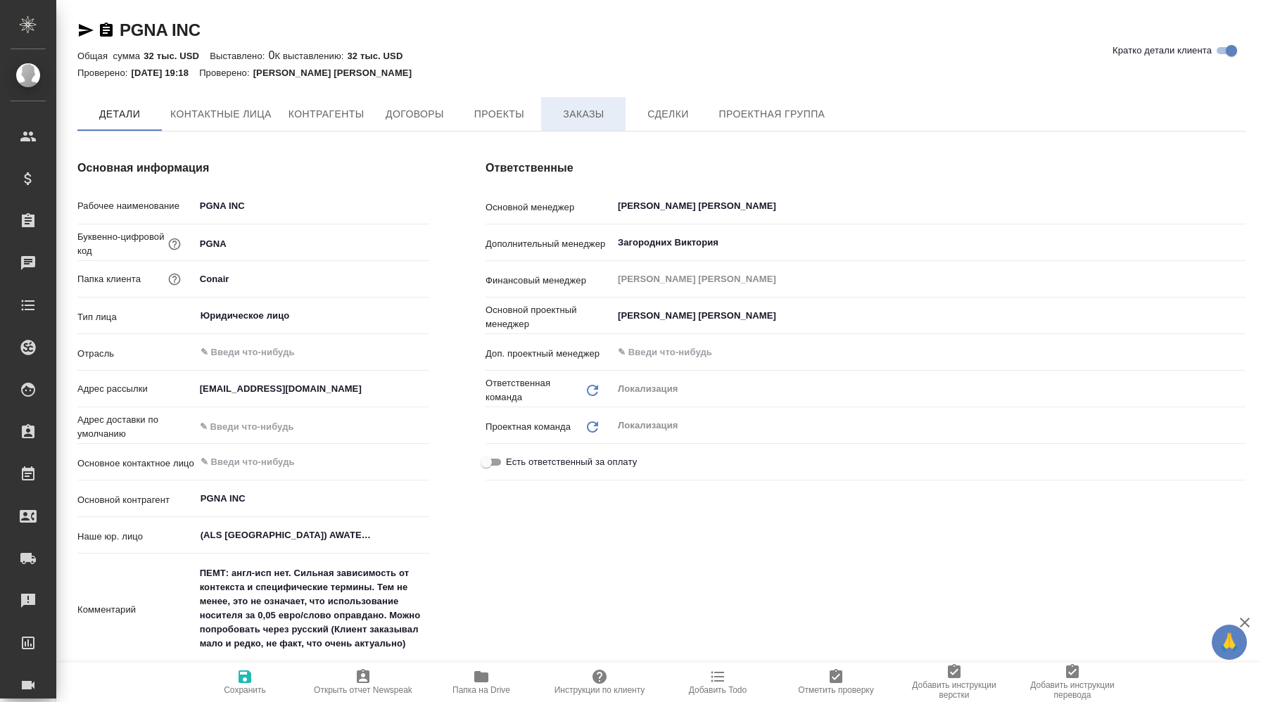
click at [597, 106] on span "Заказы" at bounding box center [584, 115] width 68 height 18
type textarea "x"
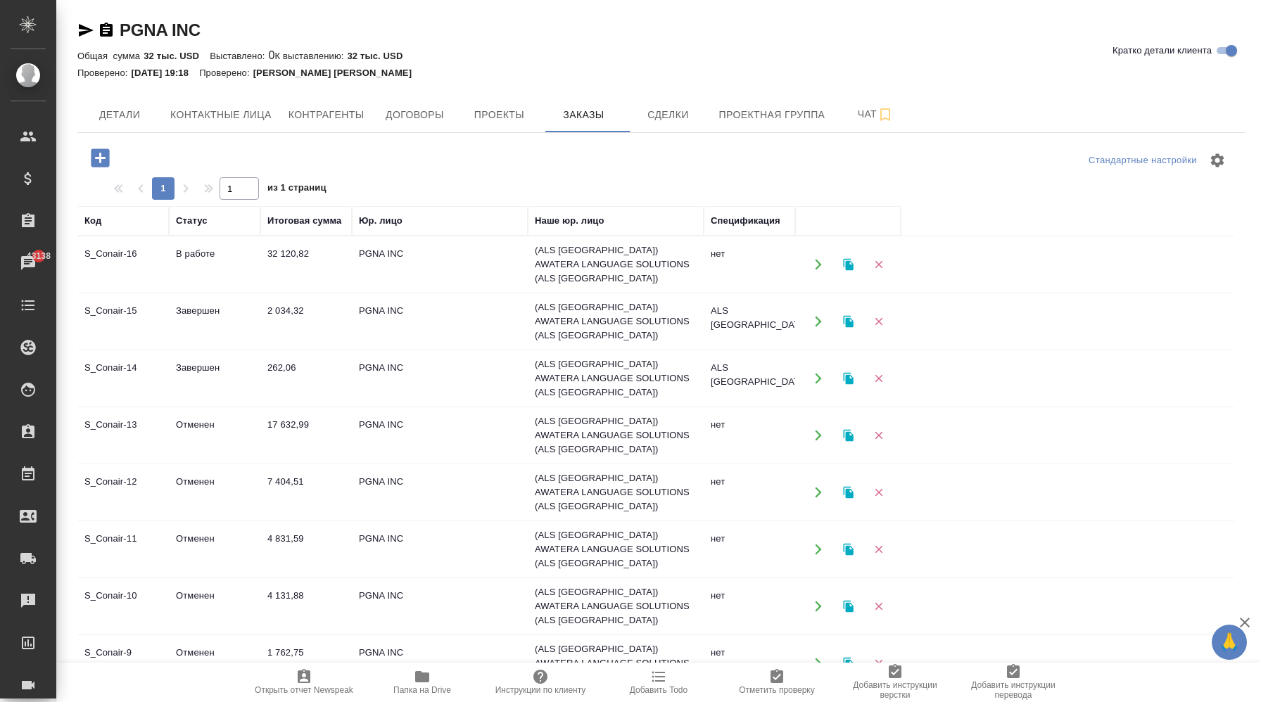
scroll to position [292, 0]
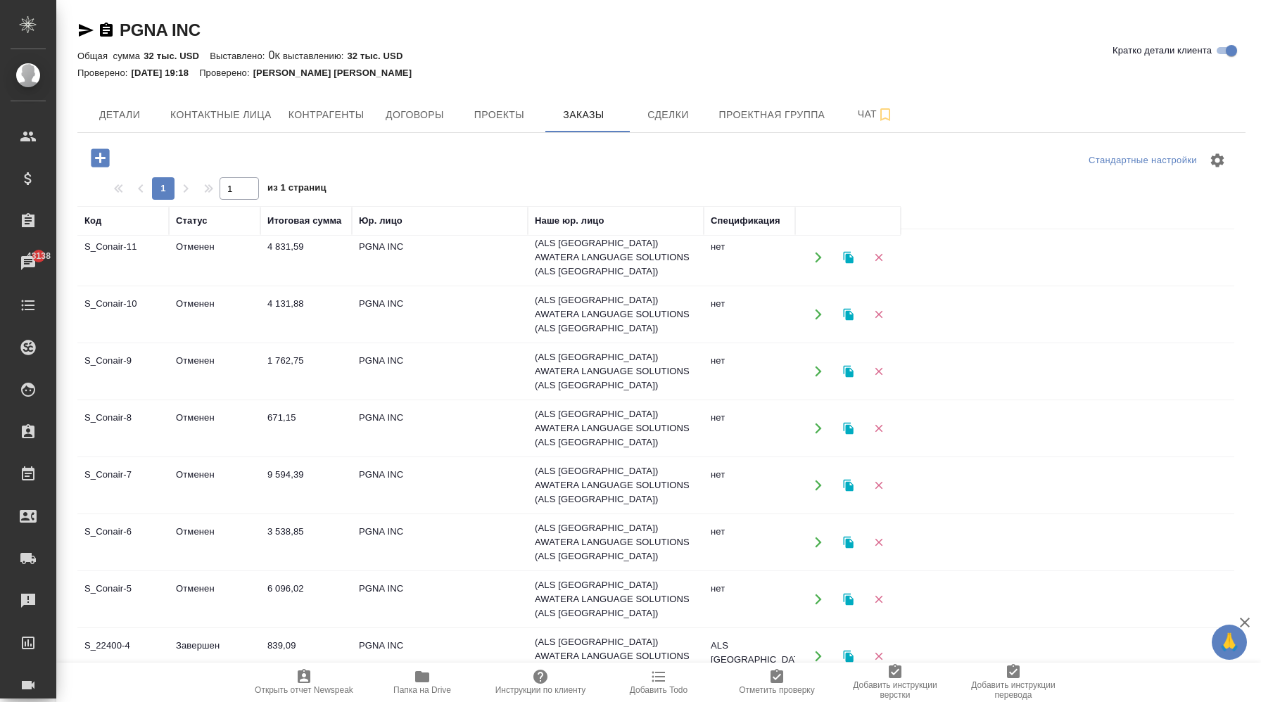
click at [341, 689] on td "2 452,03" at bounding box center [305, 713] width 91 height 49
click at [423, 518] on td "PGNA INC" at bounding box center [440, 542] width 176 height 49
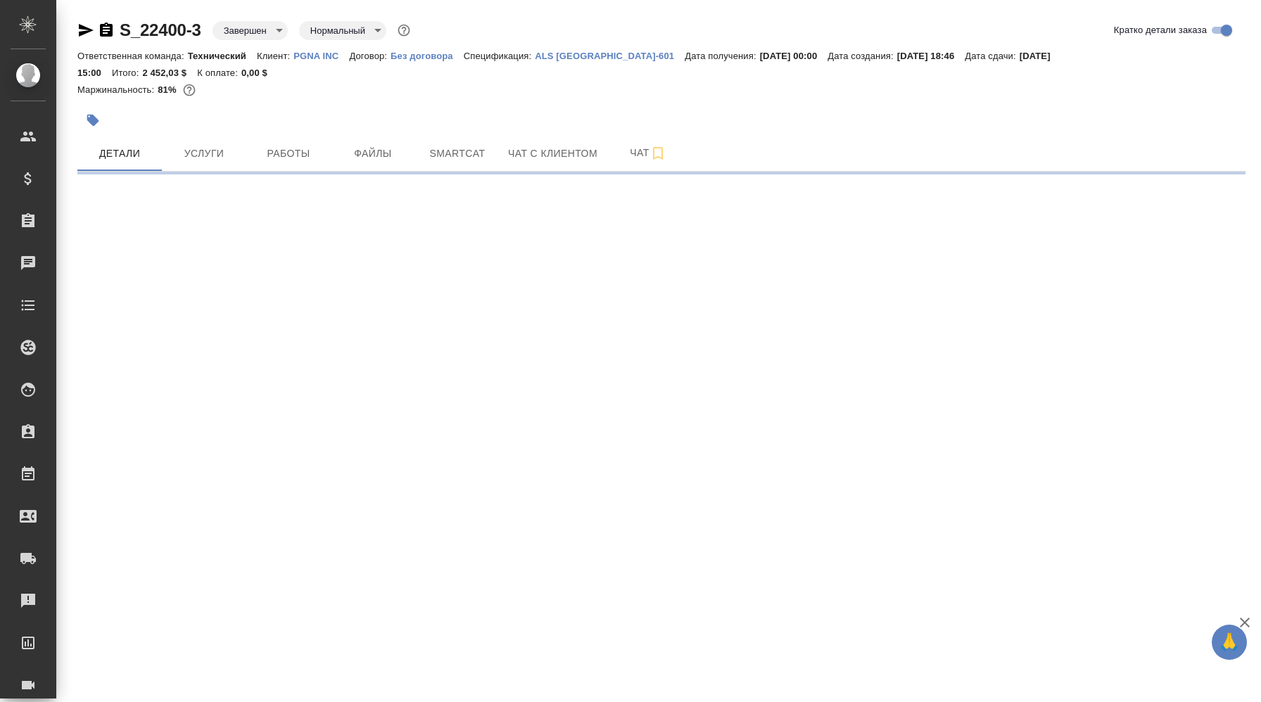
select select "RU"
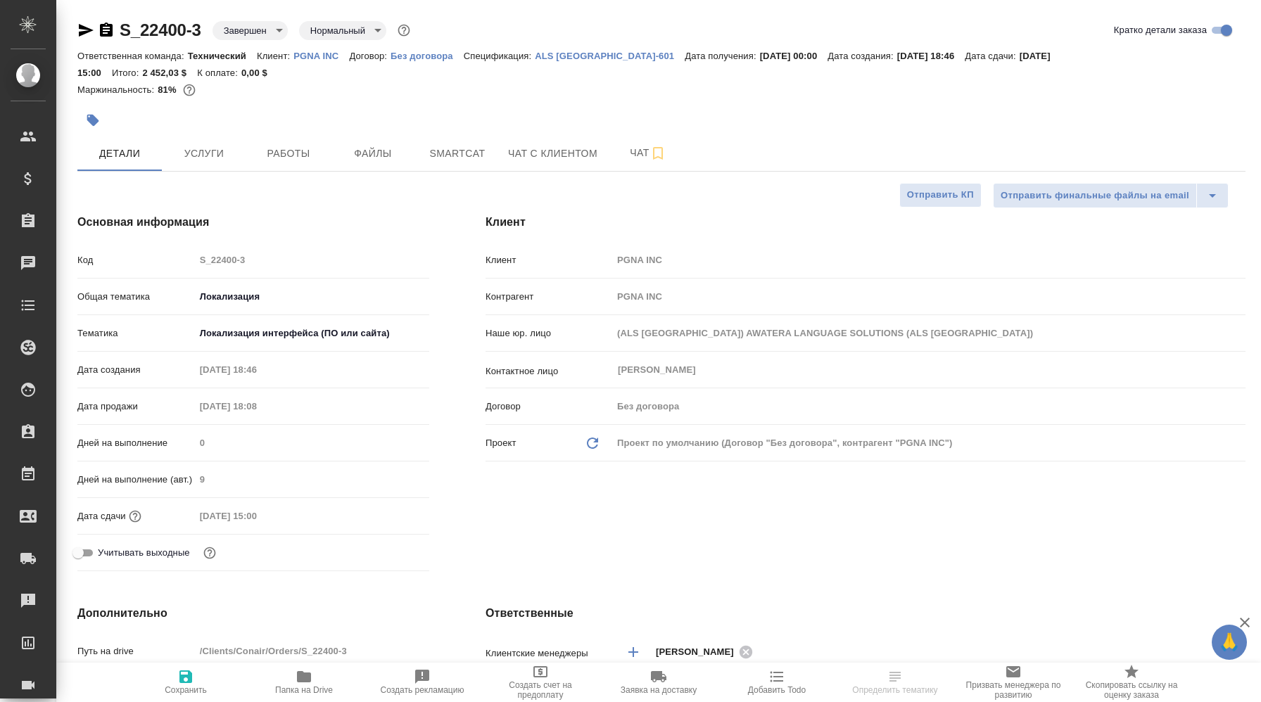
type textarea "x"
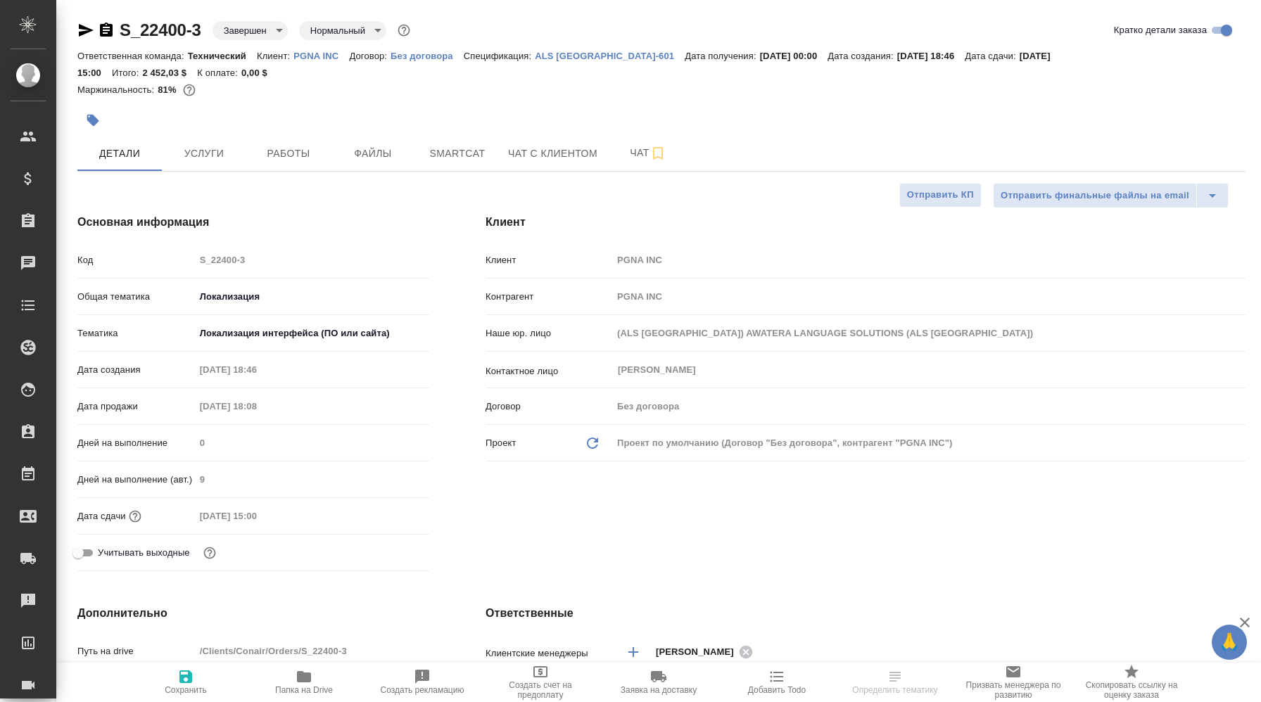
type textarea "x"
select select "RU"
type textarea "x"
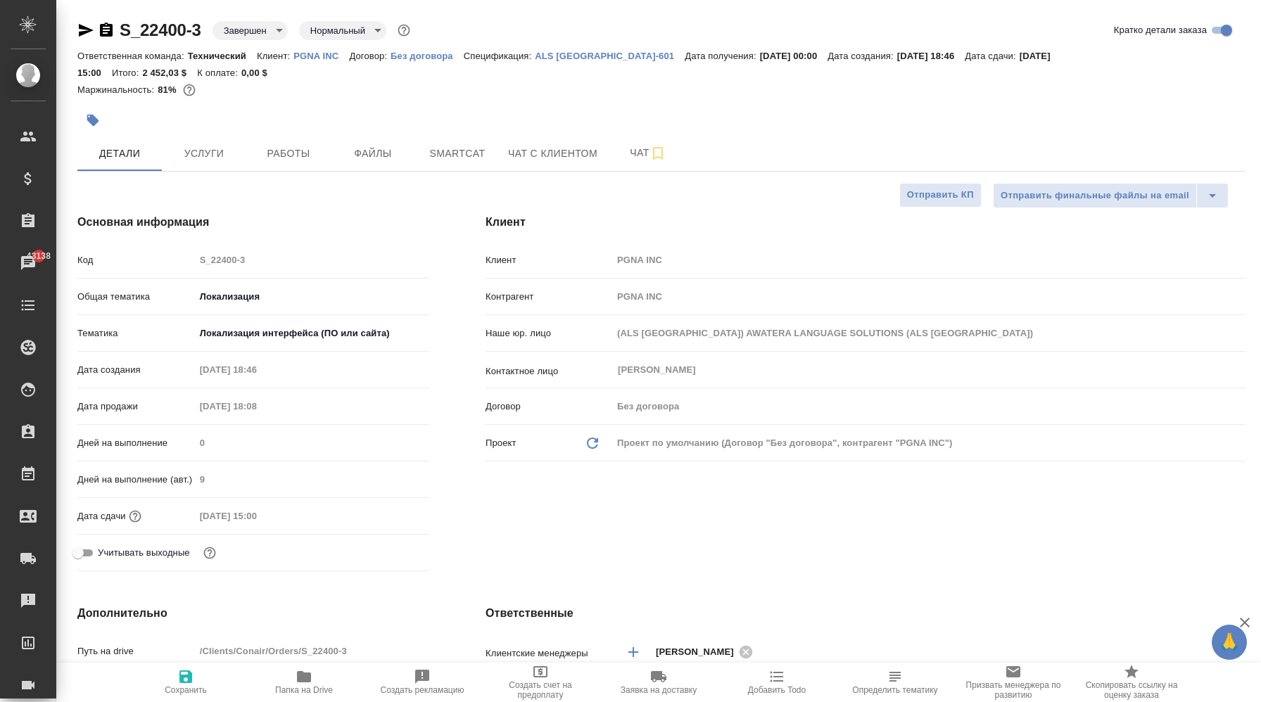
type textarea "x"
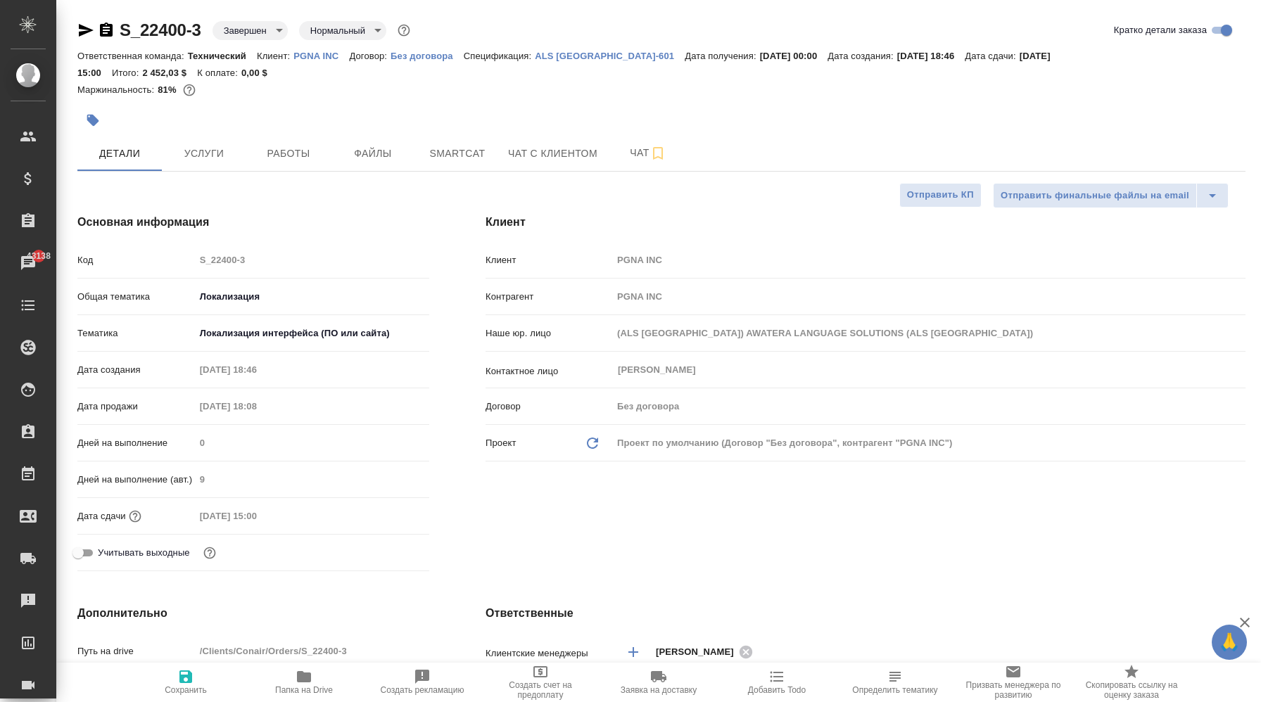
type textarea "x"
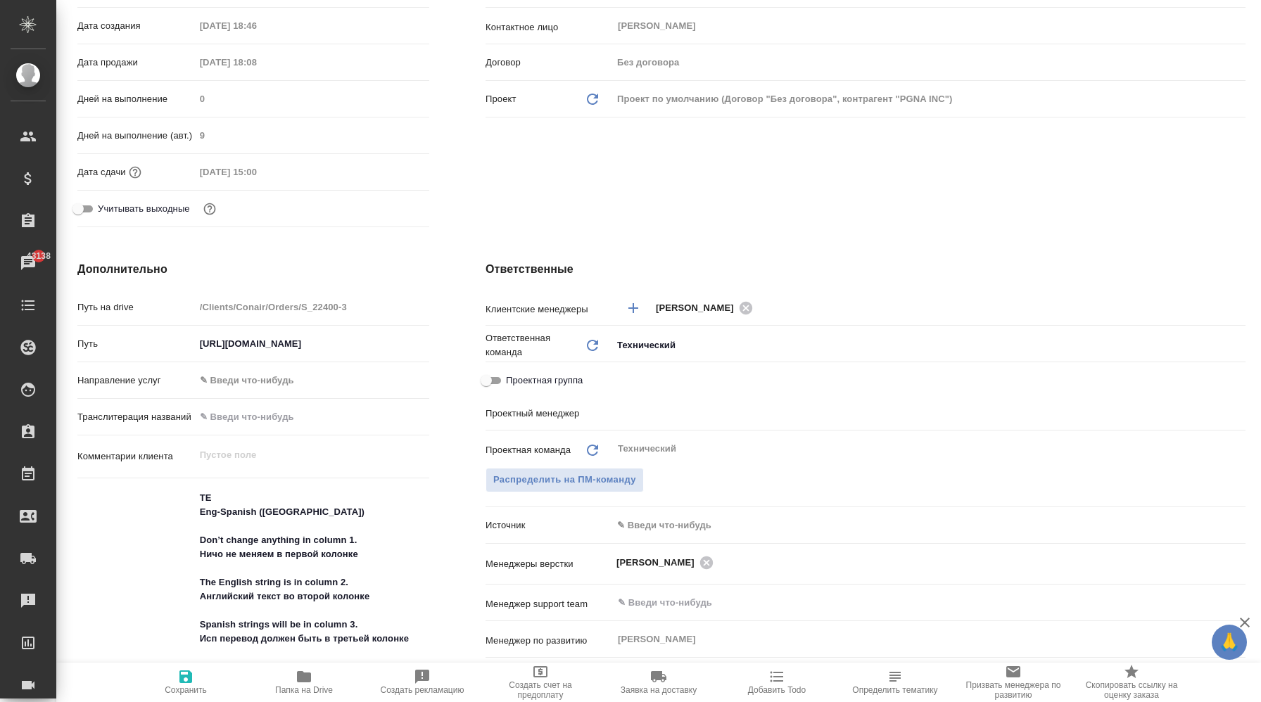
scroll to position [348, 0]
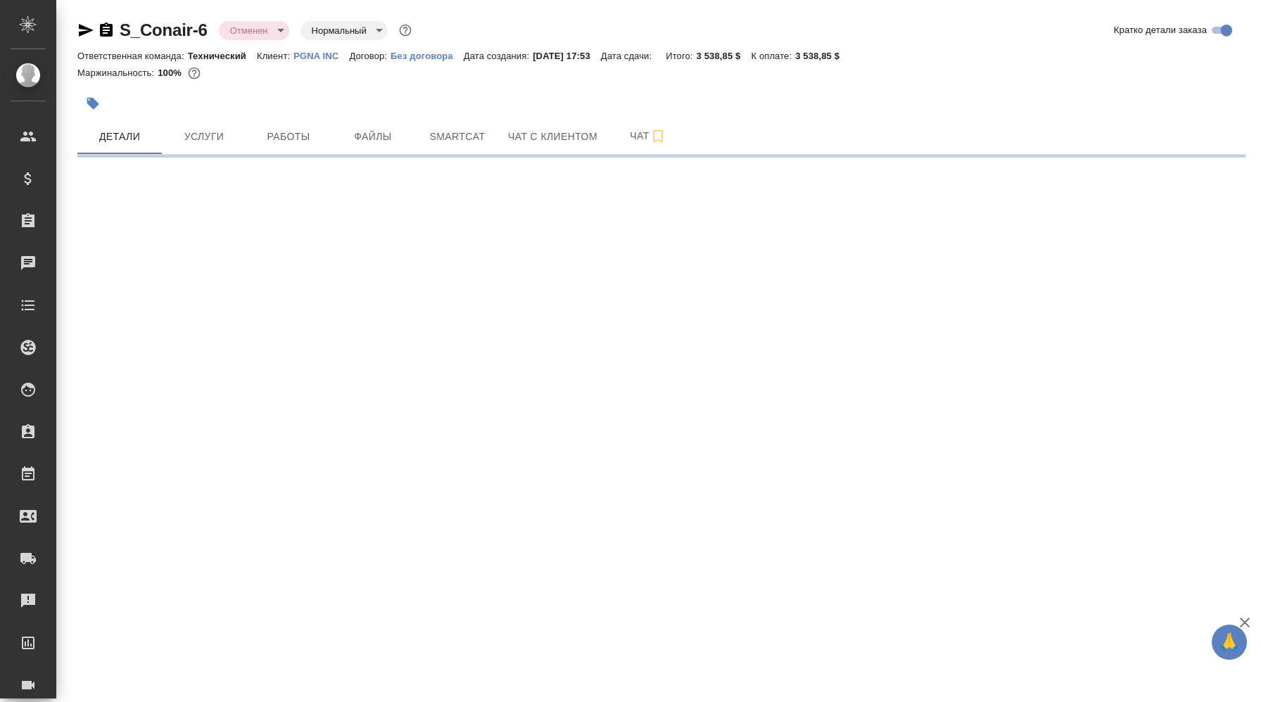
select select "RU"
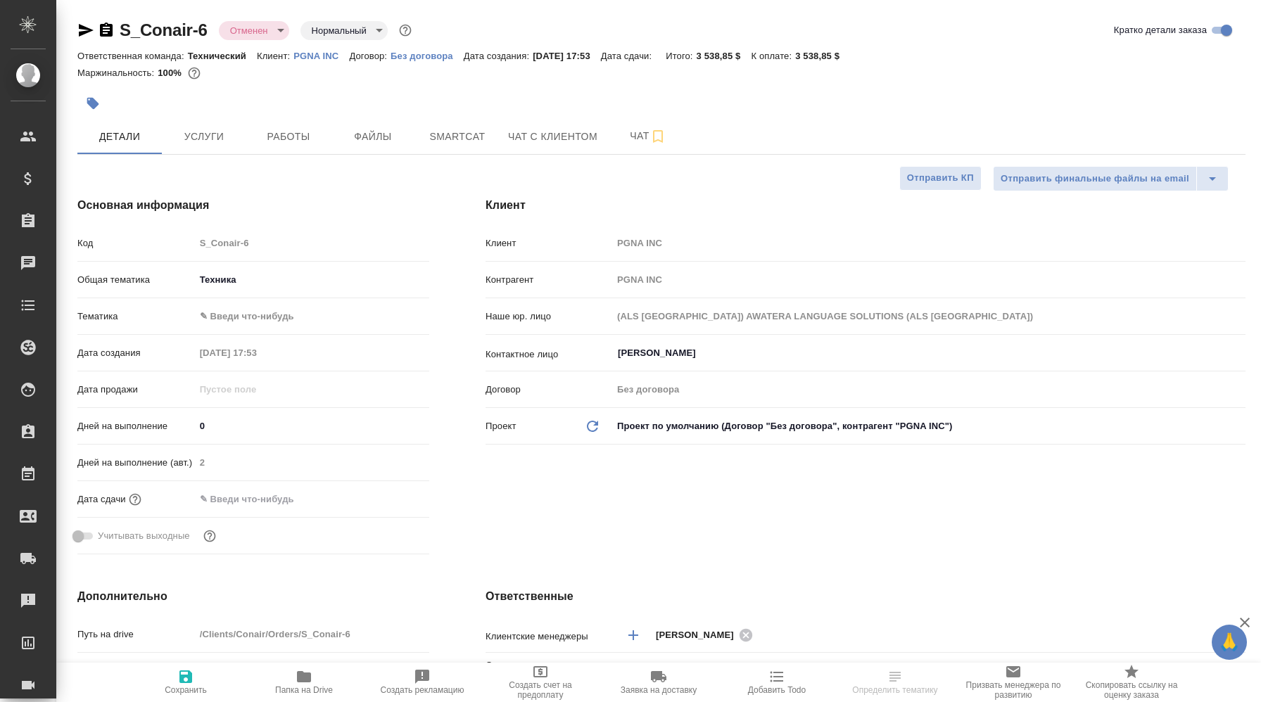
type textarea "x"
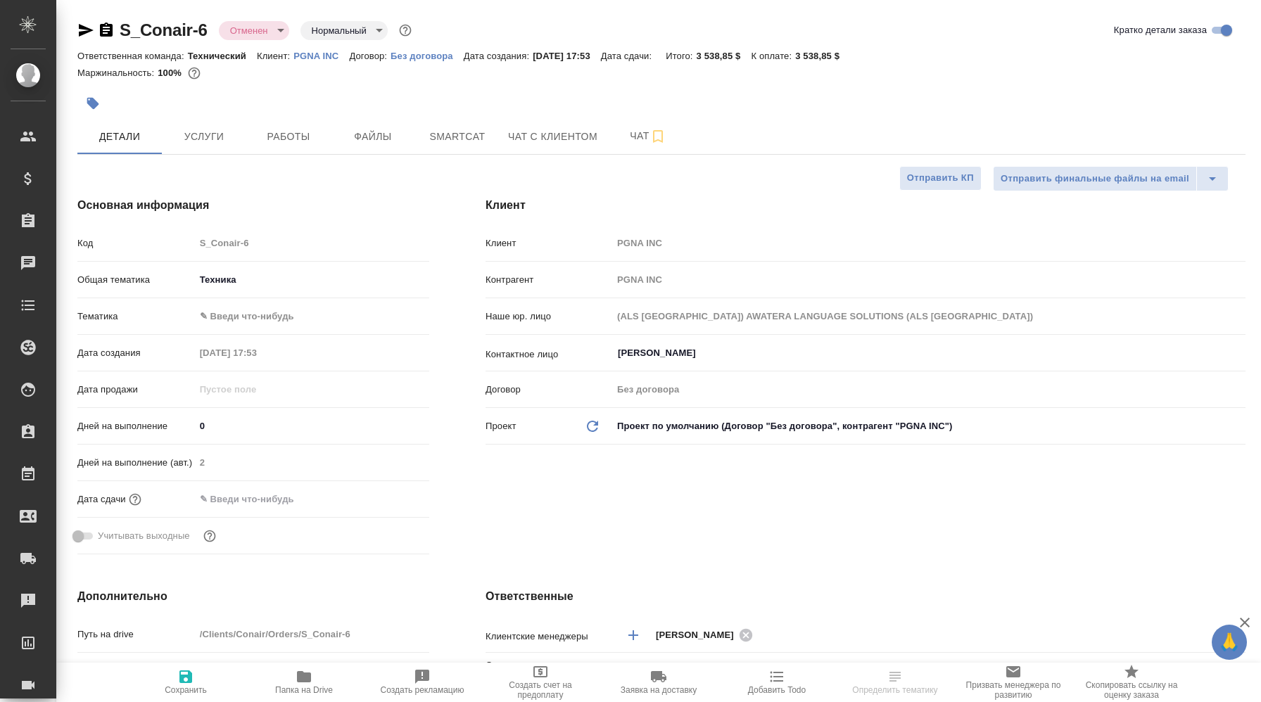
type textarea "x"
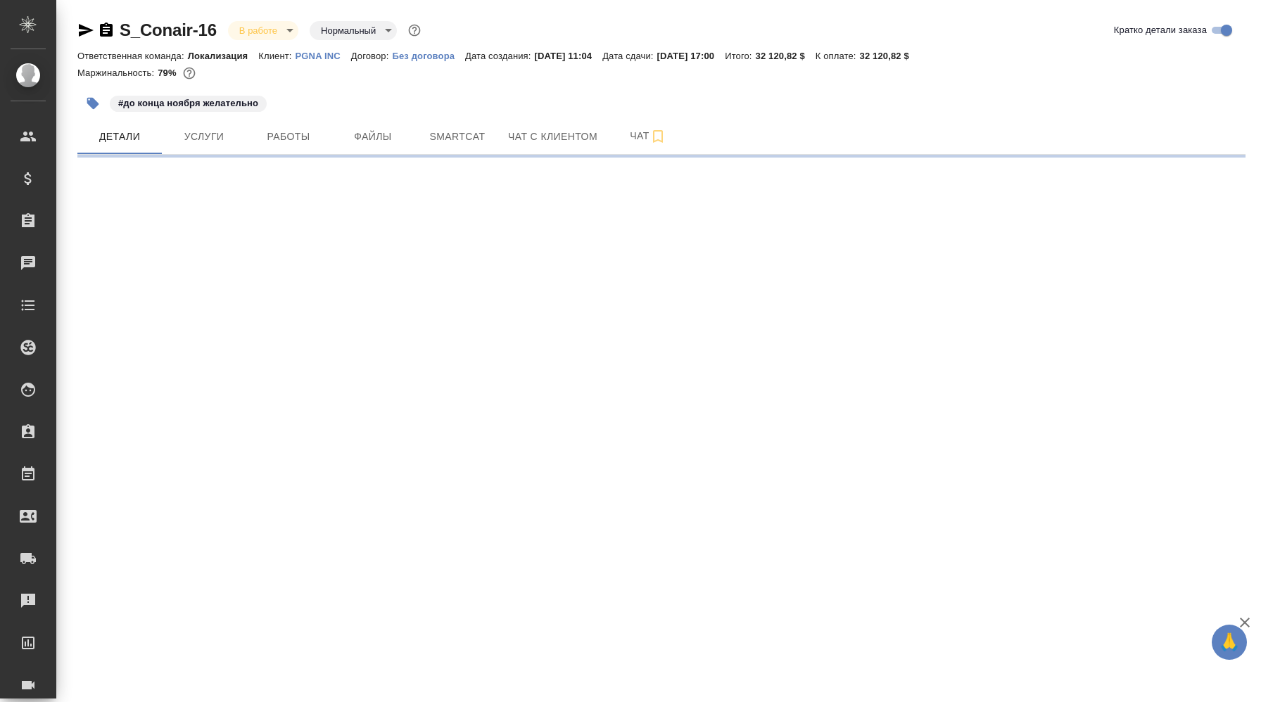
select select "RU"
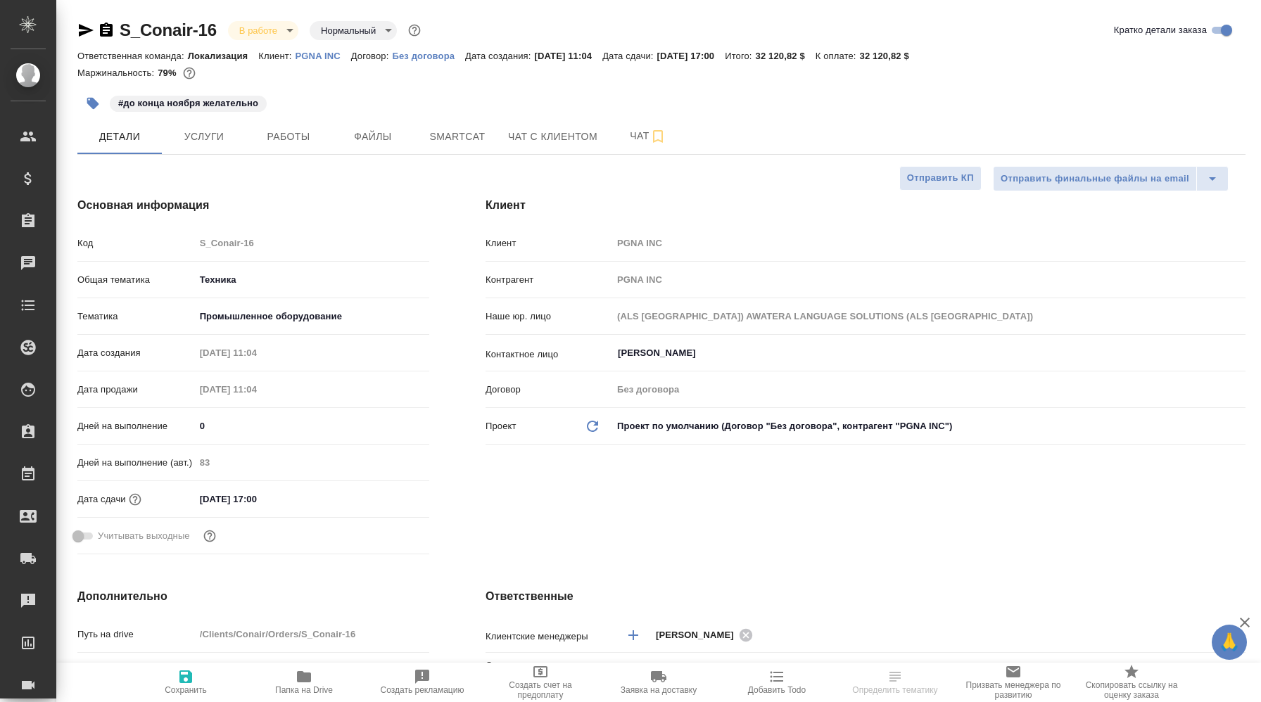
type textarea "x"
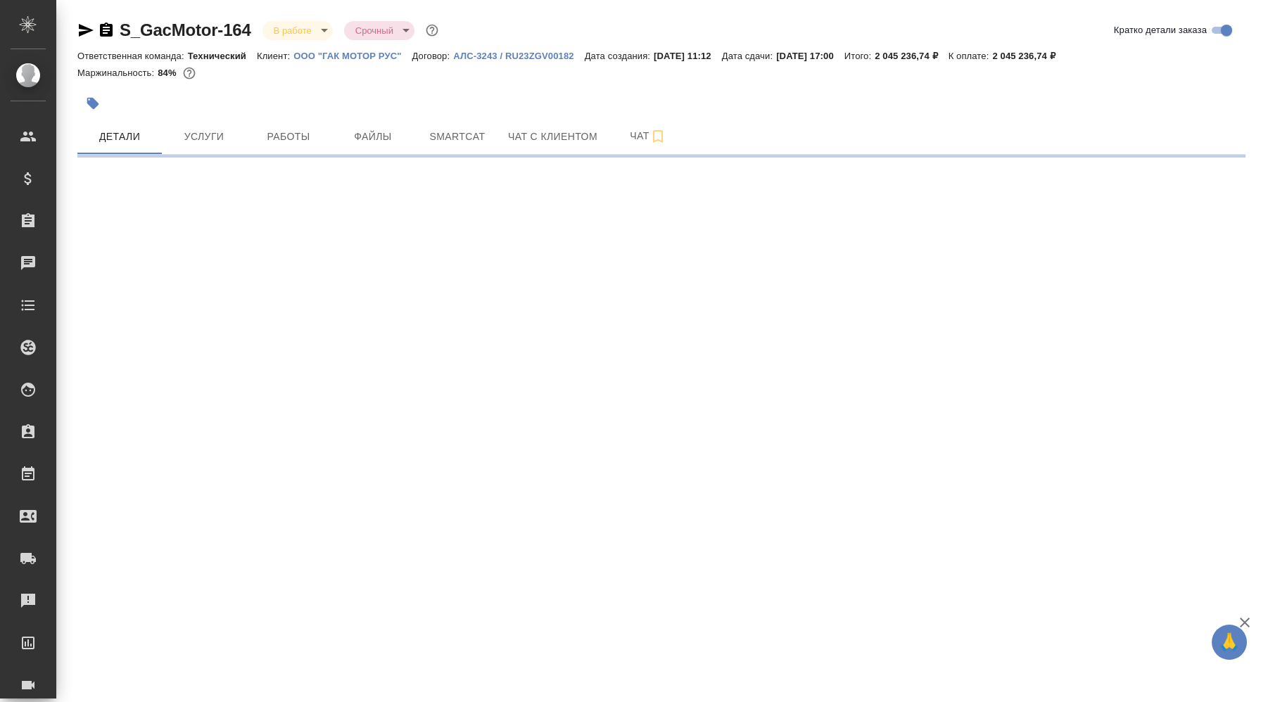
select select "RU"
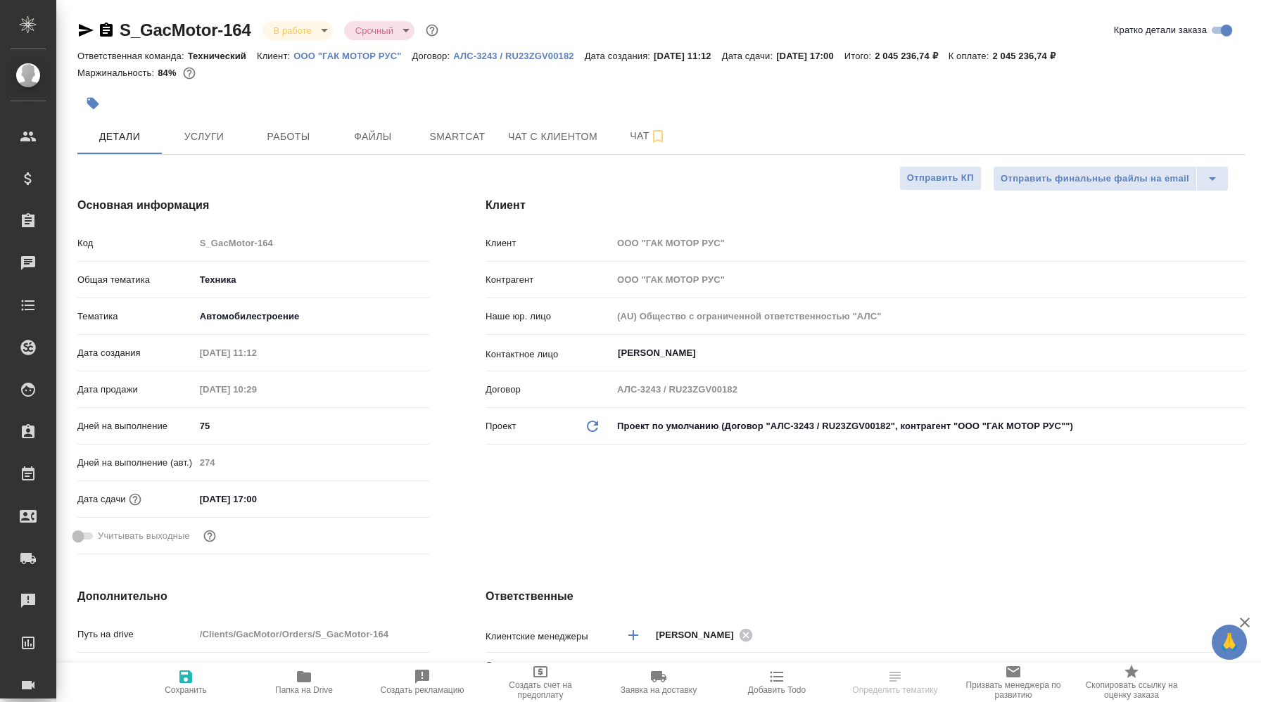
type textarea "x"
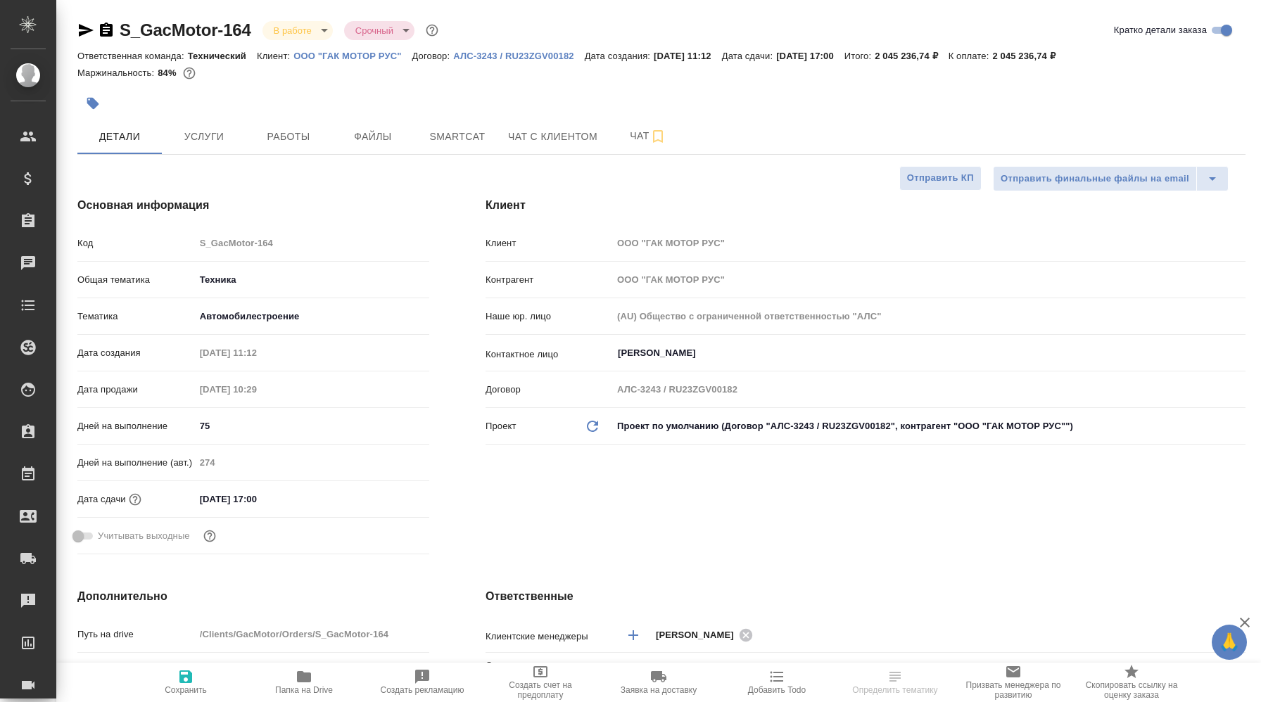
type textarea "x"
click at [374, 53] on p "ООО "ГАК МОТОР РУС"" at bounding box center [352, 56] width 118 height 11
select select "RU"
type textarea "x"
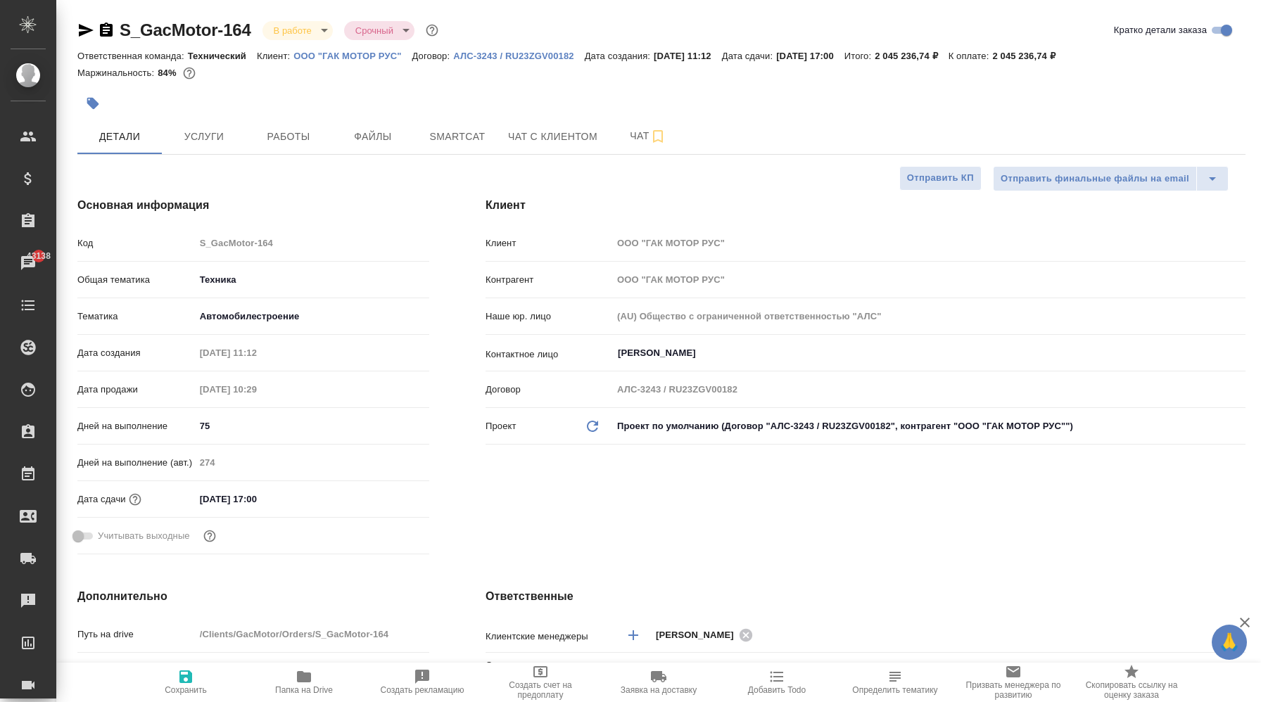
type textarea "x"
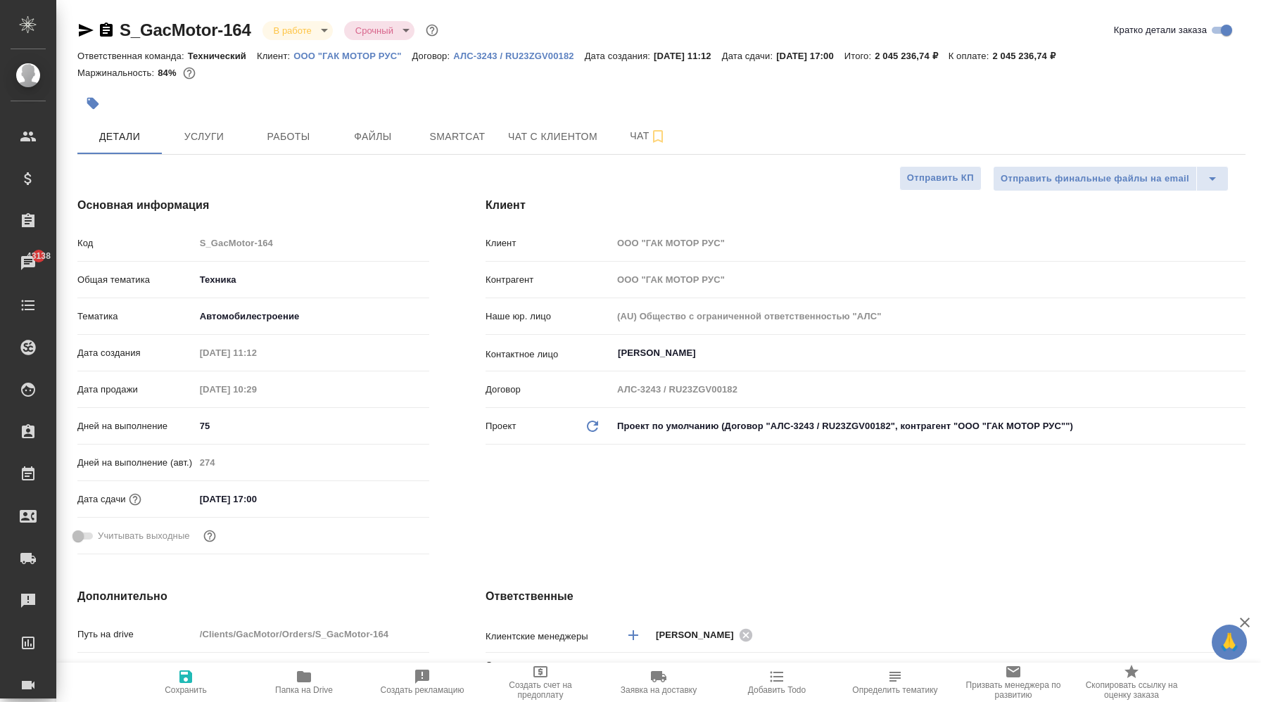
type textarea "x"
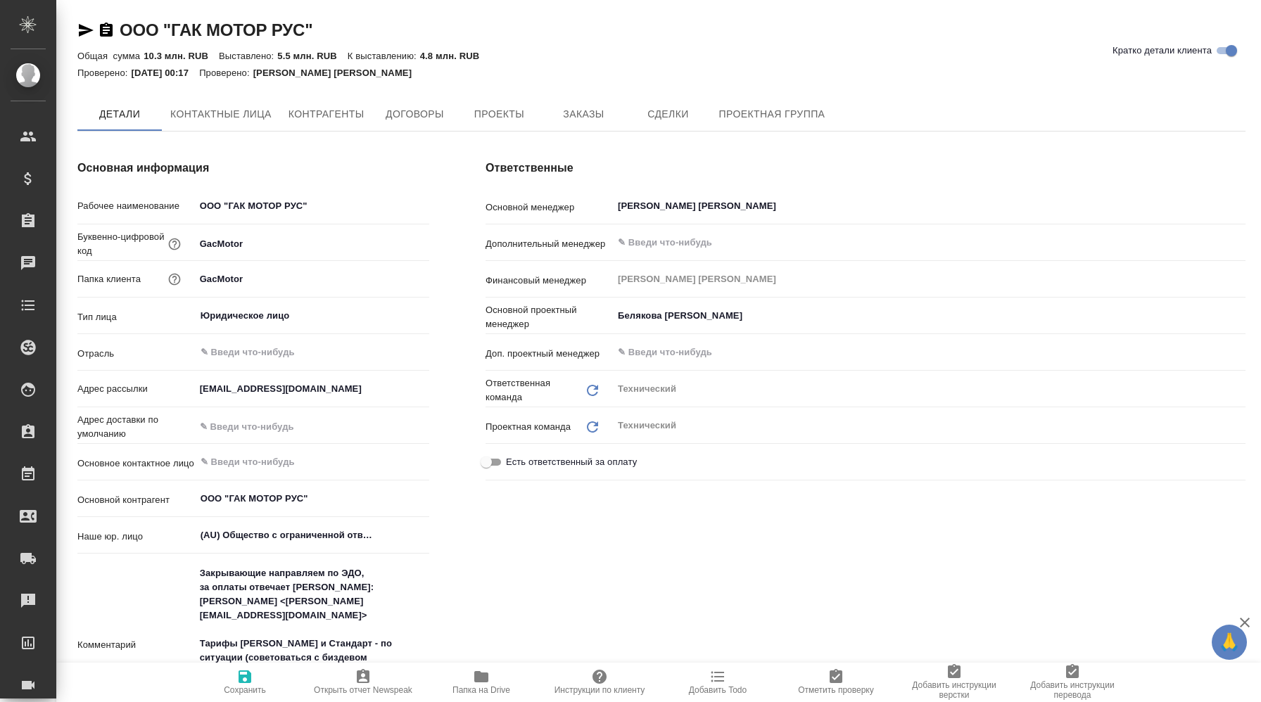
type textarea "x"
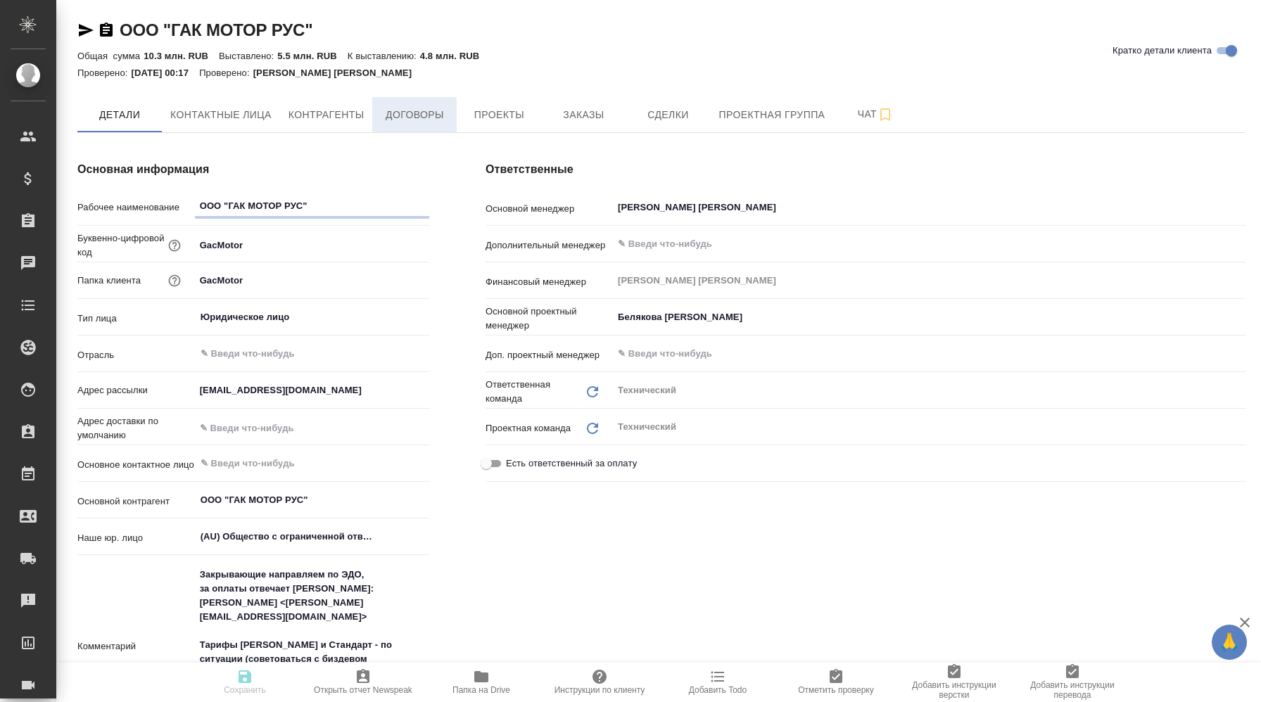
type textarea "x"
click at [600, 124] on button "Заказы" at bounding box center [583, 114] width 84 height 35
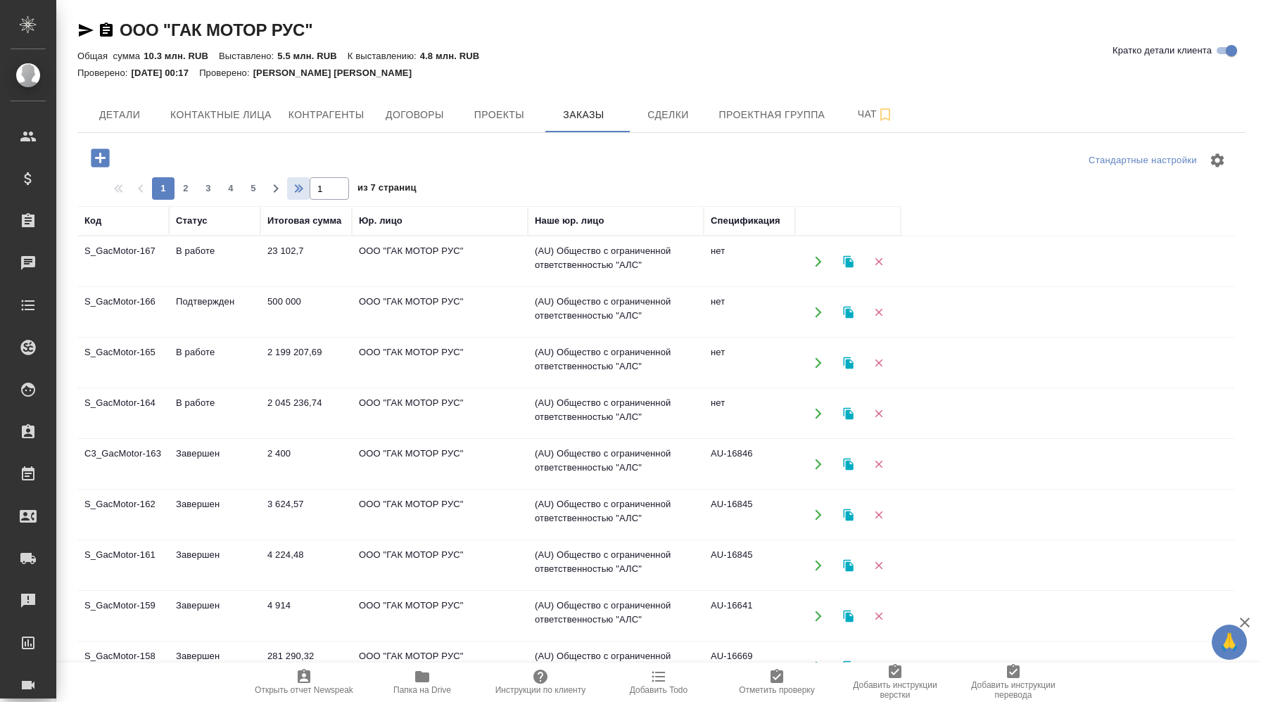
click at [292, 188] on icon "button" at bounding box center [300, 188] width 17 height 17
type input "7"
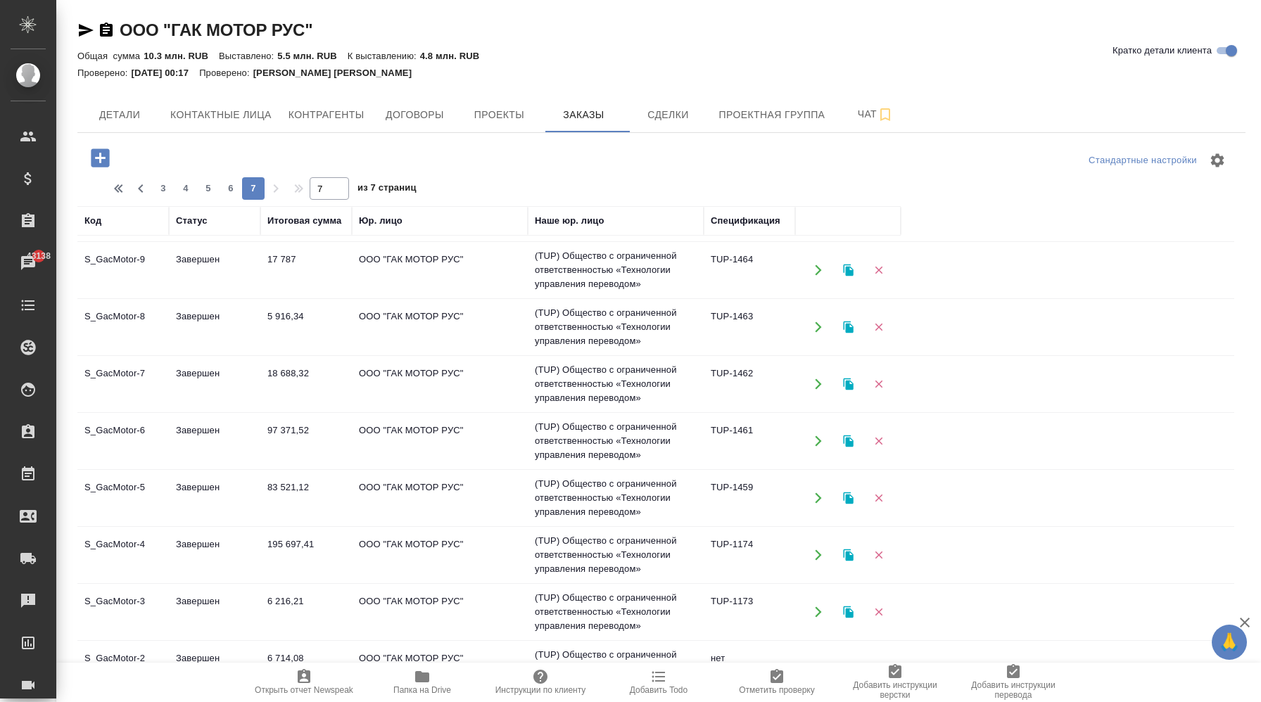
scroll to position [96, 0]
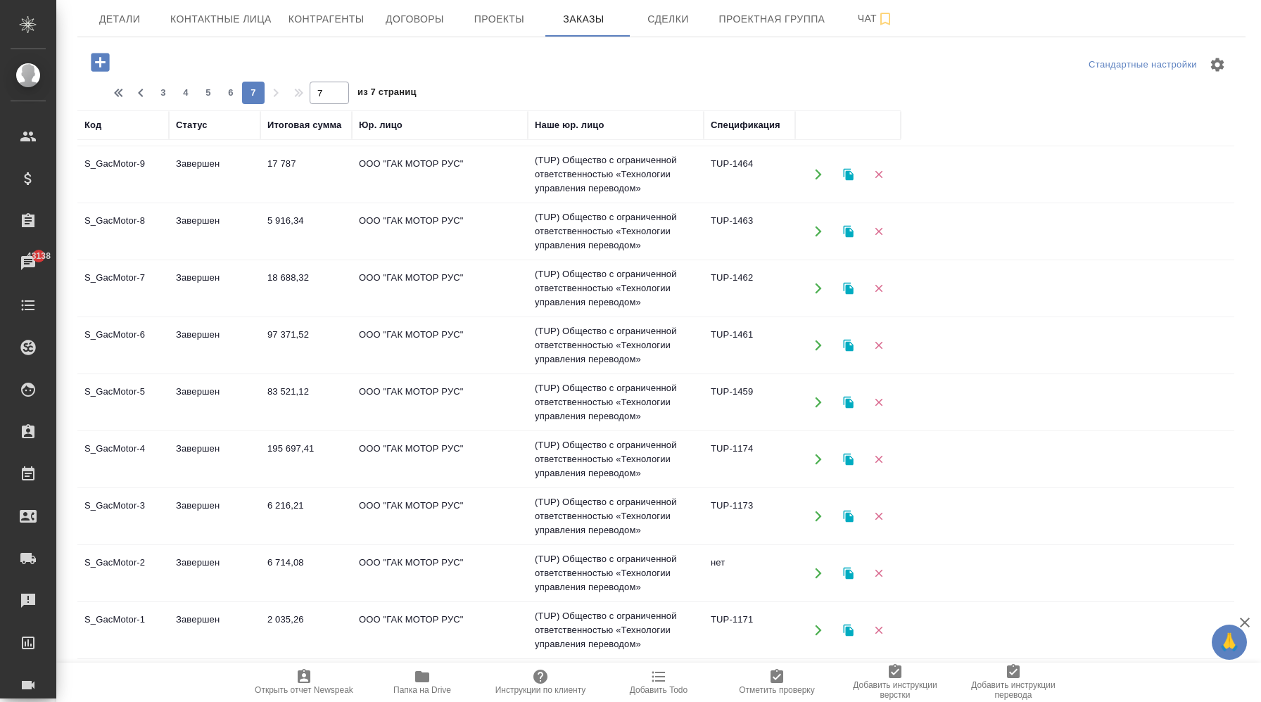
click at [139, 177] on td "S_GacMotor-9" at bounding box center [122, 174] width 91 height 49
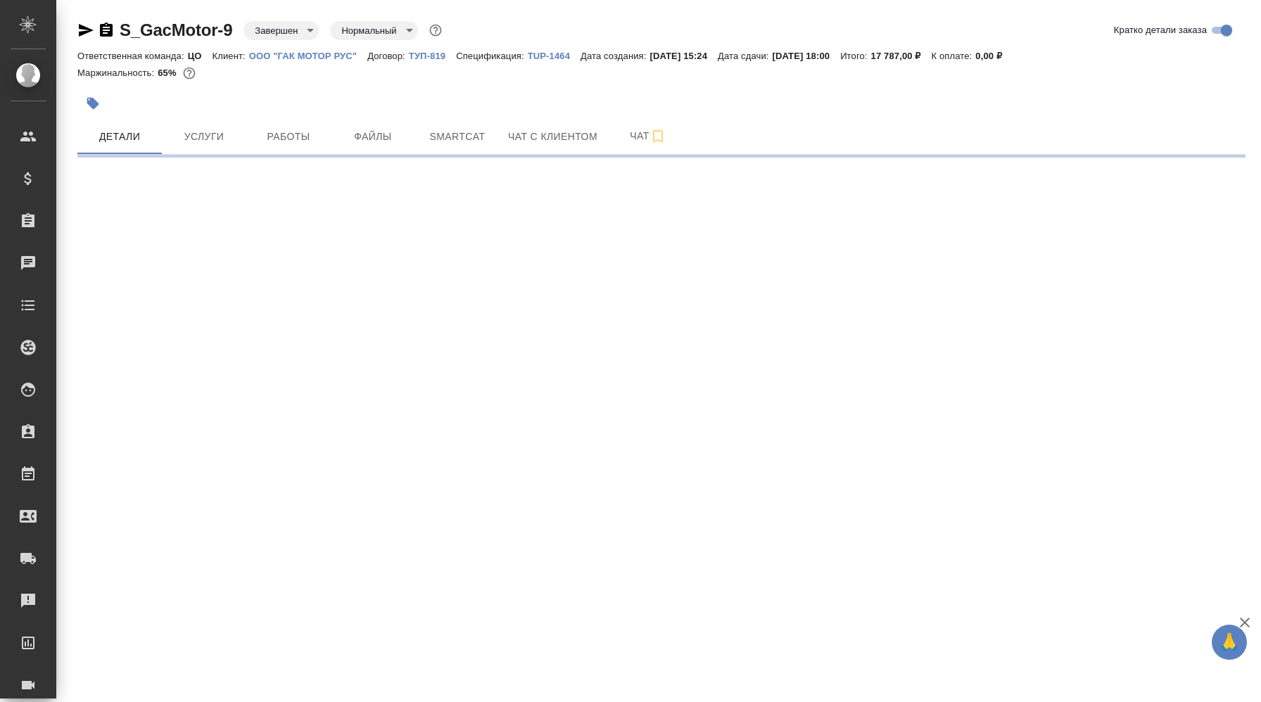
select select "RU"
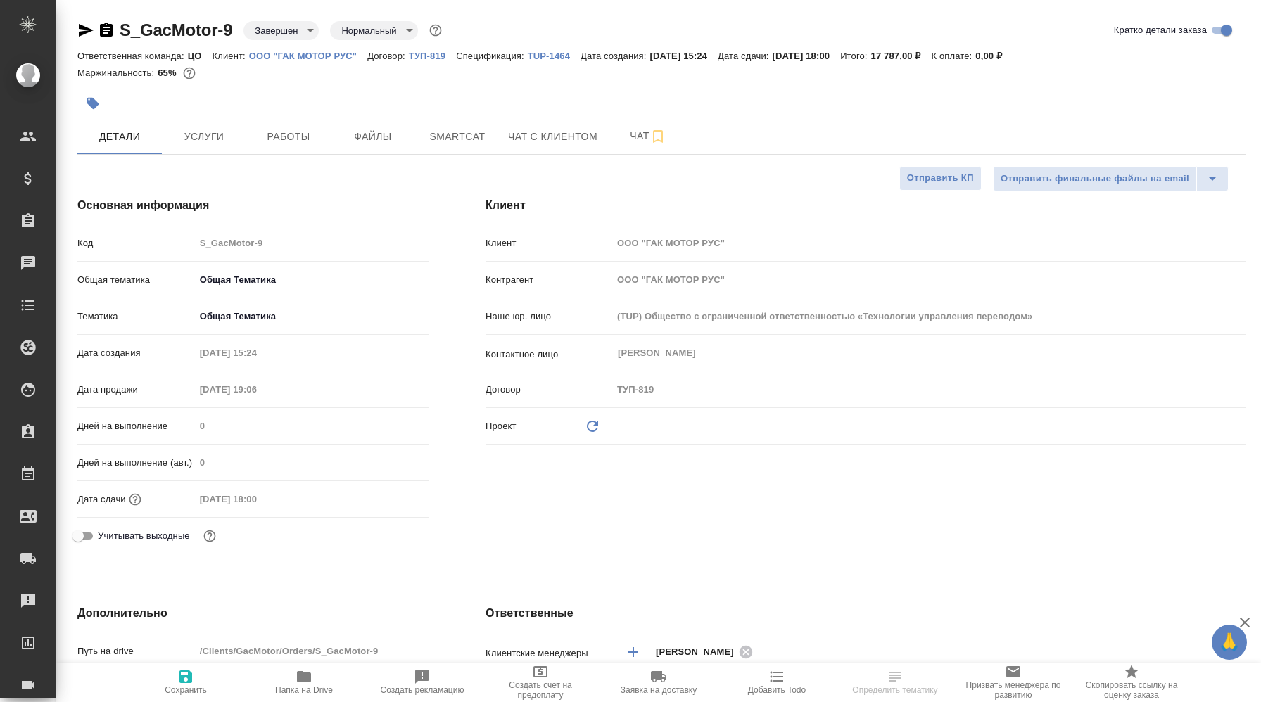
type textarea "x"
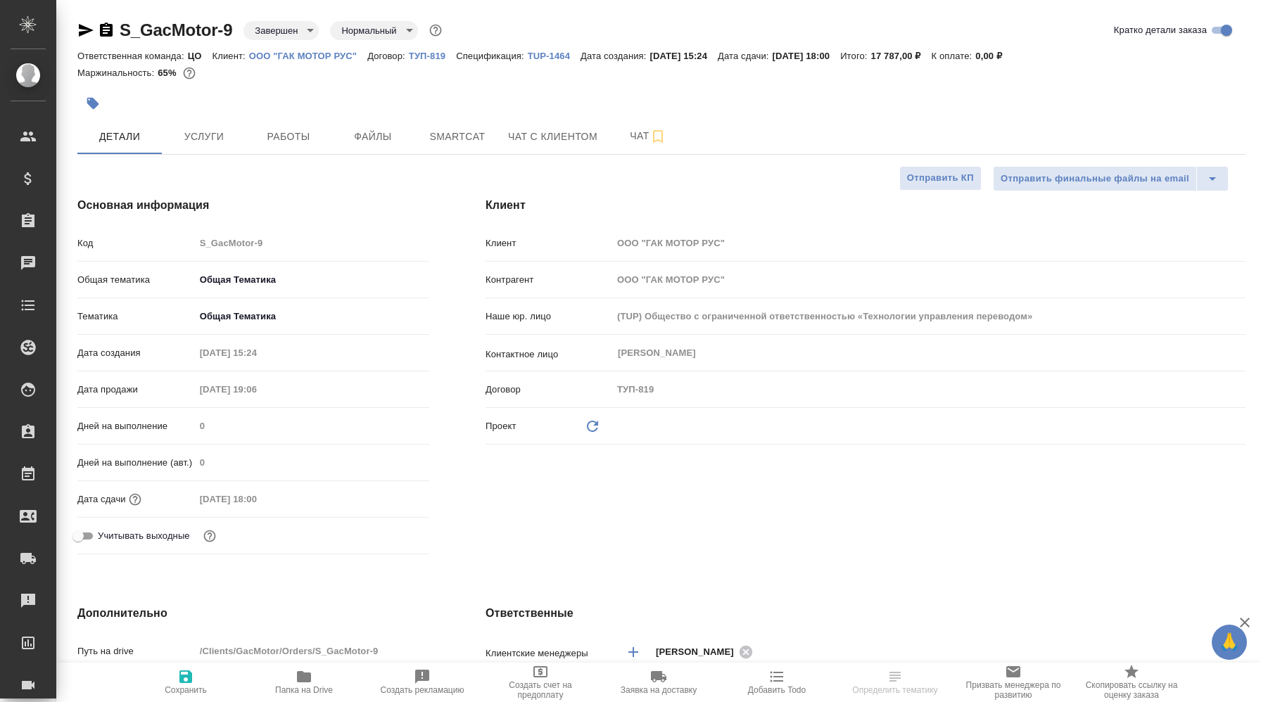
type textarea "x"
drag, startPoint x: 118, startPoint y: 32, endPoint x: 170, endPoint y: 35, distance: 51.5
click at [170, 35] on div "S_GacMotor-9 Завершен closed Нормальный normal" at bounding box center [260, 30] width 367 height 23
copy link "S_Gac"
type textarea "x"
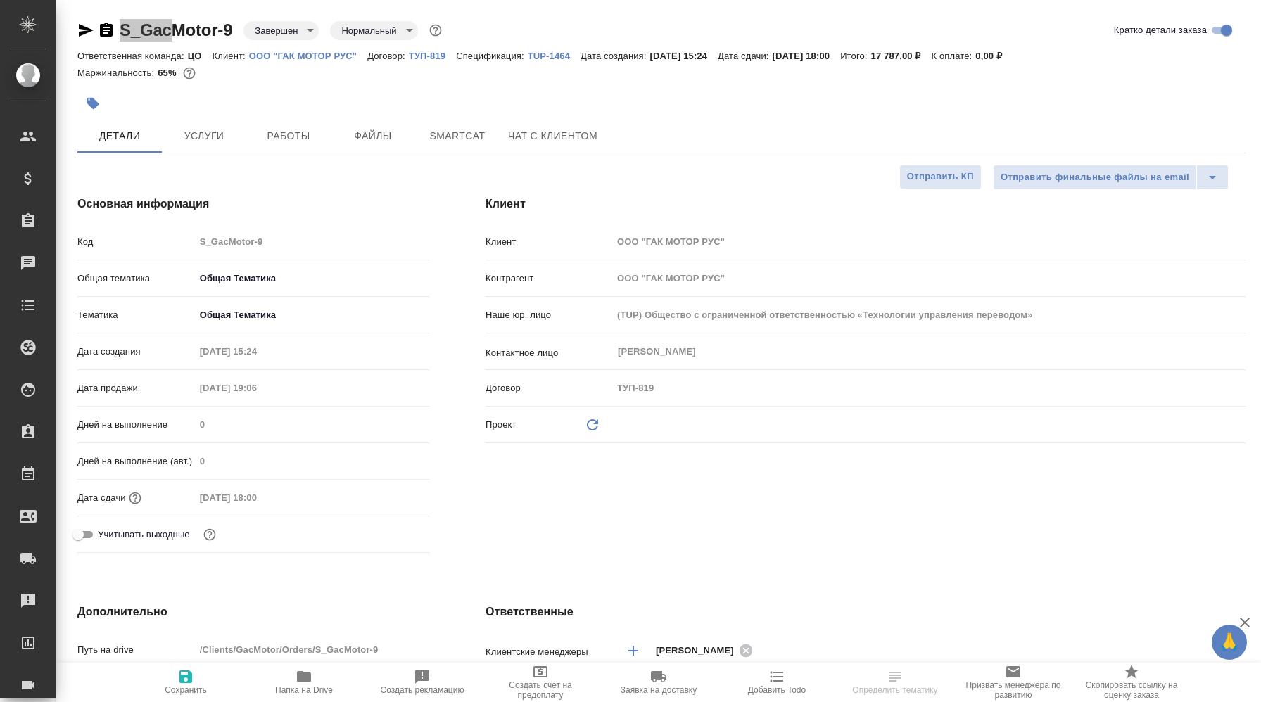
type textarea "x"
select select "RU"
type textarea "x"
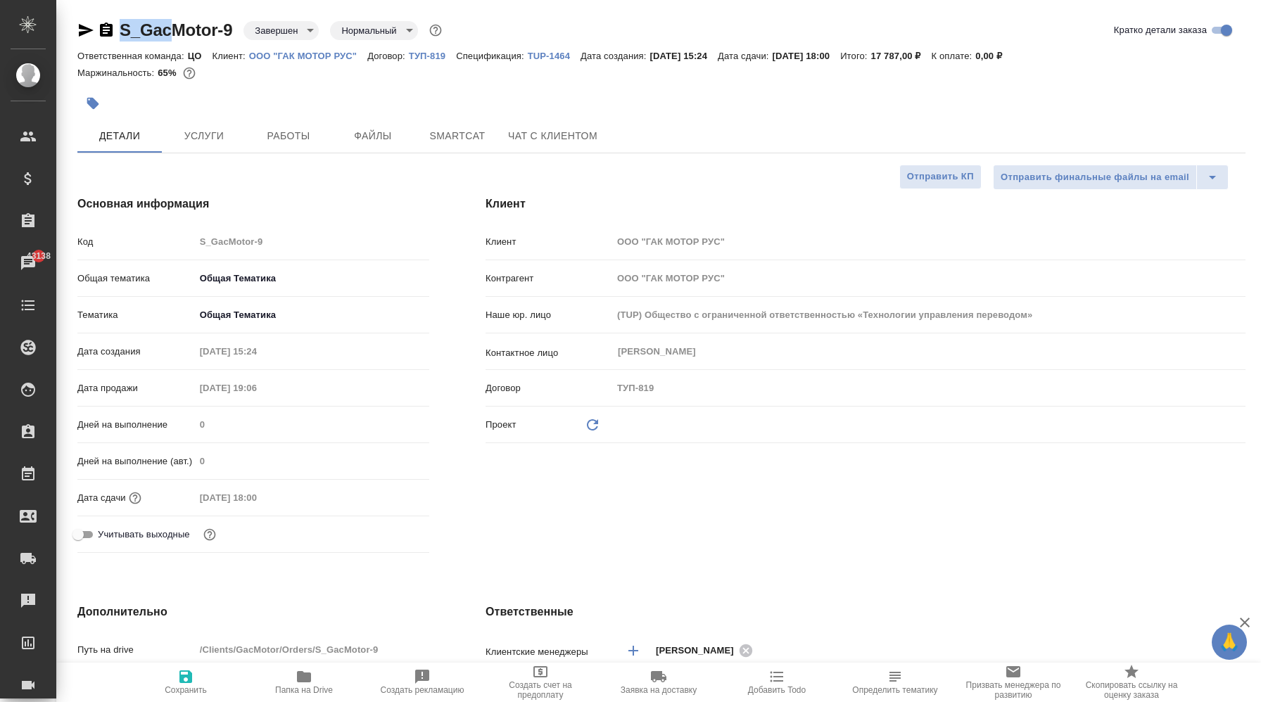
type textarea "x"
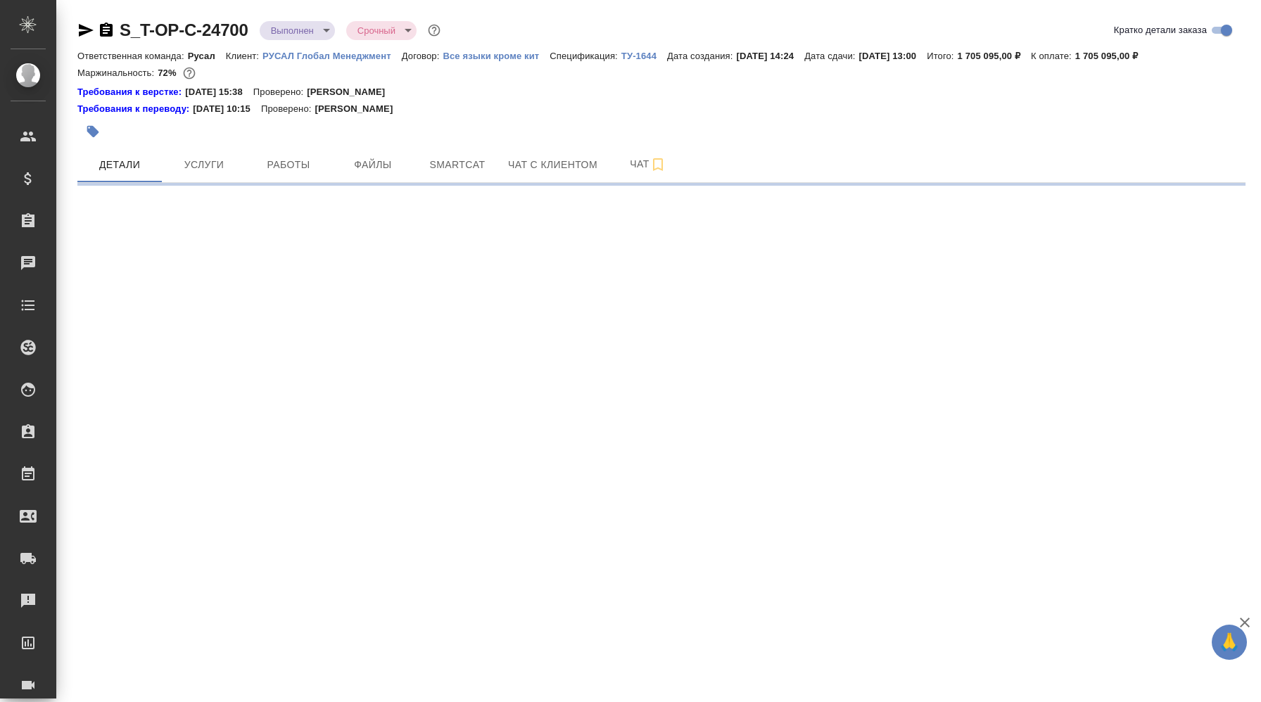
select select "RU"
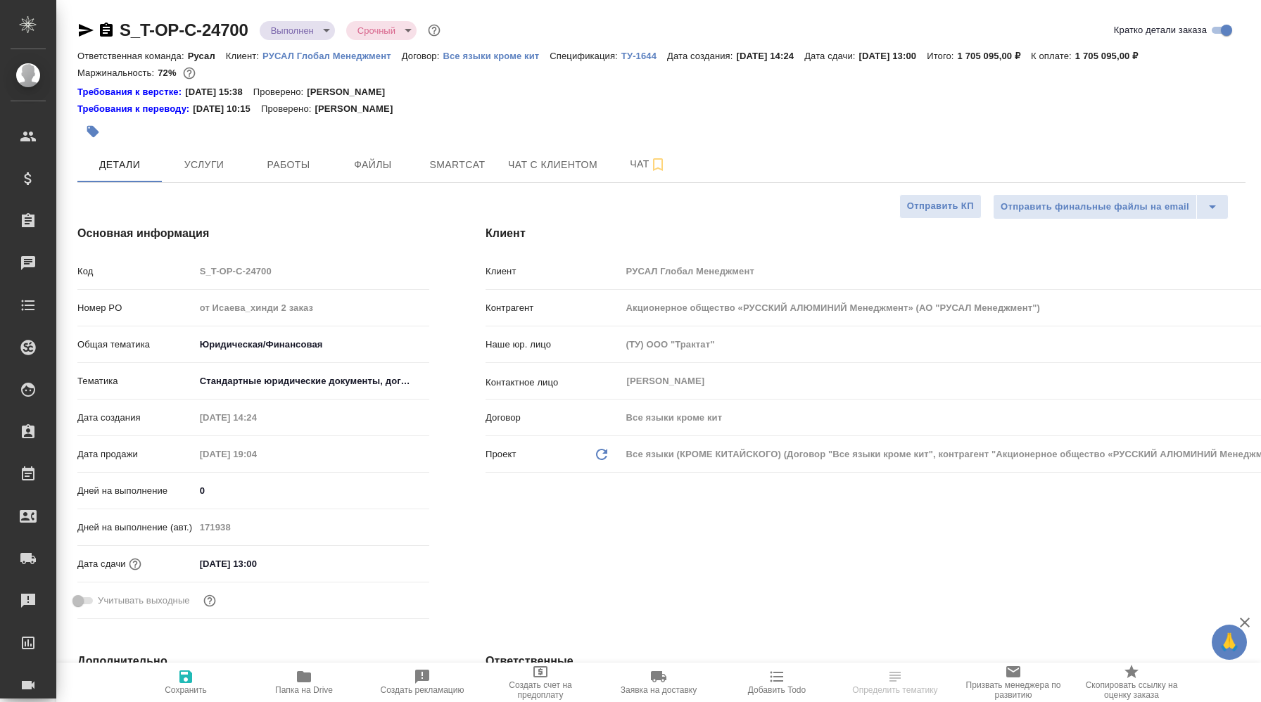
type textarea "x"
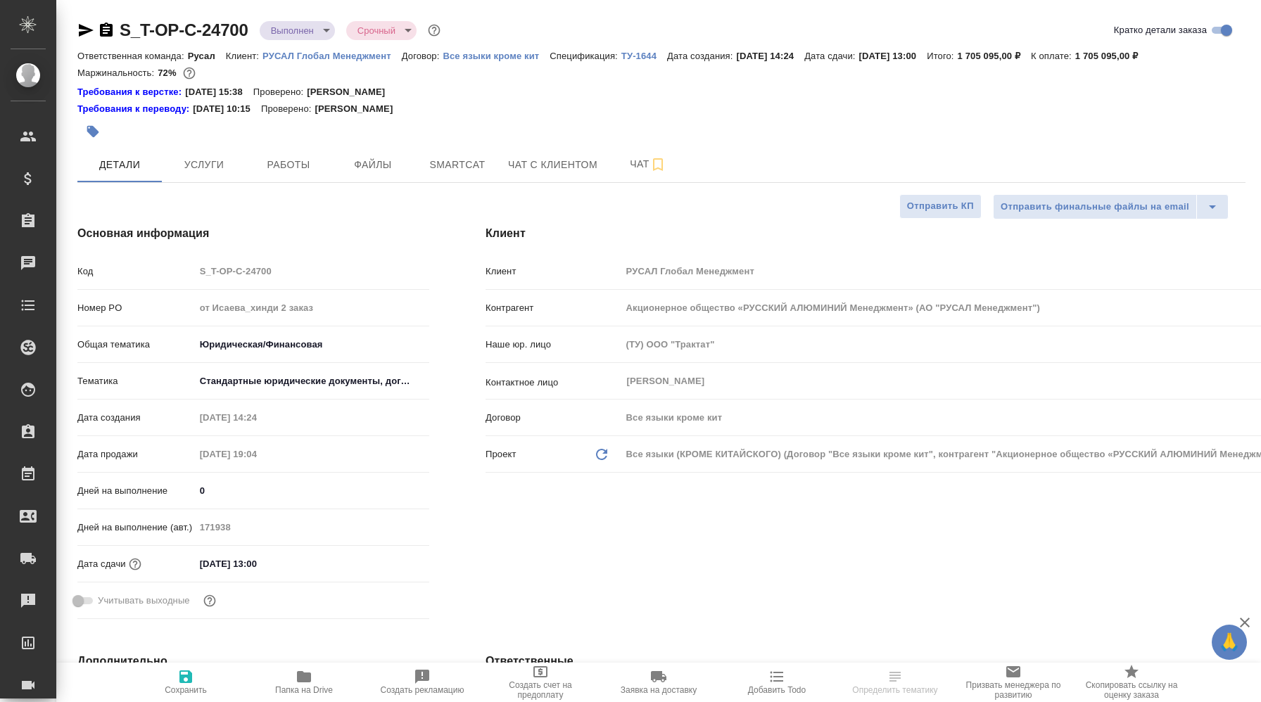
type textarea "x"
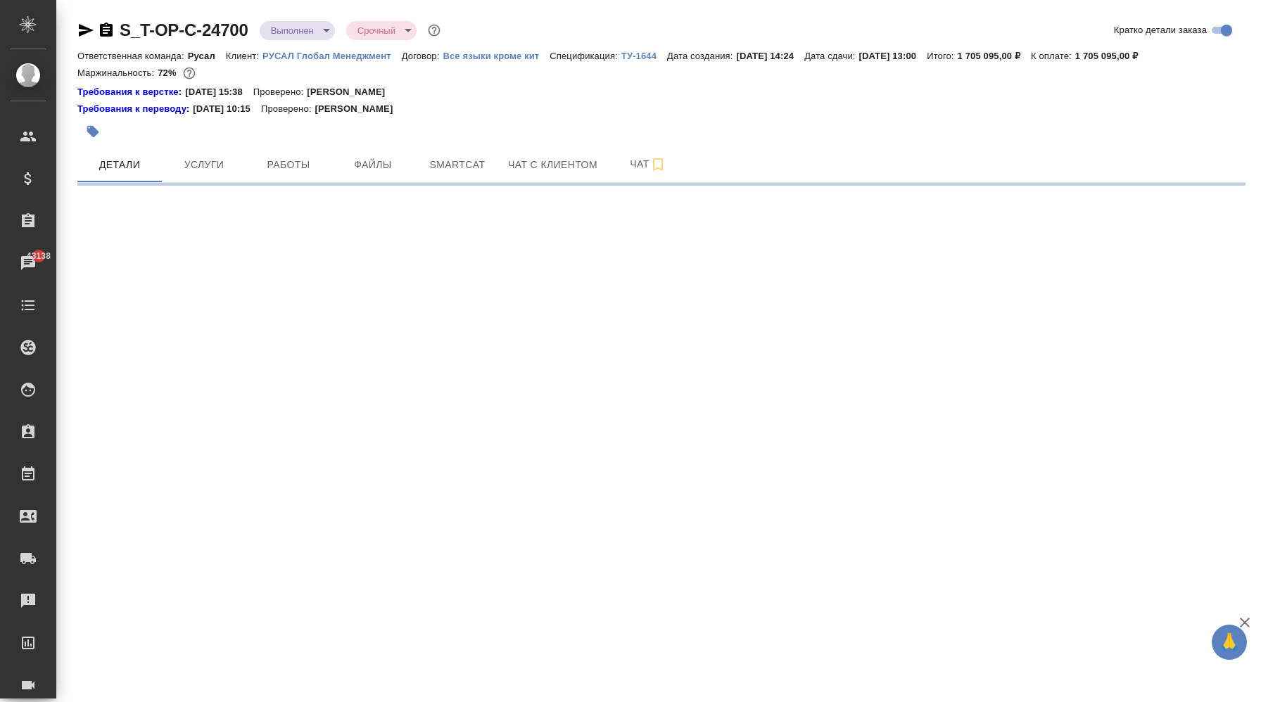
select select "RU"
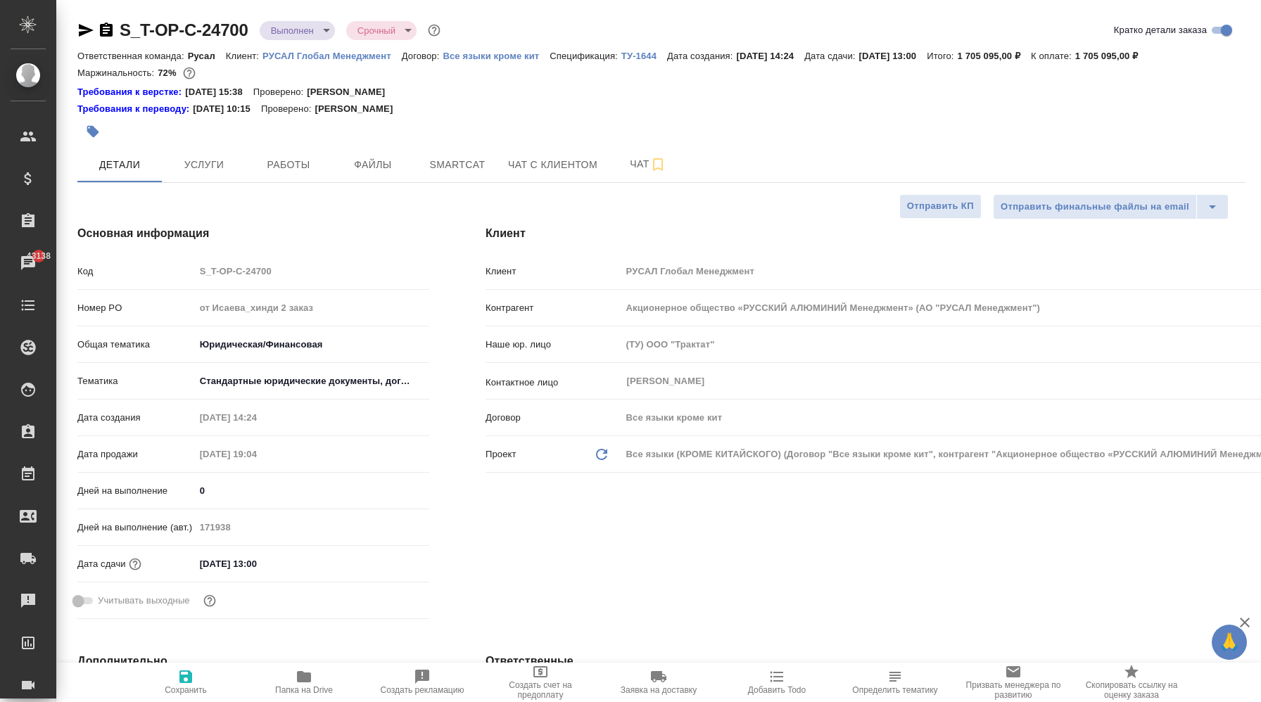
type textarea "x"
click at [353, 57] on p "РУСАЛ Глобал Менеджмент" at bounding box center [331, 56] width 139 height 11
type textarea "x"
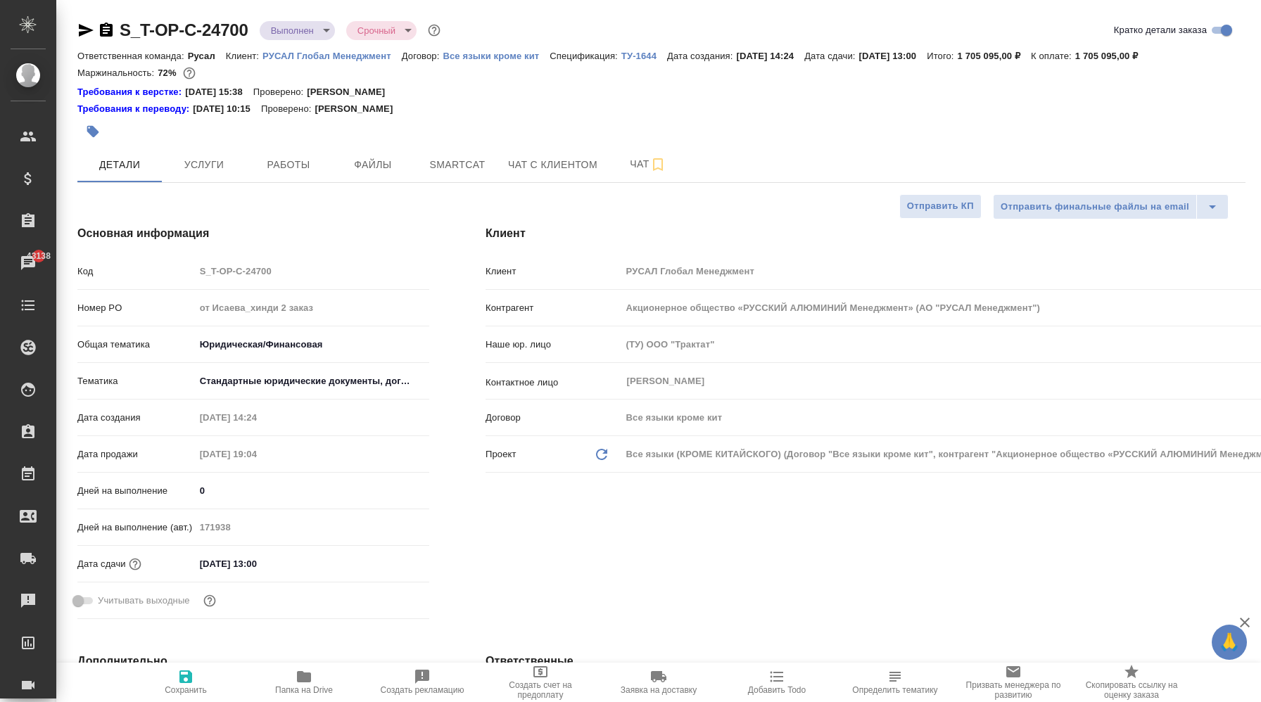
type textarea "x"
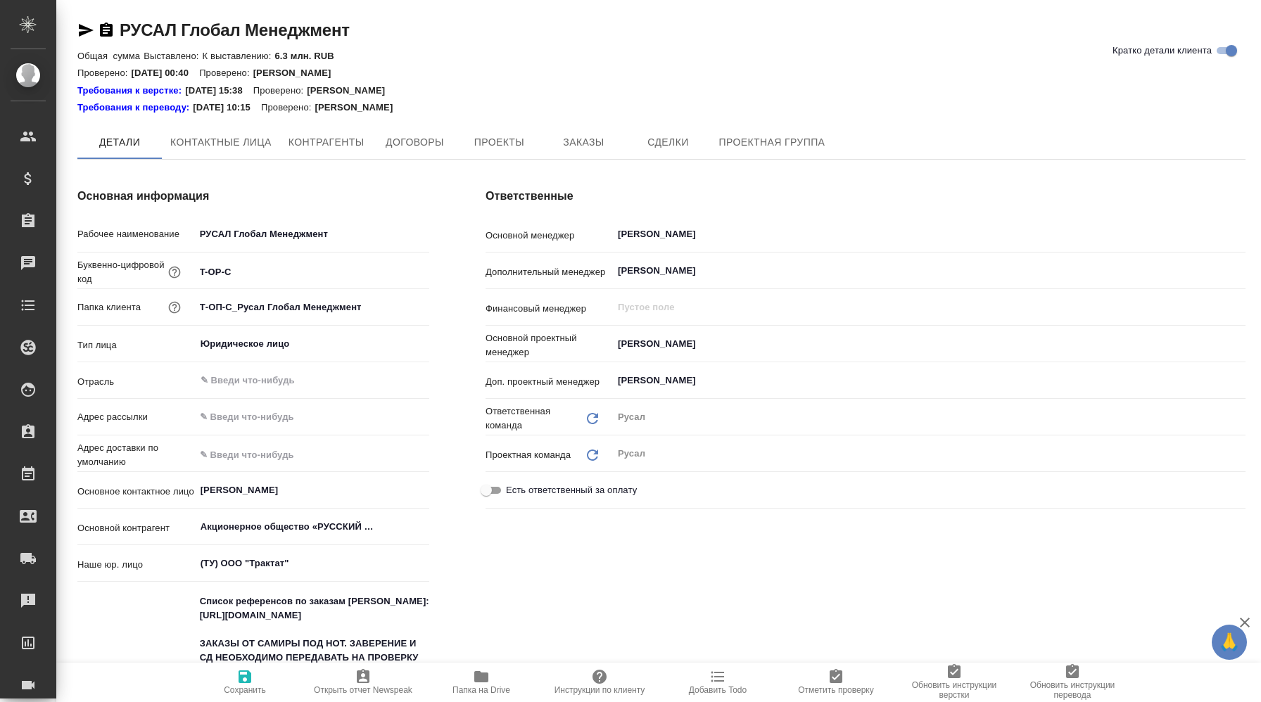
type textarea "x"
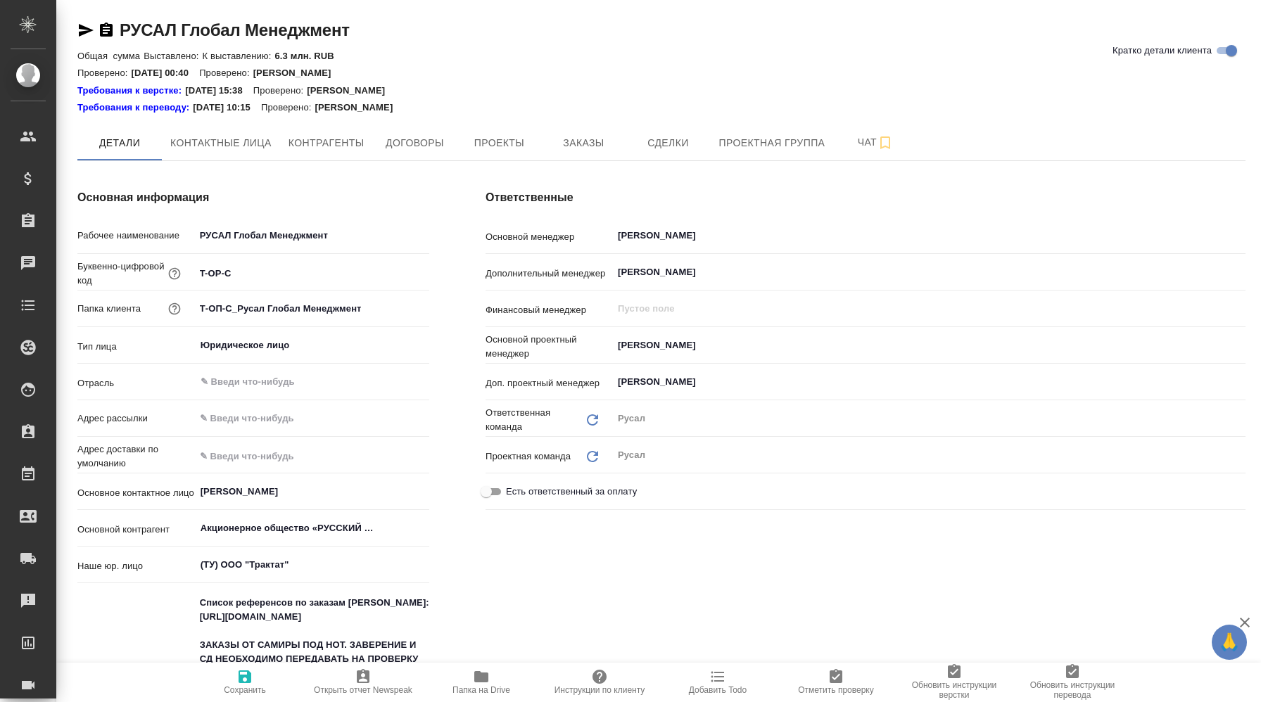
type textarea "x"
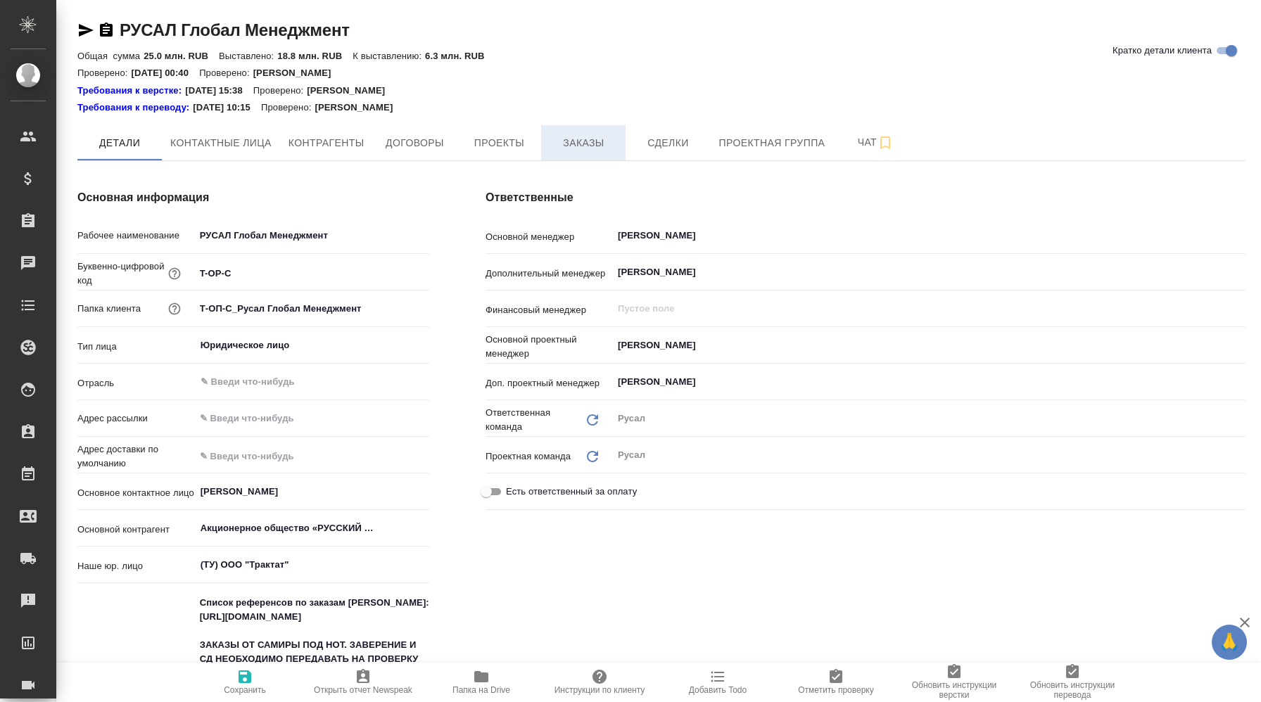
type textarea "x"
click at [562, 144] on span "Заказы" at bounding box center [584, 143] width 68 height 18
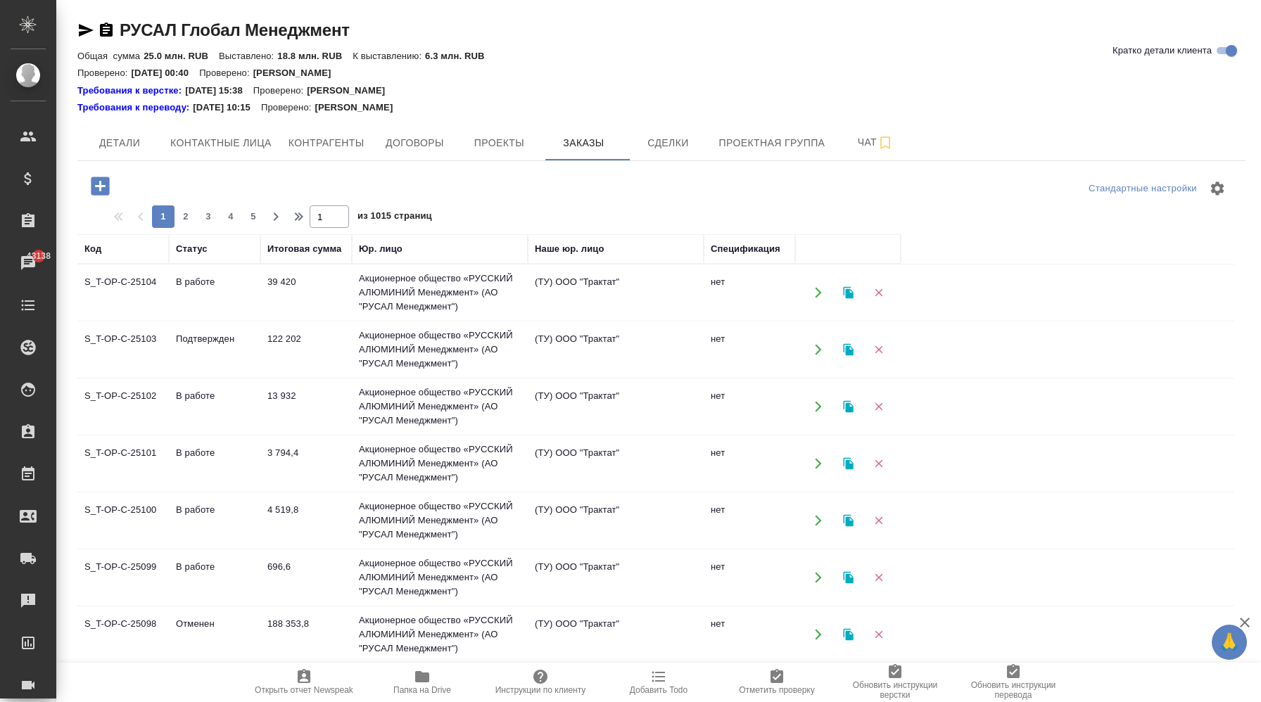
click at [416, 305] on td "Акционерное общество «РУССКИЙ АЛЮМИНИЙ Менеджмент» (АО "РУСАЛ Менеджмент")" at bounding box center [440, 293] width 176 height 56
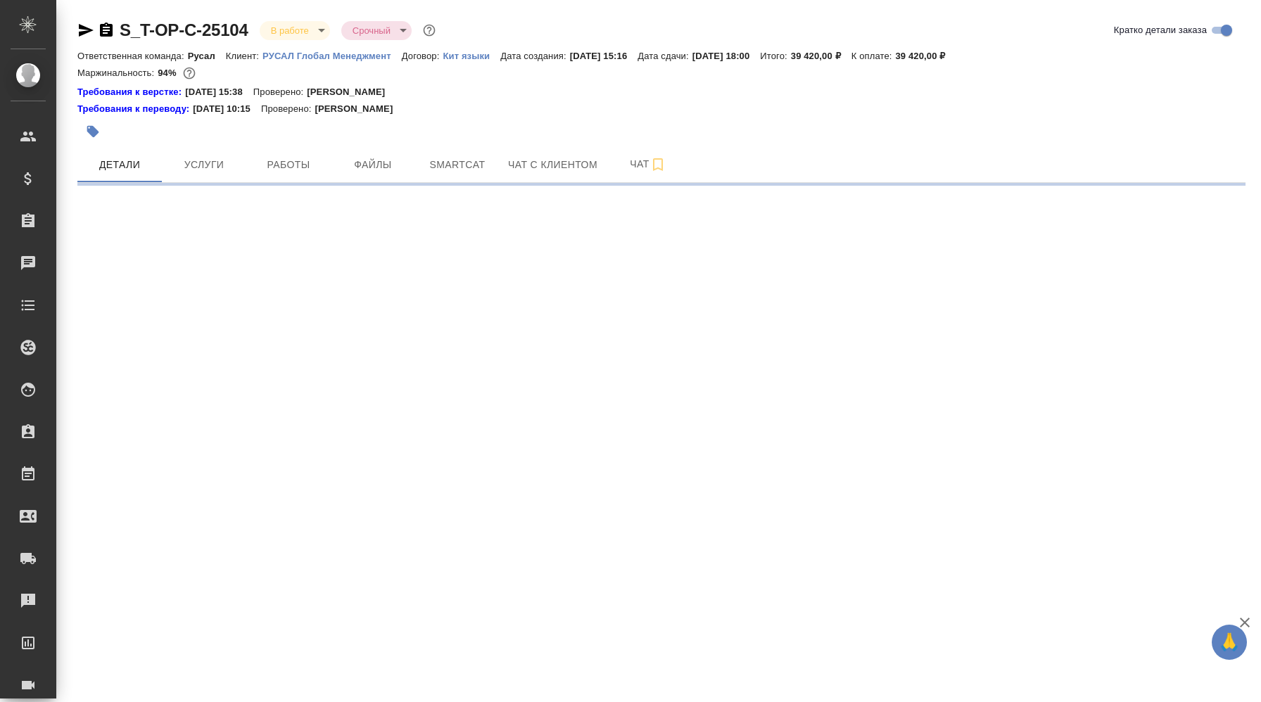
select select "RU"
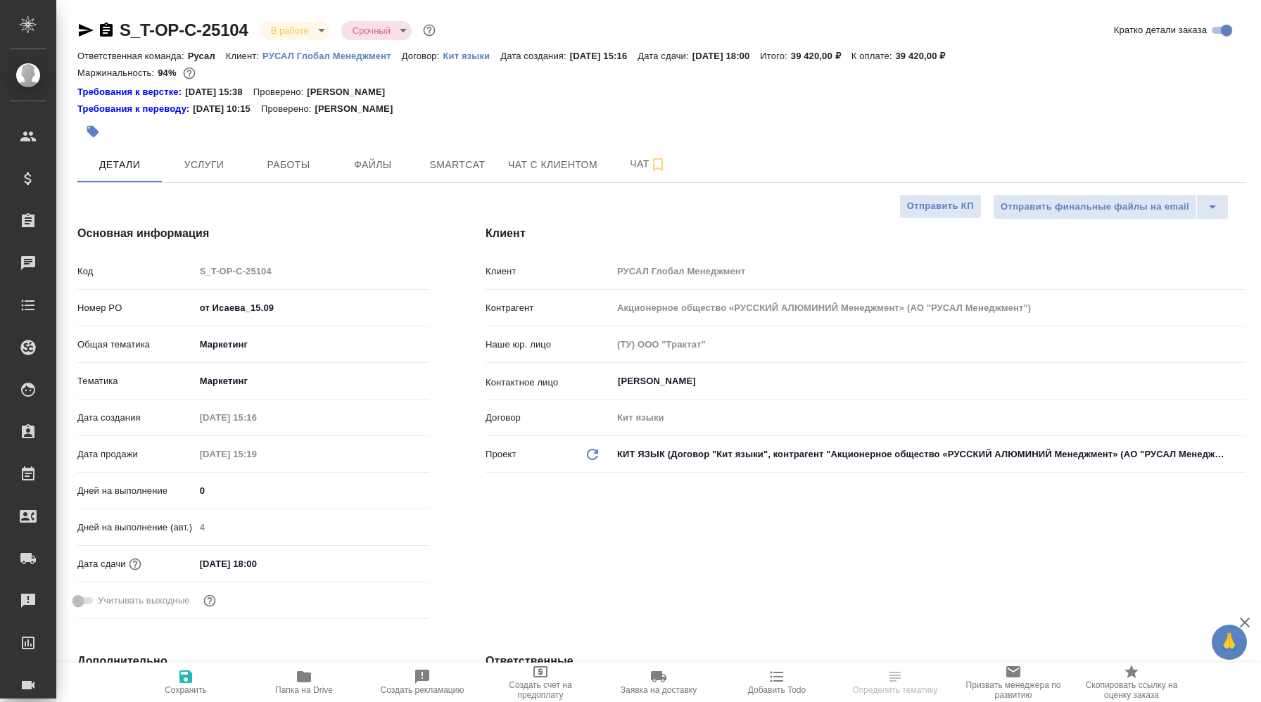
type textarea "x"
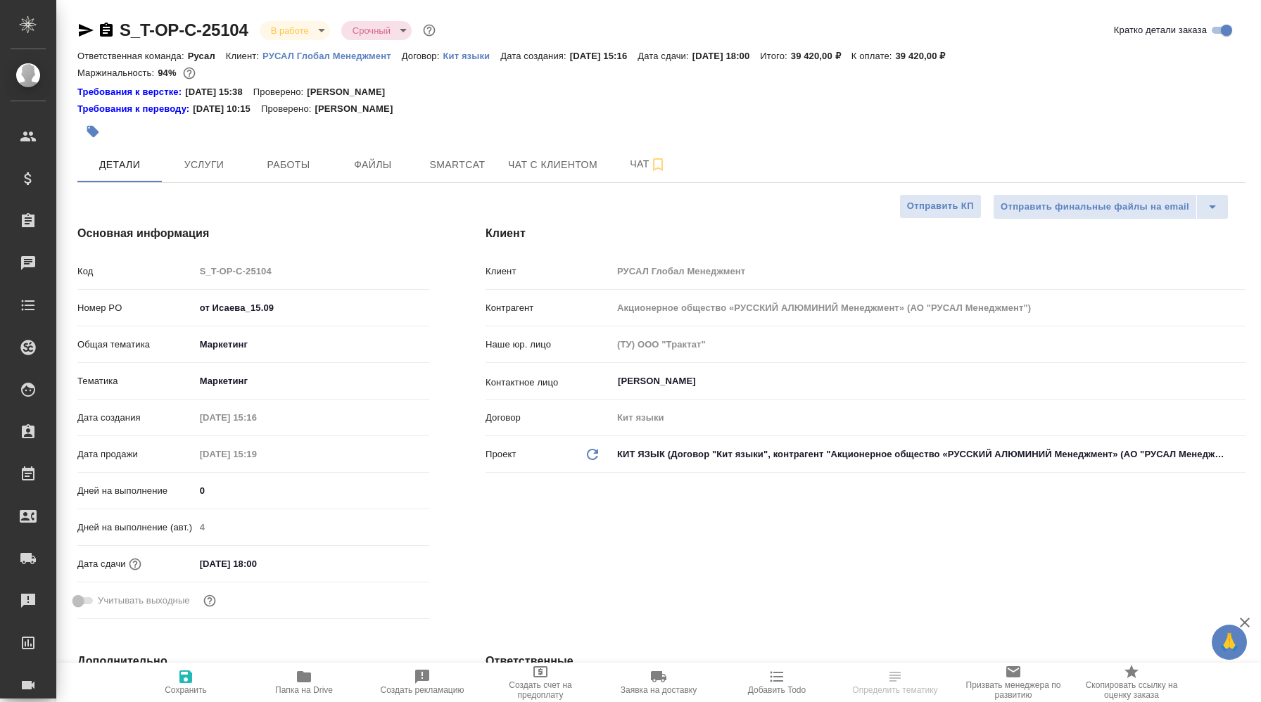
type textarea "x"
drag, startPoint x: 115, startPoint y: 25, endPoint x: 174, endPoint y: 31, distance: 59.4
click at [174, 31] on div "S_T-OP-C-25104 В работе inProgress Срочный urgent" at bounding box center [257, 30] width 361 height 23
copy link "S_T-OP"
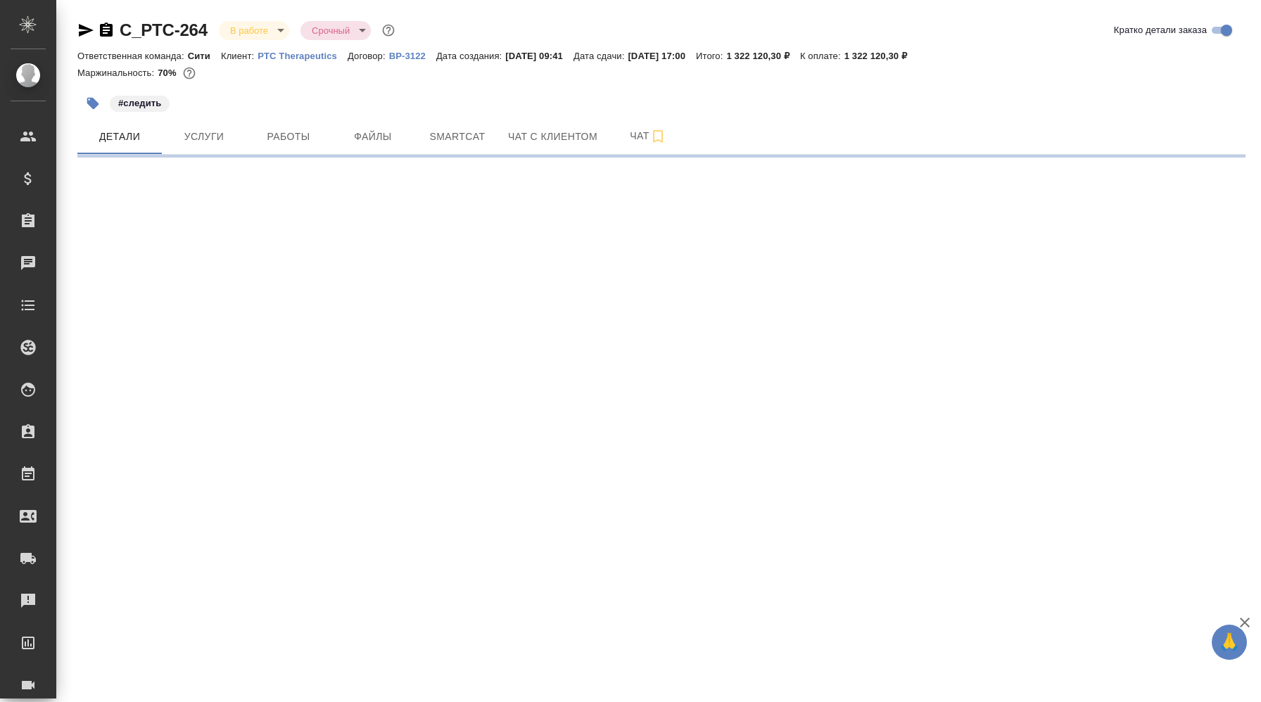
select select "RU"
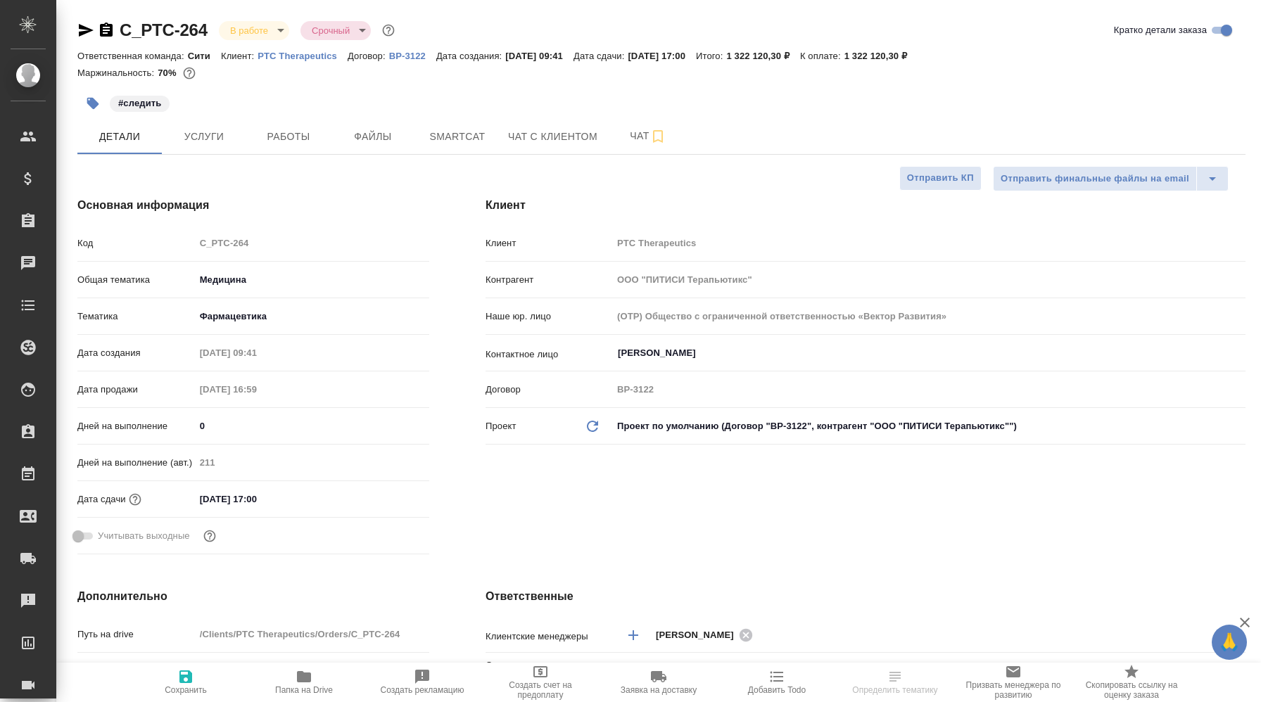
type textarea "x"
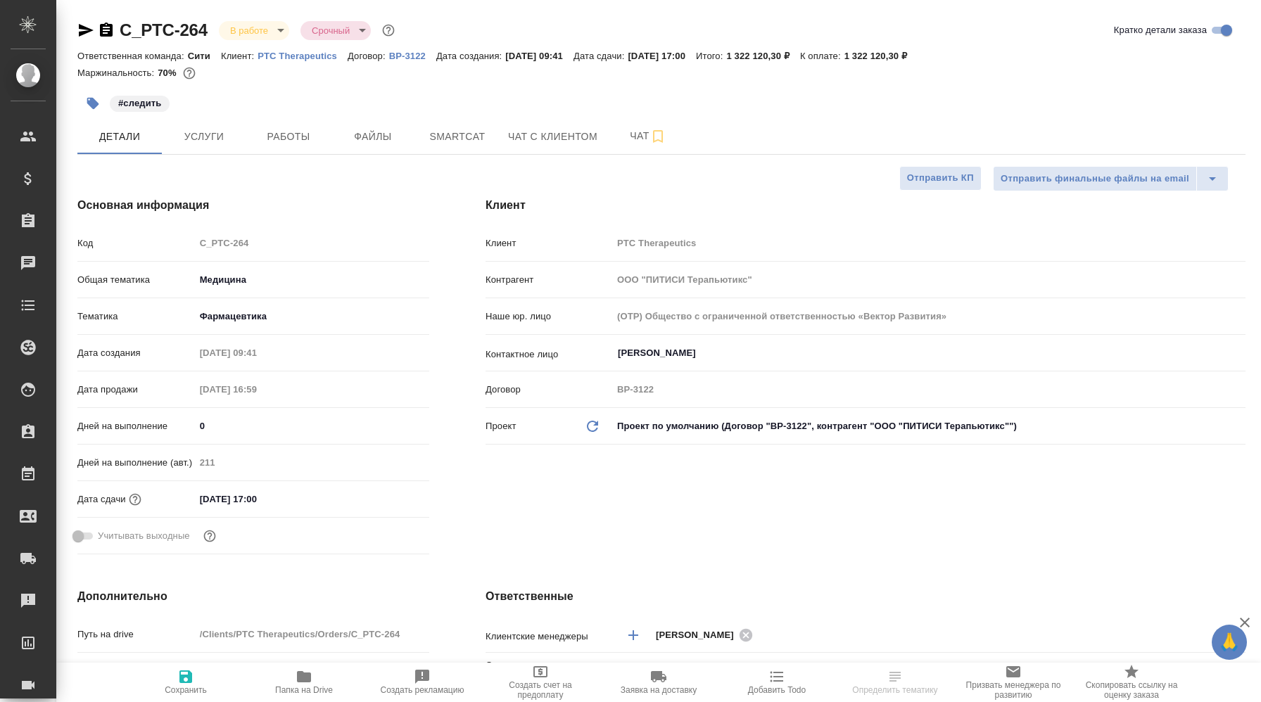
type textarea "x"
click at [301, 56] on p "PTC Therapeutics" at bounding box center [303, 56] width 90 height 11
type textarea "x"
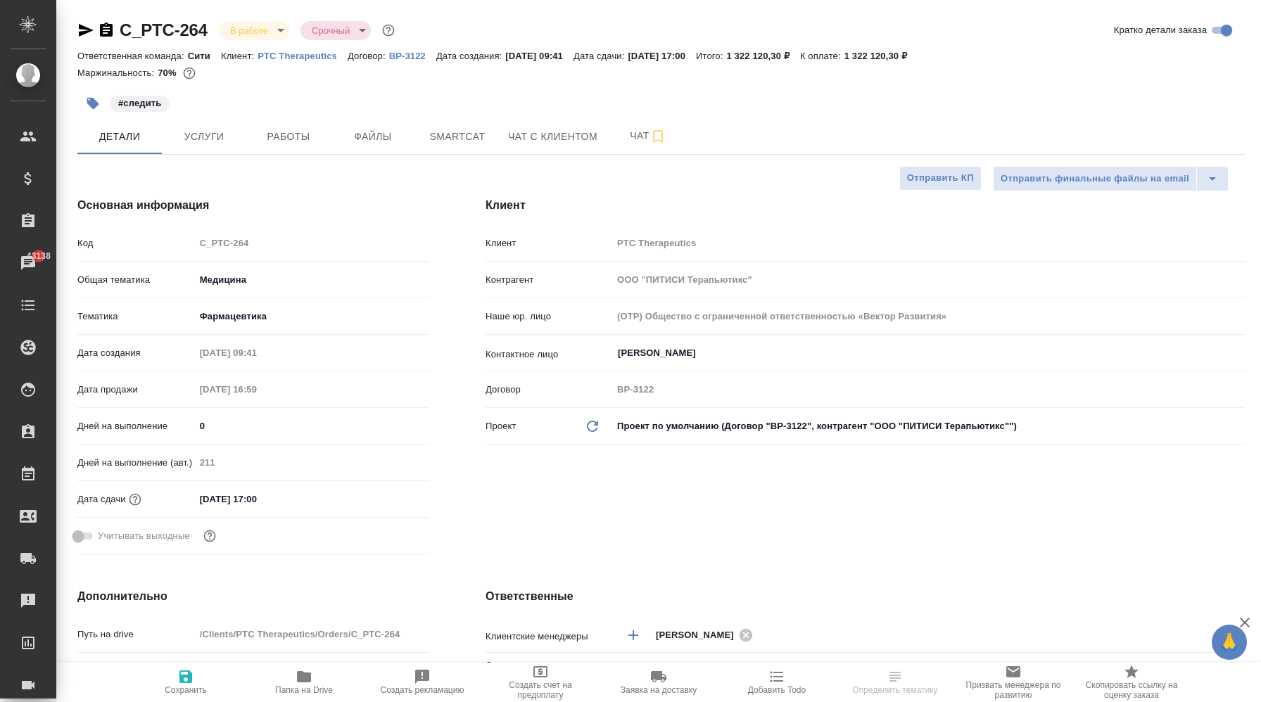
select select "RU"
type textarea "x"
drag, startPoint x: 118, startPoint y: 27, endPoint x: 172, endPoint y: 32, distance: 54.4
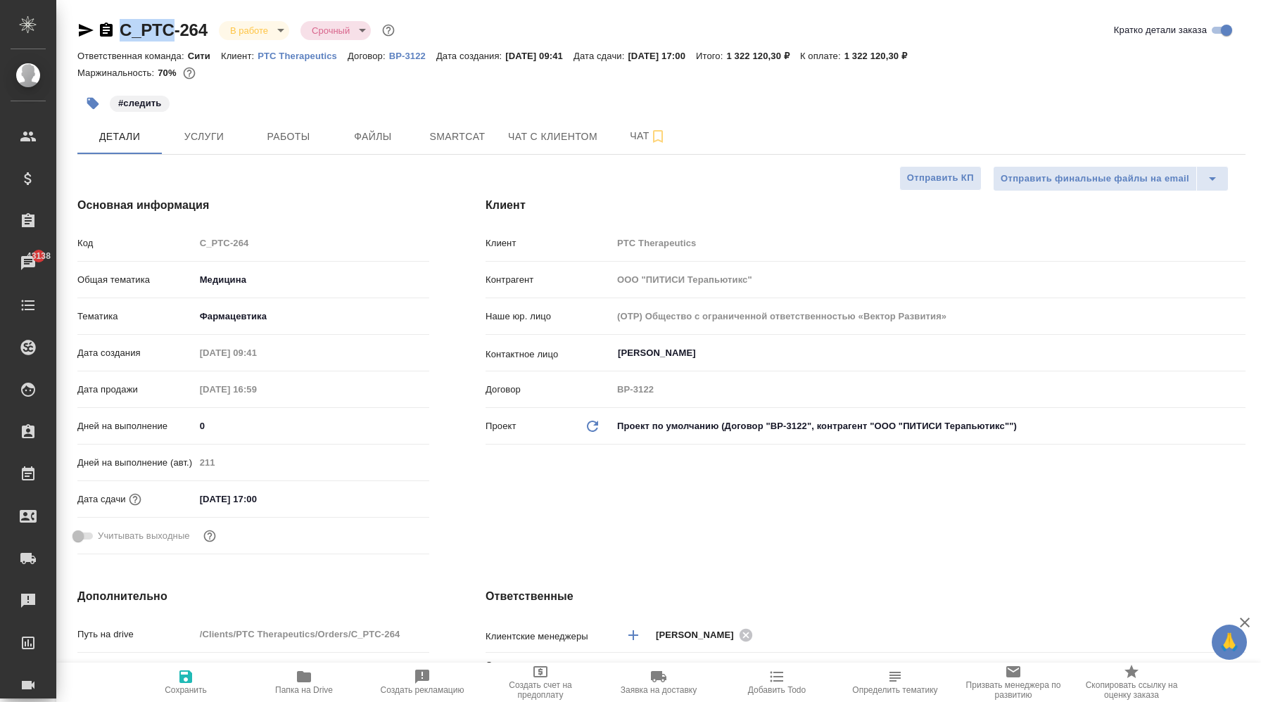
click at [172, 32] on div "C_PTC-264 В работе inProgress Срочный urgent" at bounding box center [237, 30] width 320 height 23
copy link "C_PTC"
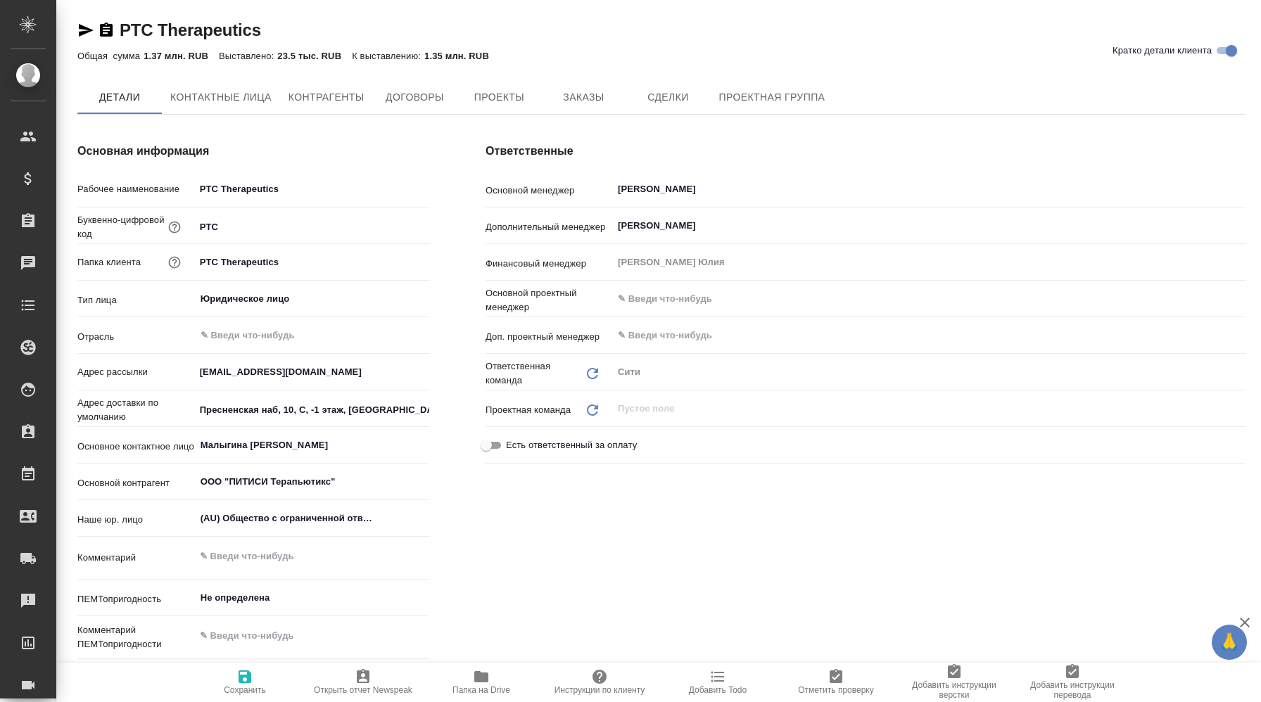
type textarea "x"
click at [569, 112] on button "Заказы" at bounding box center [583, 97] width 84 height 35
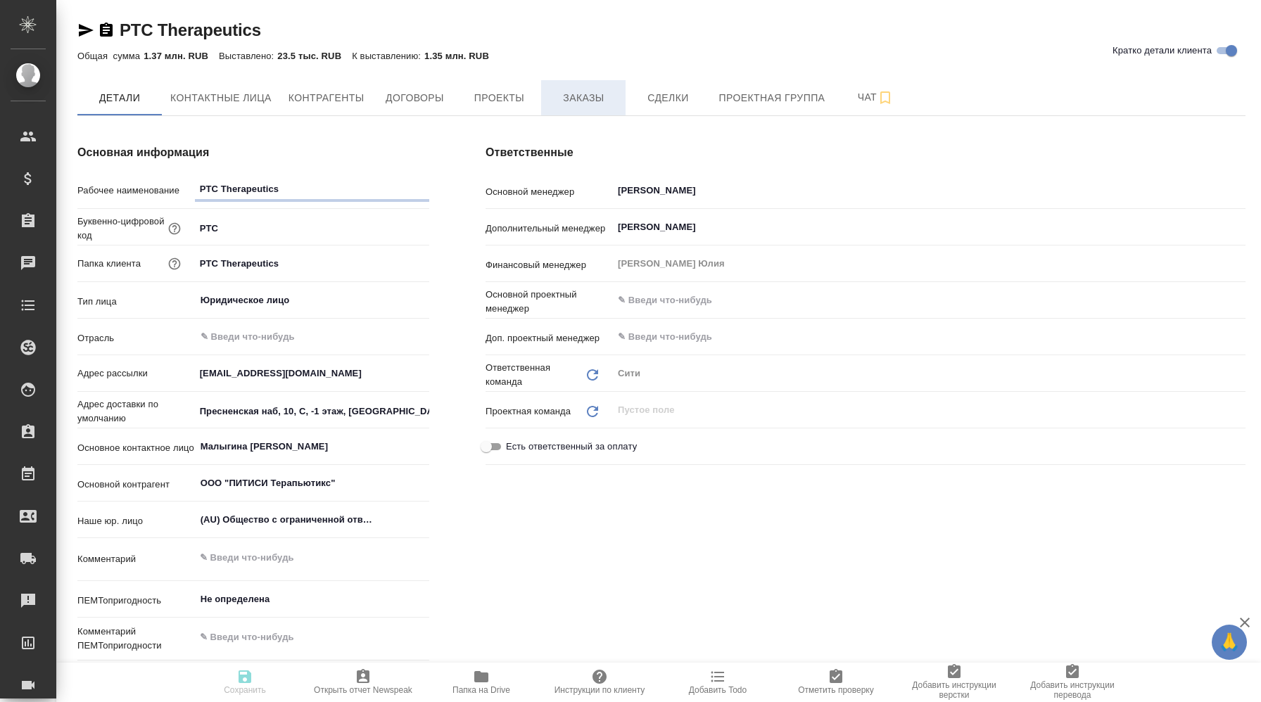
type textarea "x"
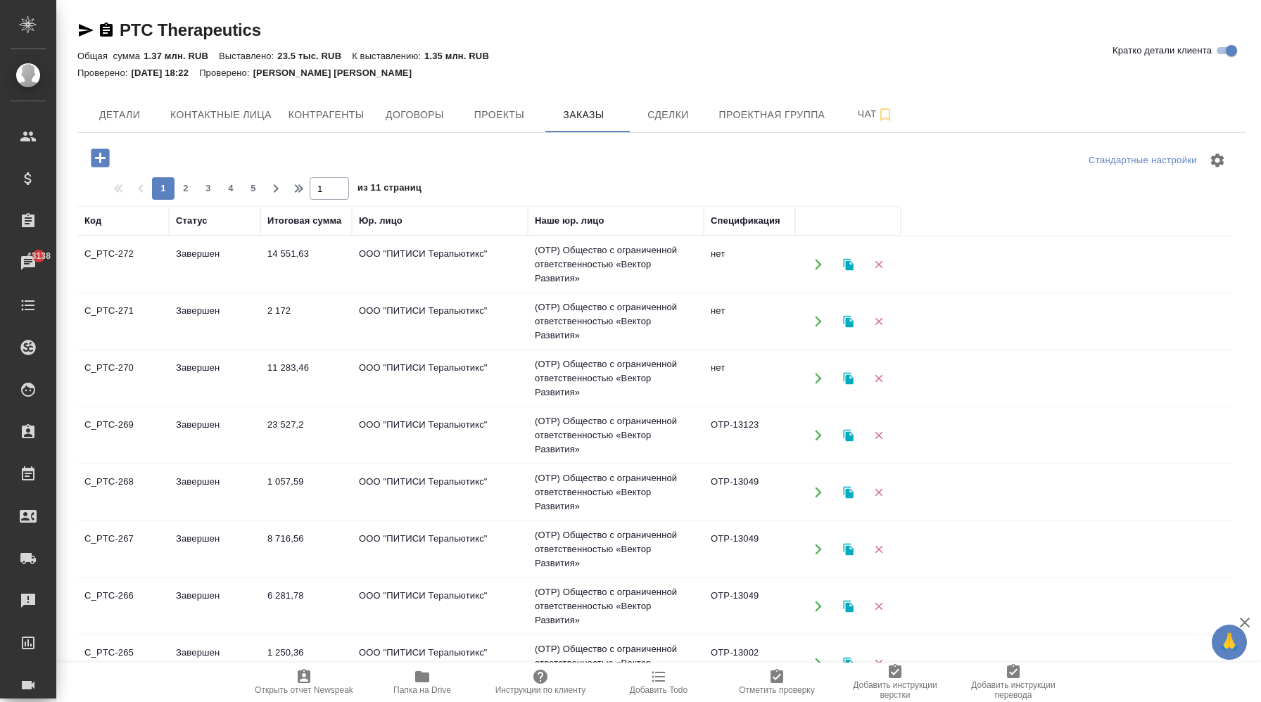
drag, startPoint x: 77, startPoint y: 255, endPoint x: 116, endPoint y: 259, distance: 38.9
click at [116, 259] on td "C_PTC-272" at bounding box center [122, 264] width 91 height 49
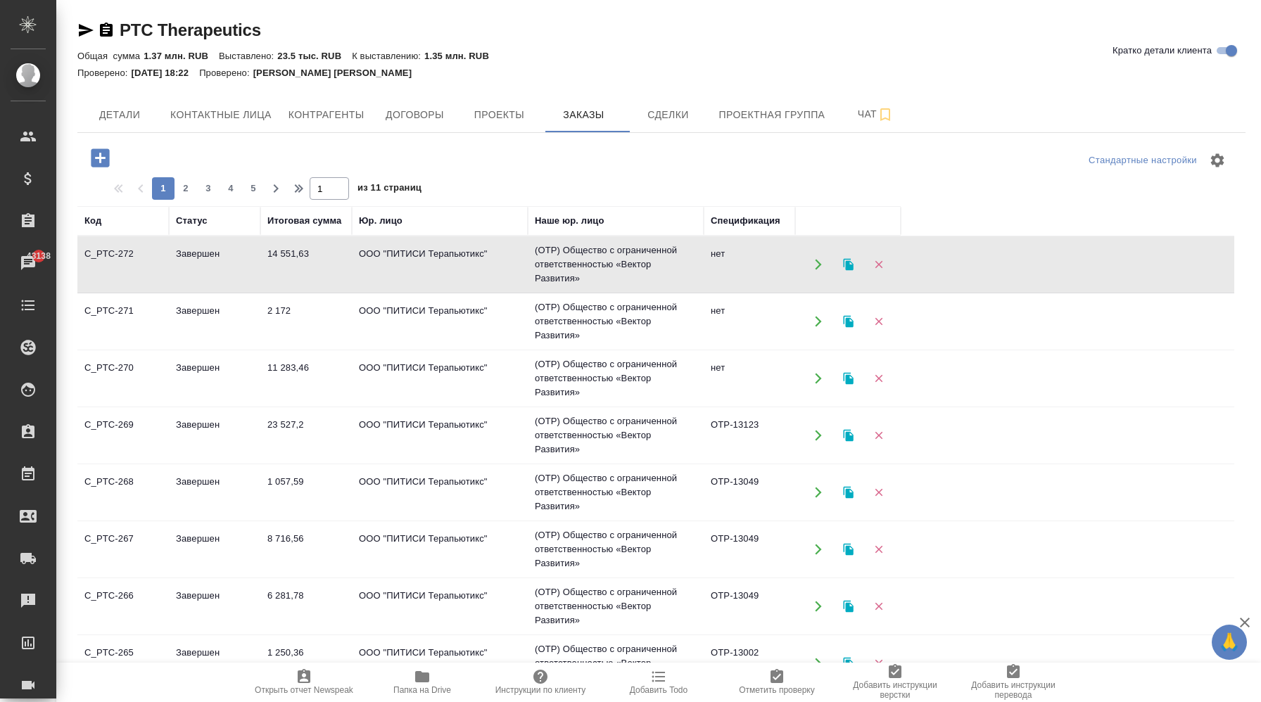
click at [116, 259] on td "C_PTC-272" at bounding box center [122, 264] width 91 height 49
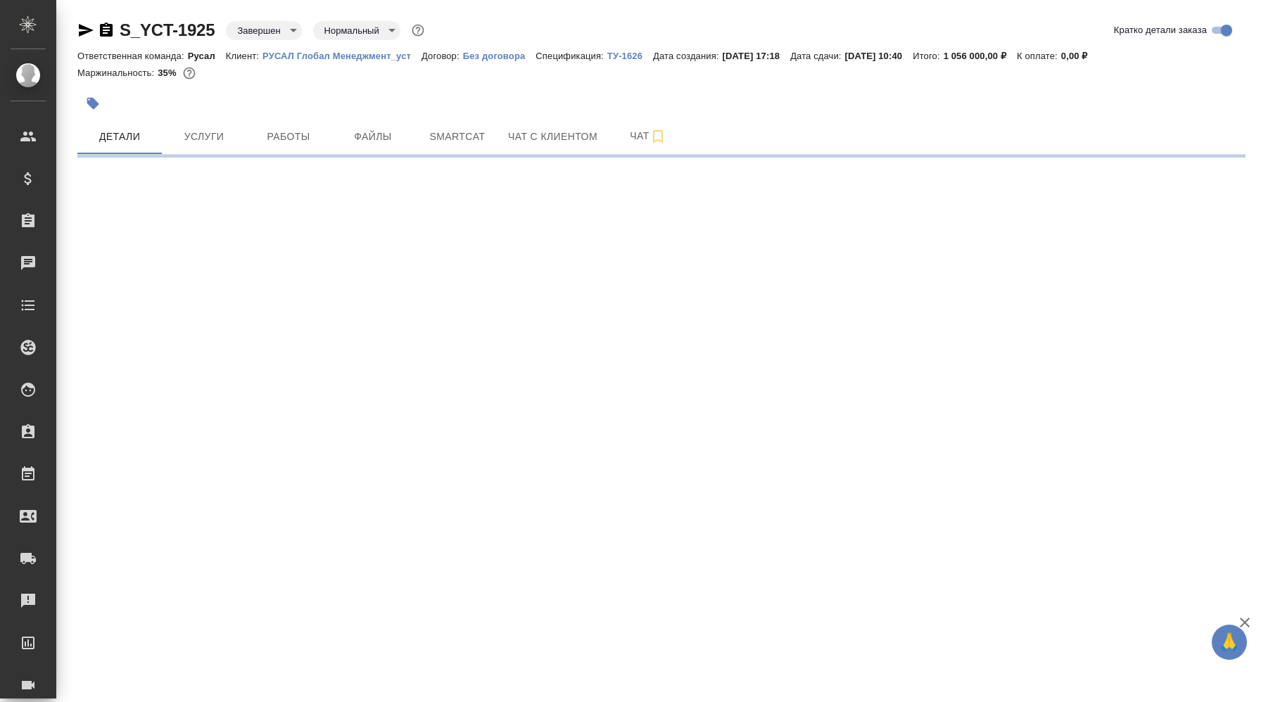
select select "RU"
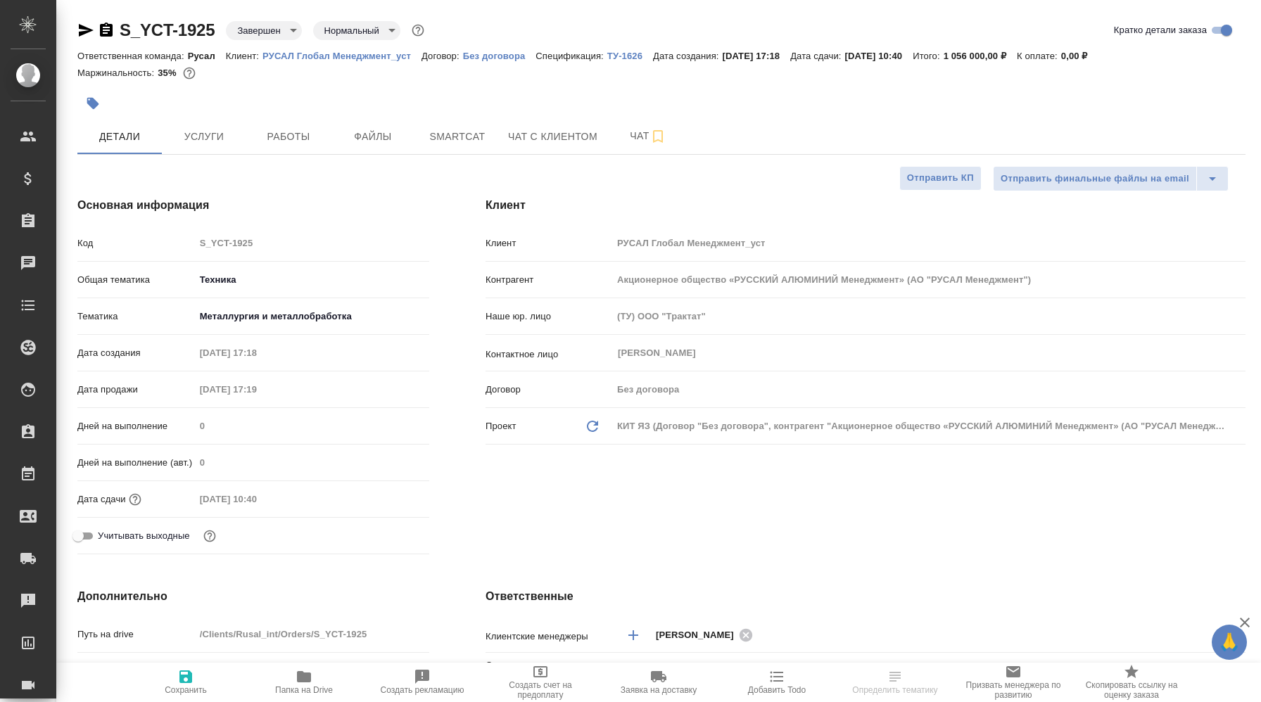
type textarea "x"
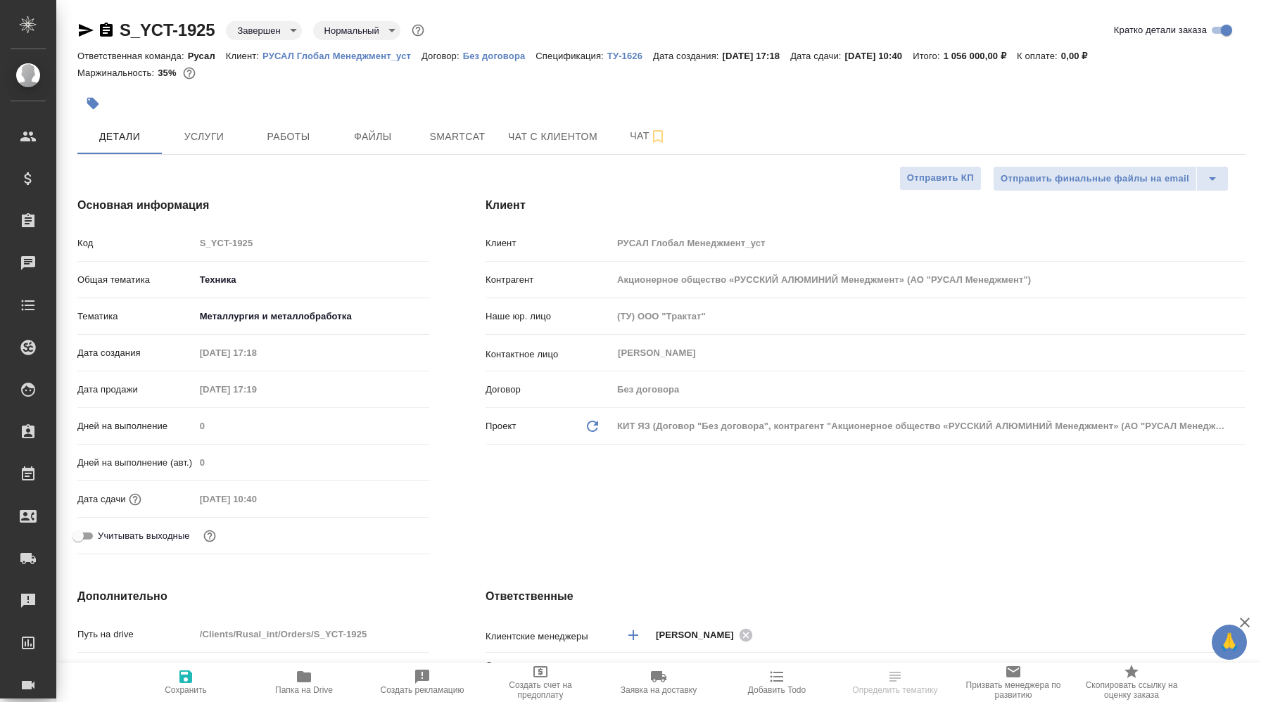
type textarea "x"
drag, startPoint x: 122, startPoint y: 28, endPoint x: 113, endPoint y: 29, distance: 8.5
drag, startPoint x: 113, startPoint y: 29, endPoint x: 172, endPoint y: 29, distance: 58.4
click at [172, 29] on div "S_YCT-1925 Завершен closed Нормальный normal" at bounding box center [252, 30] width 350 height 23
drag, startPoint x: 118, startPoint y: 18, endPoint x: 172, endPoint y: 22, distance: 53.6
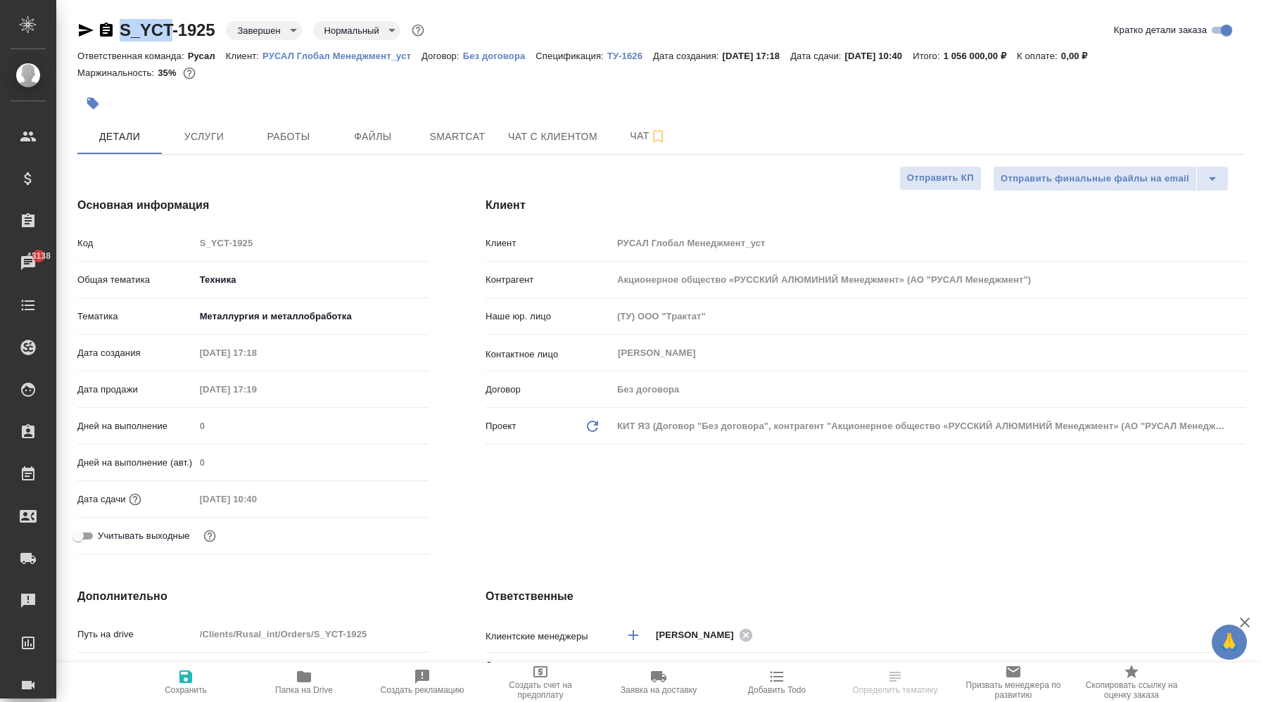
click at [172, 22] on div "S_YCT-1925 Завершен closed Нормальный normal Кратко детали заказа Ответственная…" at bounding box center [662, 708] width 1184 height 1417
copy link "S_YCT"
select select "RU"
type textarea "x"
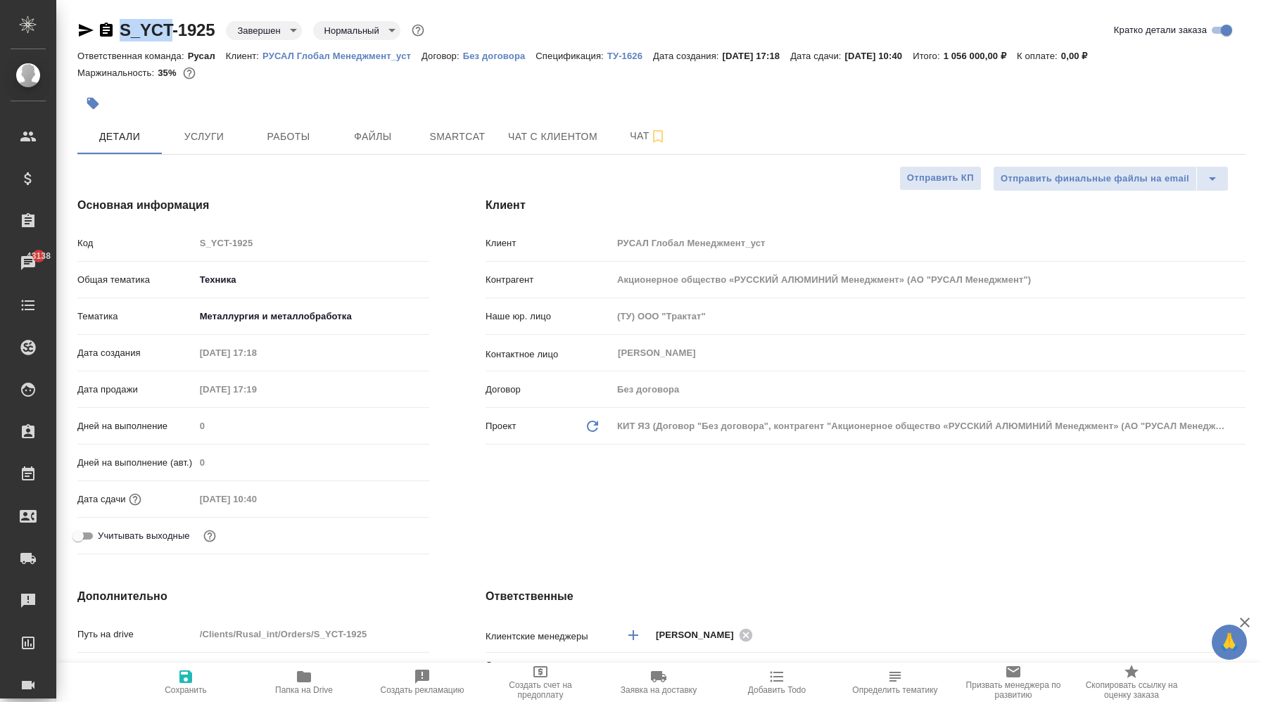
type textarea "x"
